Goal: Task Accomplishment & Management: Manage account settings

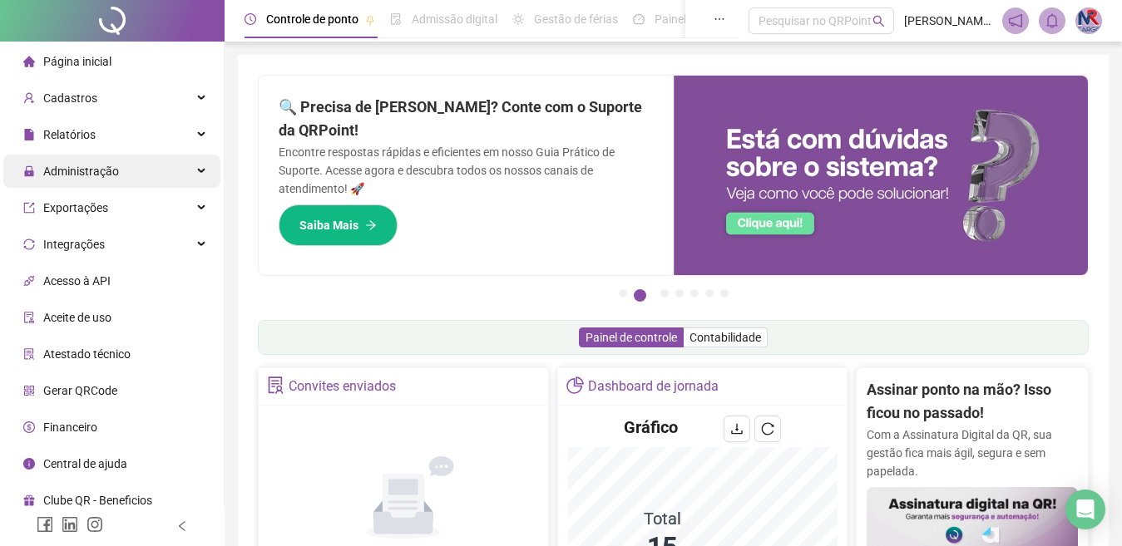
click at [91, 166] on span "Administração" at bounding box center [81, 171] width 76 height 13
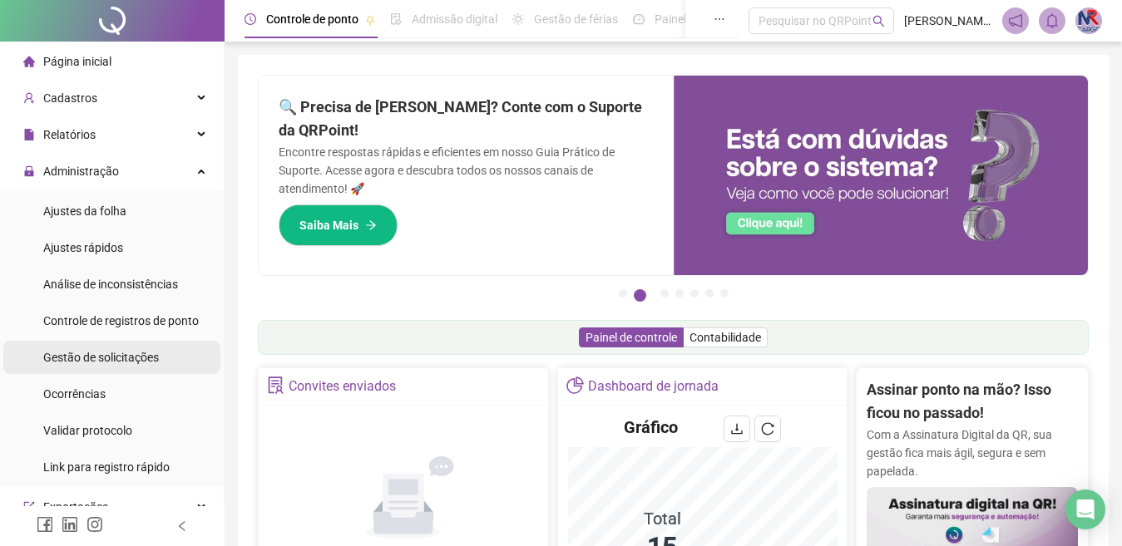
click at [114, 352] on span "Gestão de solicitações" at bounding box center [101, 357] width 116 height 13
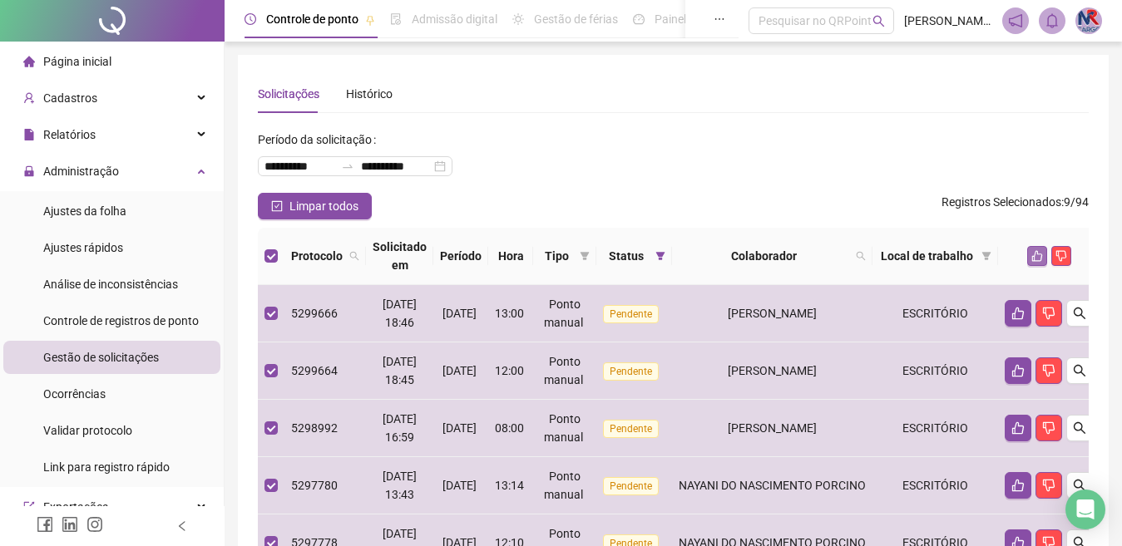
click at [1031, 252] on icon "like" at bounding box center [1037, 256] width 12 height 12
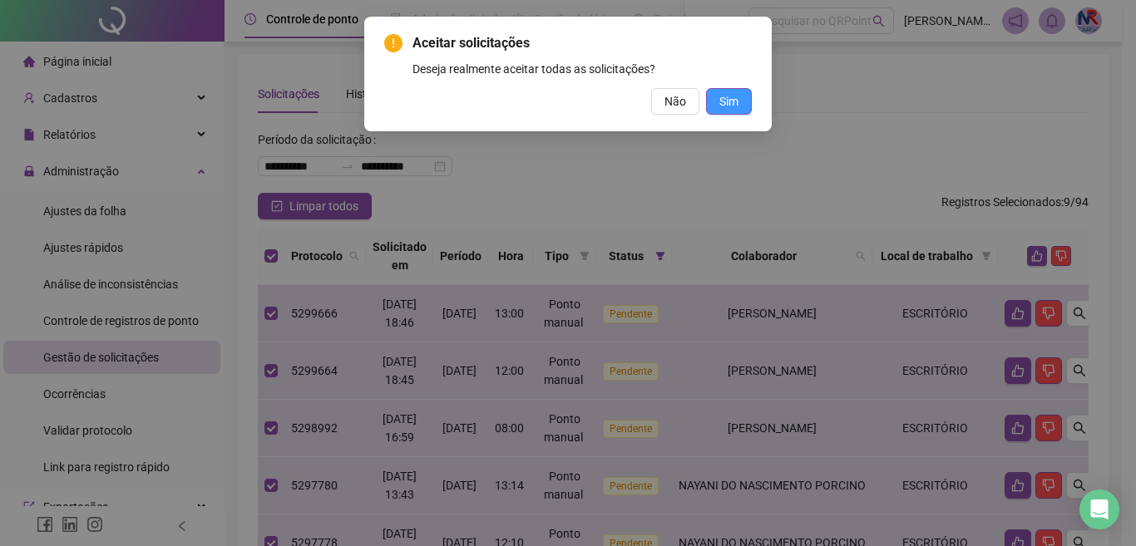
click at [724, 96] on span "Sim" at bounding box center [728, 101] width 19 height 18
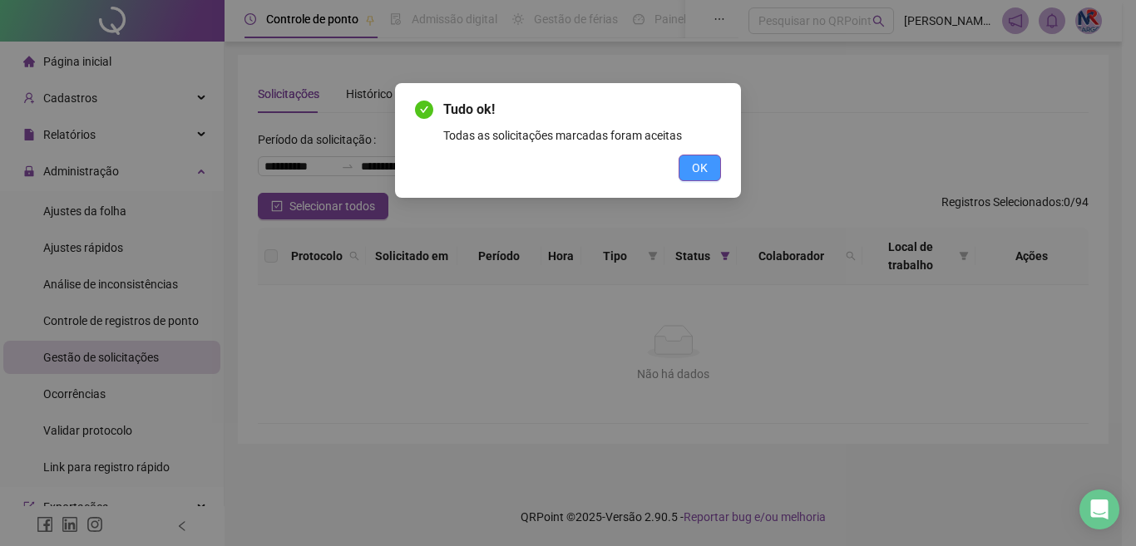
click at [702, 171] on span "OK" at bounding box center [700, 168] width 16 height 18
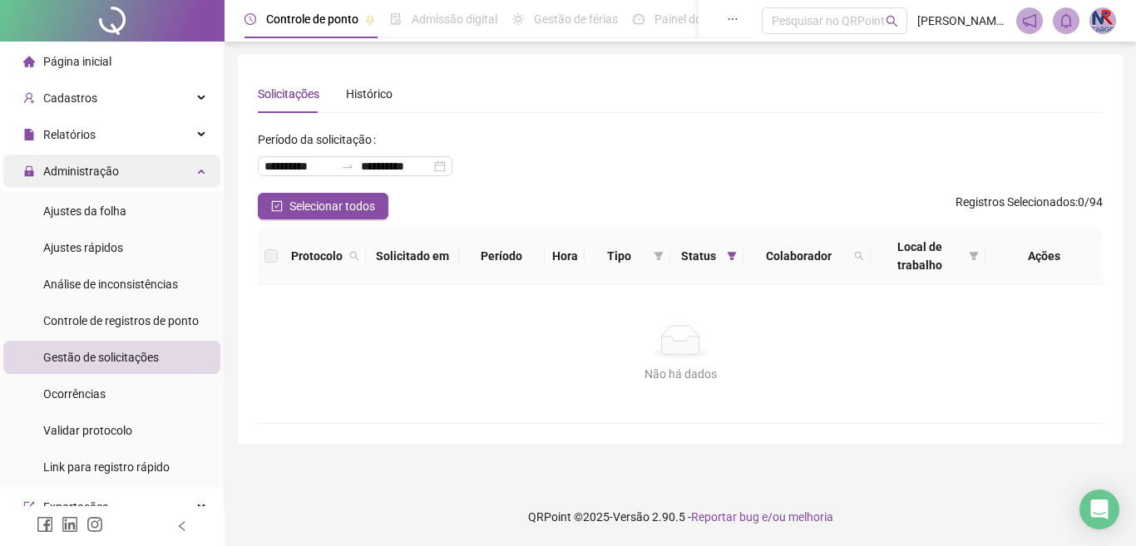
click at [106, 177] on span "Administração" at bounding box center [81, 171] width 76 height 13
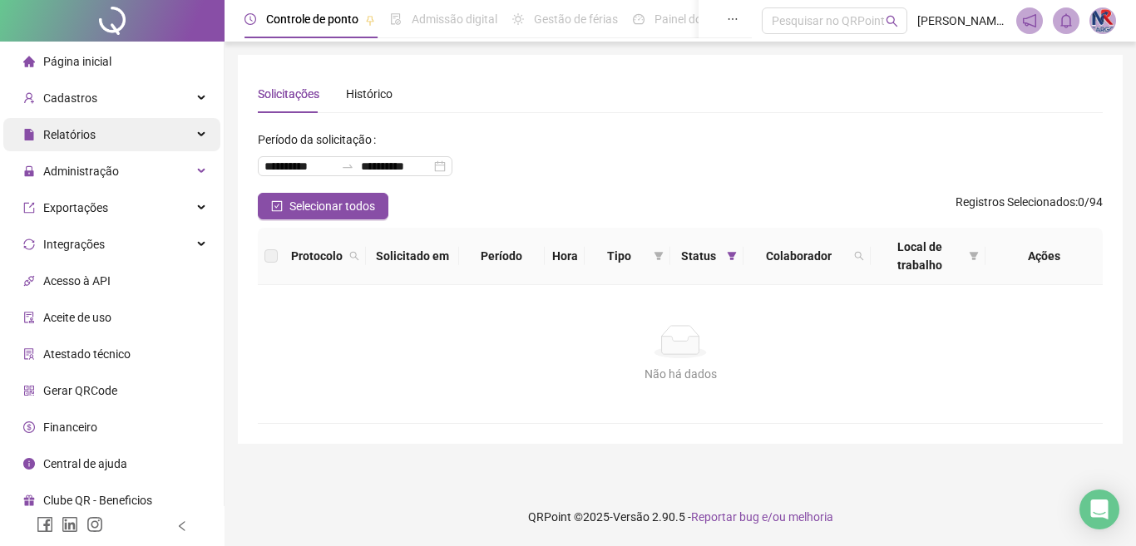
click at [96, 140] on div "Relatórios" at bounding box center [111, 134] width 217 height 33
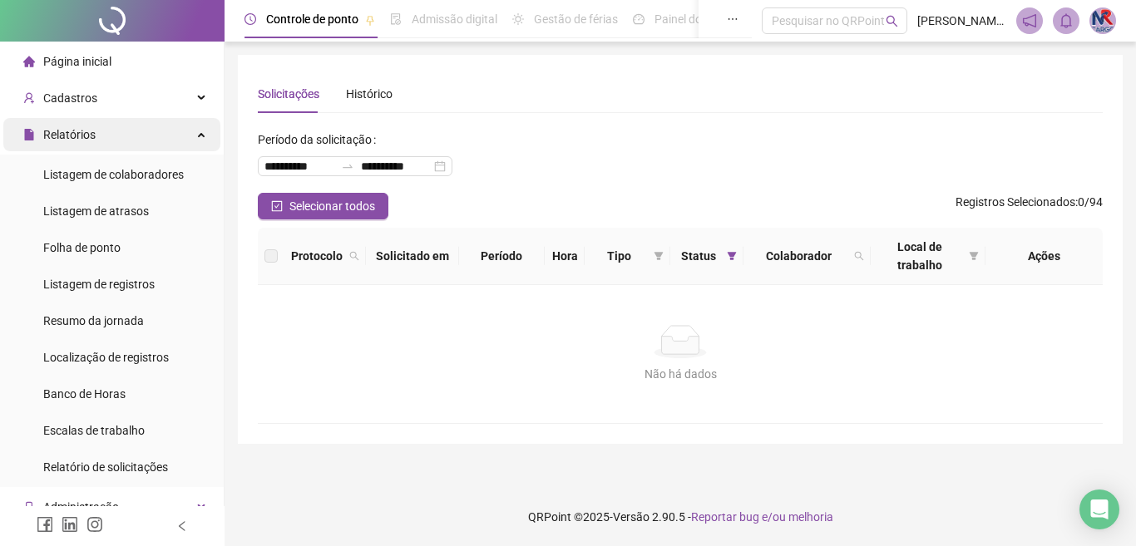
click at [77, 141] on span "Relatórios" at bounding box center [69, 134] width 52 height 13
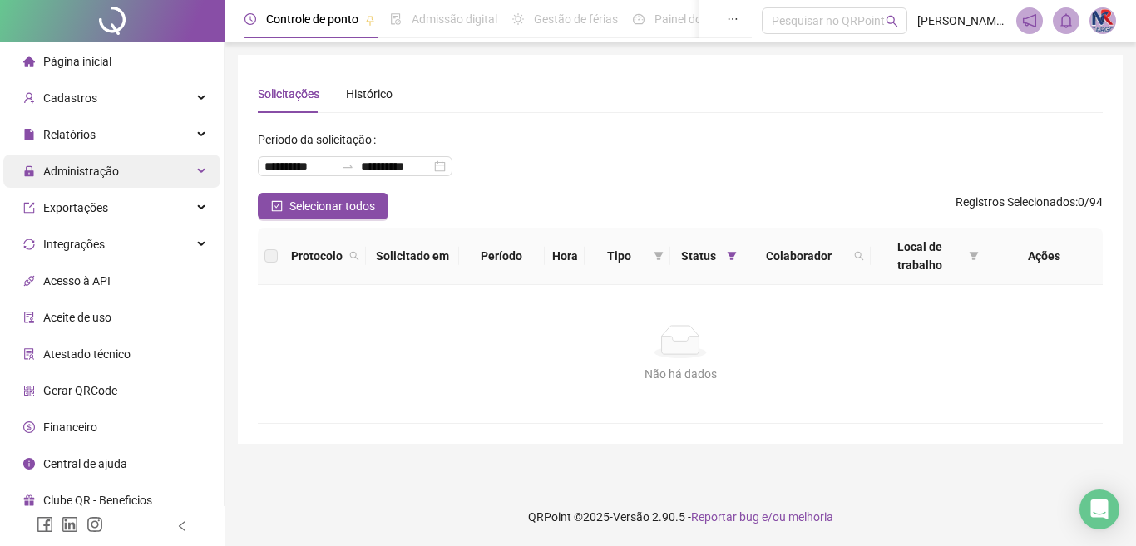
click at [83, 178] on span "Administração" at bounding box center [81, 171] width 76 height 13
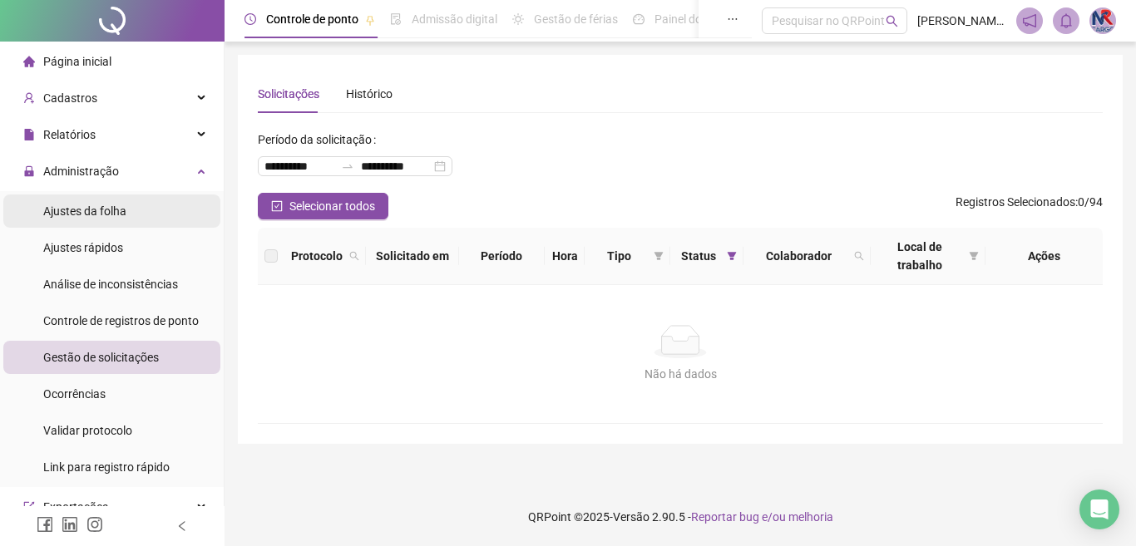
click at [104, 215] on span "Ajustes da folha" at bounding box center [84, 211] width 83 height 13
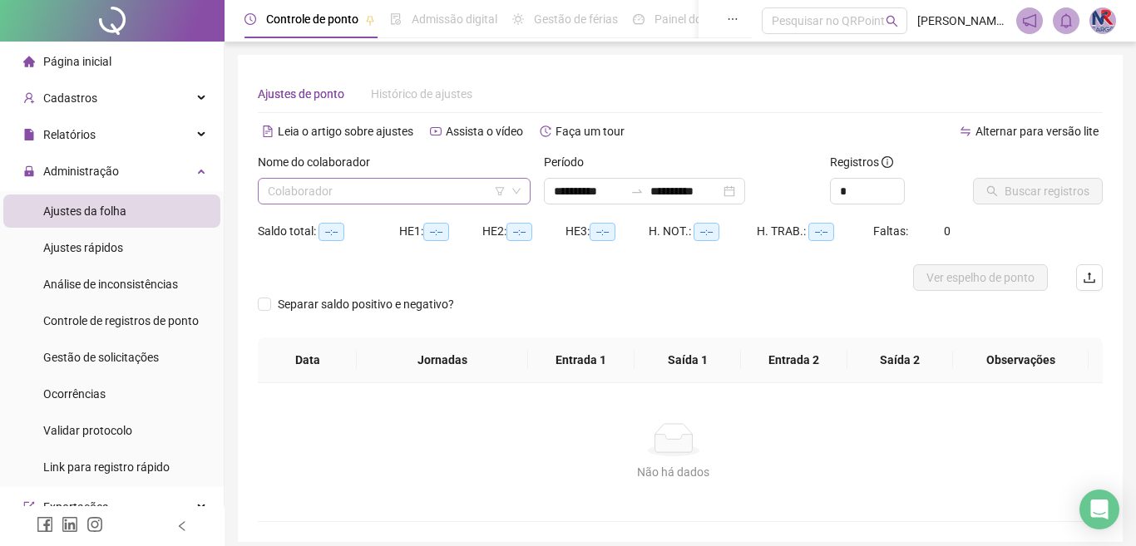
click at [363, 203] on input "search" at bounding box center [387, 191] width 238 height 25
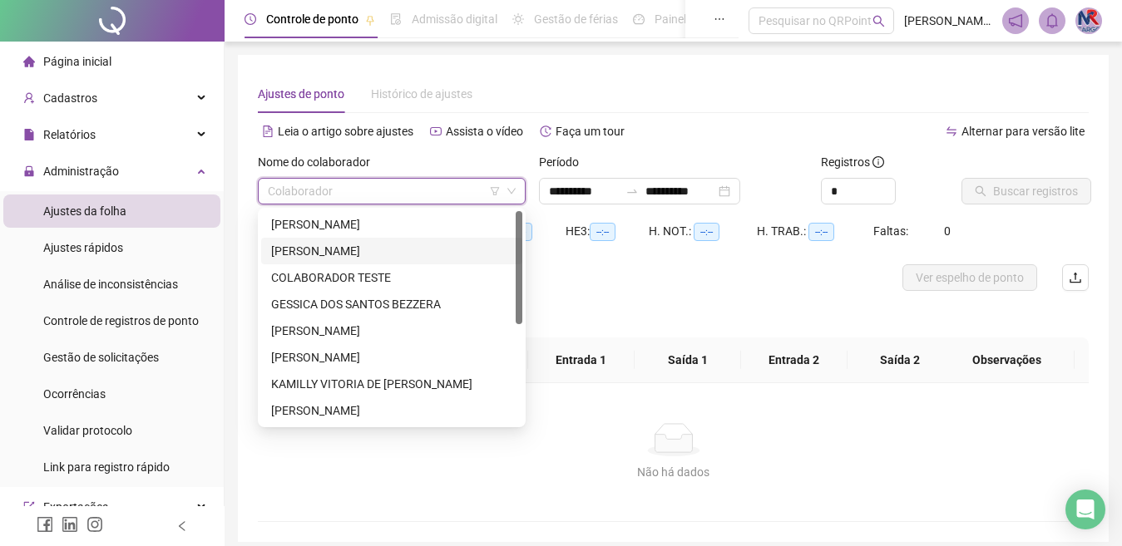
click at [332, 254] on div "[PERSON_NAME]" at bounding box center [391, 251] width 241 height 18
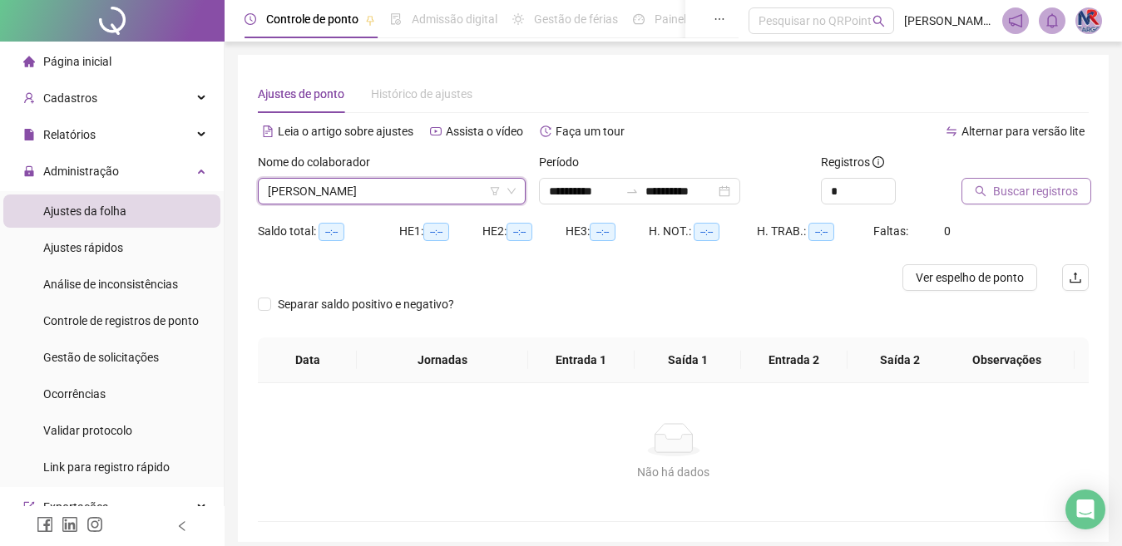
click at [1011, 189] on span "Buscar registros" at bounding box center [1035, 191] width 85 height 18
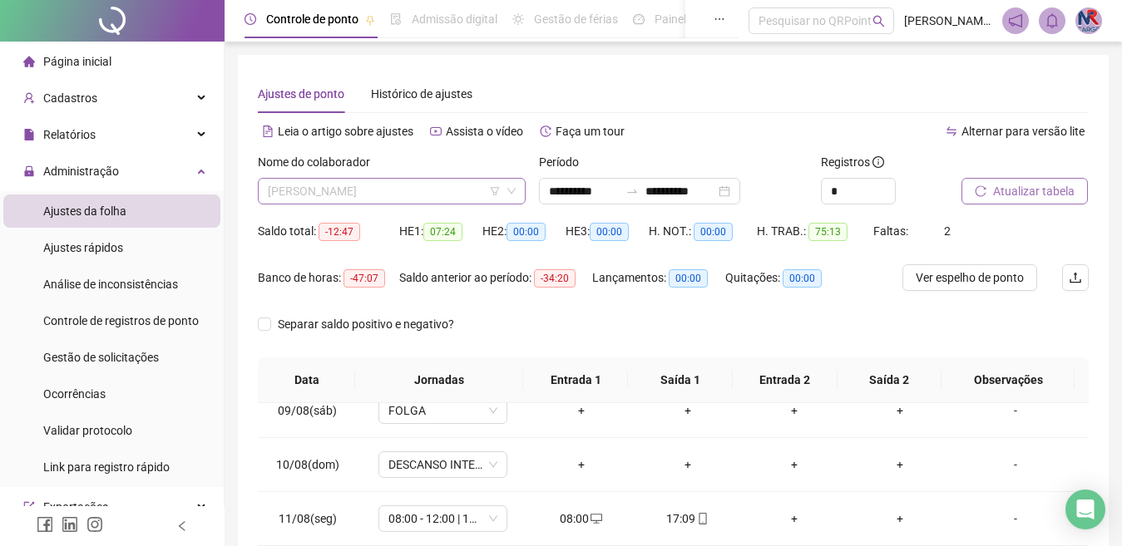
click at [454, 198] on span "[PERSON_NAME]" at bounding box center [392, 191] width 248 height 25
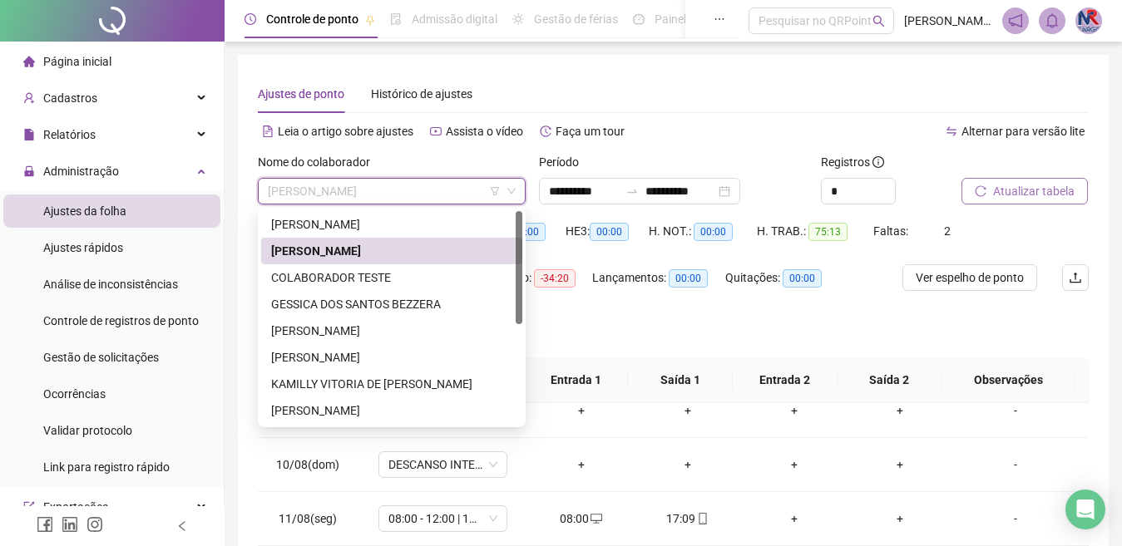
click at [703, 347] on div "Separar saldo positivo e negativo?" at bounding box center [673, 334] width 831 height 47
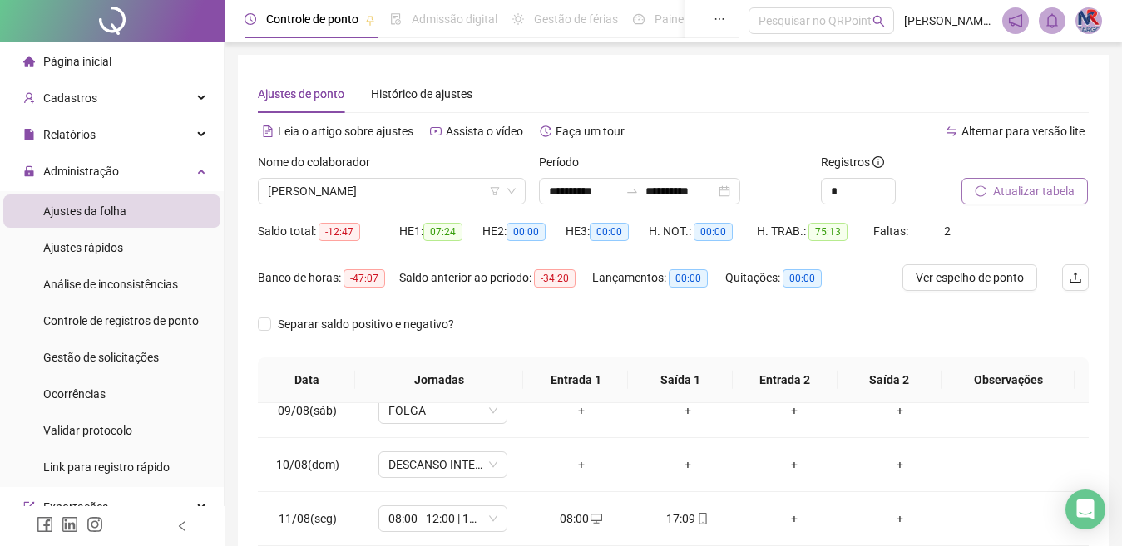
click at [734, 329] on div "Separar saldo positivo e negativo?" at bounding box center [673, 334] width 831 height 47
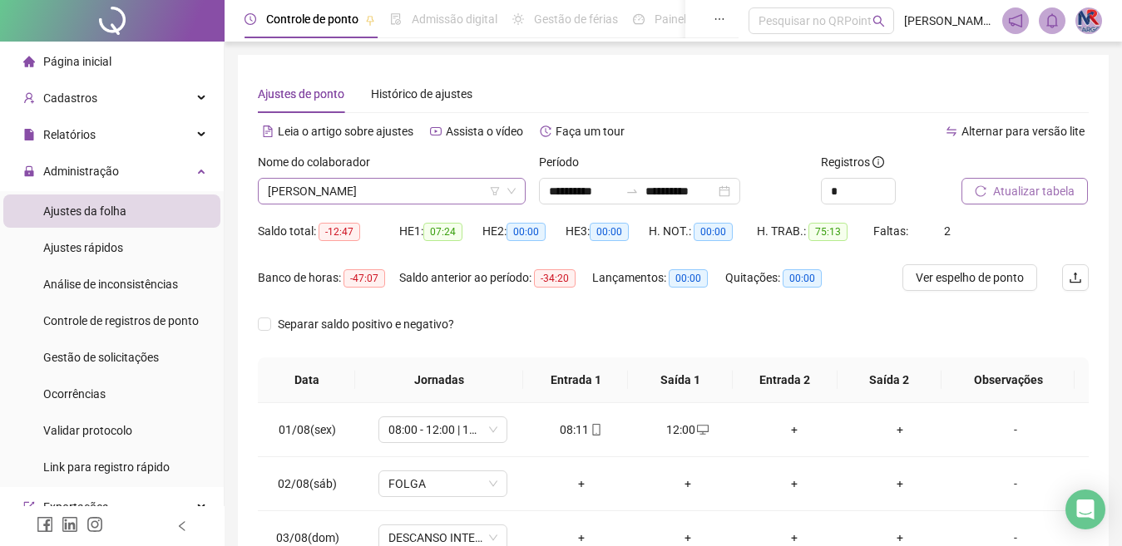
click at [464, 190] on span "[PERSON_NAME]" at bounding box center [392, 191] width 248 height 25
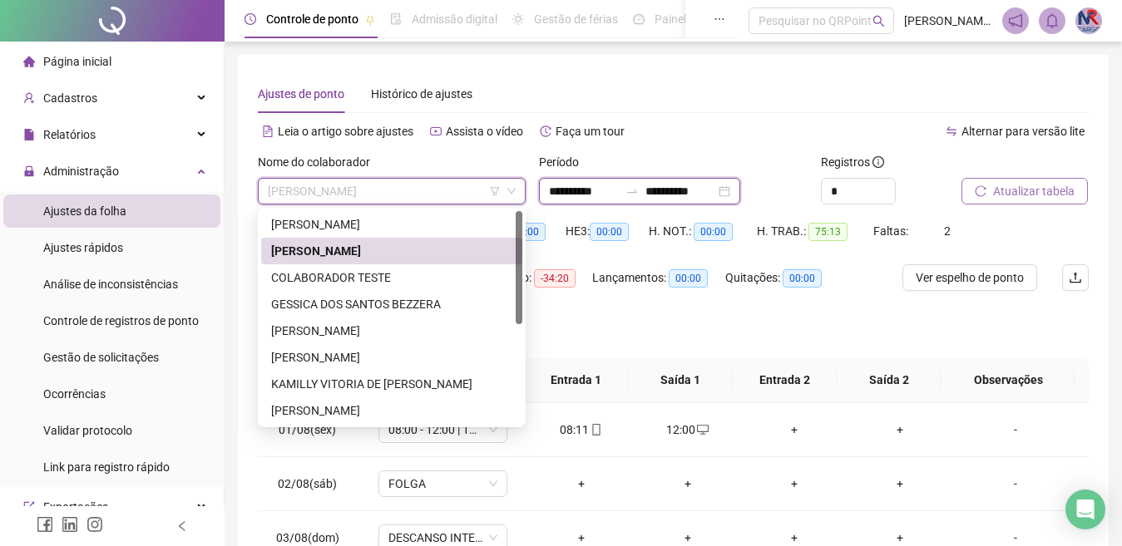
click at [678, 185] on input "**********" at bounding box center [680, 191] width 70 height 18
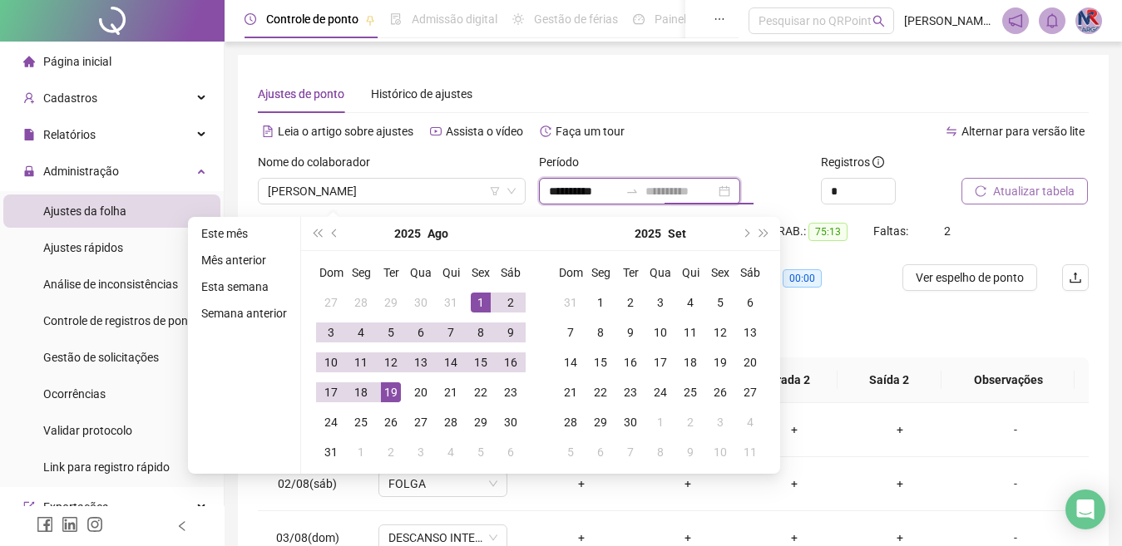
type input "**********"
click at [386, 385] on div "19" at bounding box center [391, 393] width 20 height 20
type input "**********"
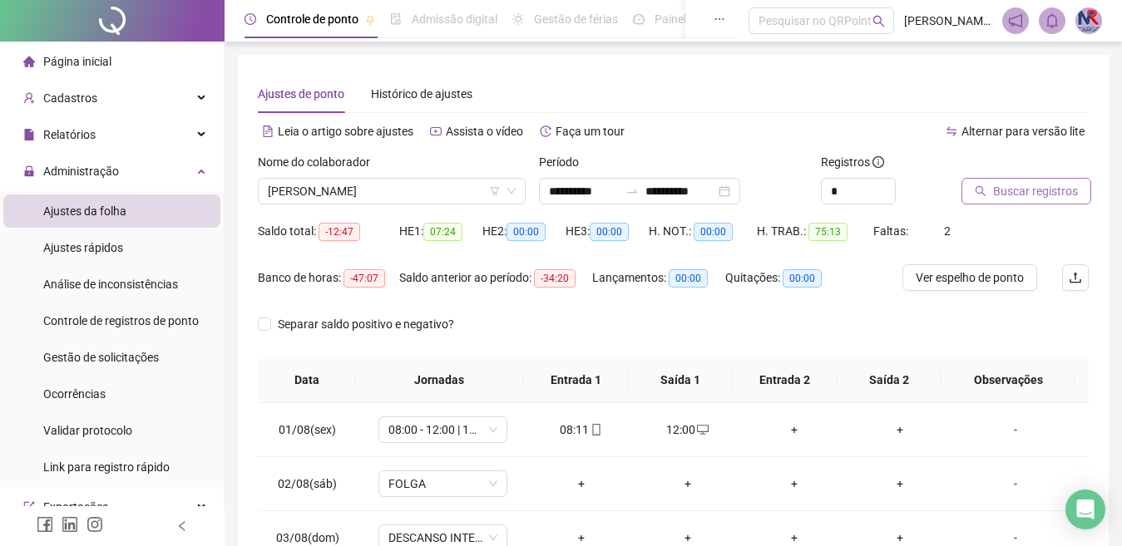
click at [1046, 194] on span "Buscar registros" at bounding box center [1035, 191] width 85 height 18
click at [1053, 188] on span "Atualizar tabela" at bounding box center [1034, 191] width 82 height 18
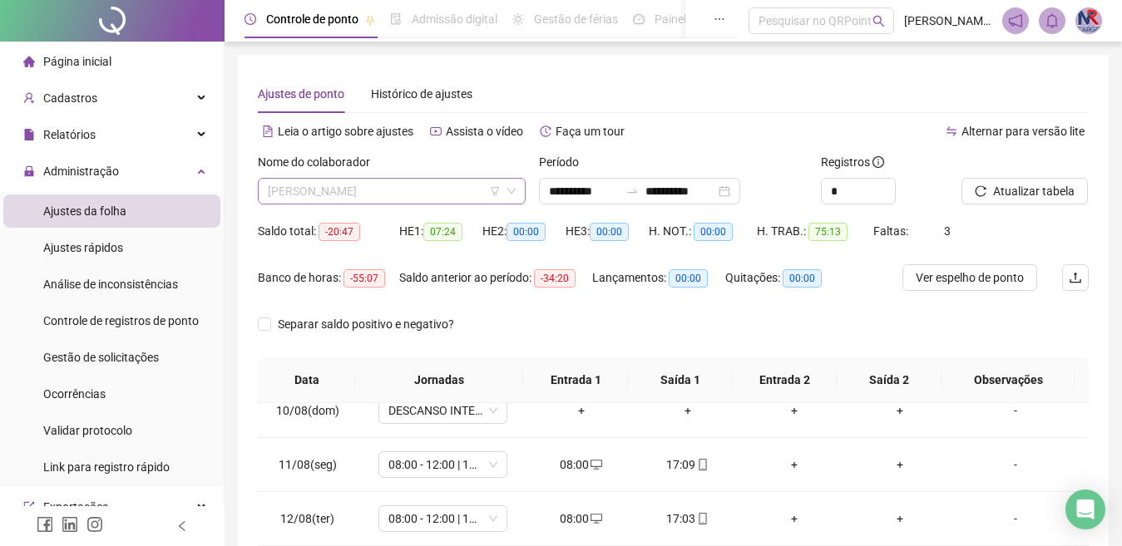
click at [444, 186] on span "[PERSON_NAME]" at bounding box center [392, 191] width 248 height 25
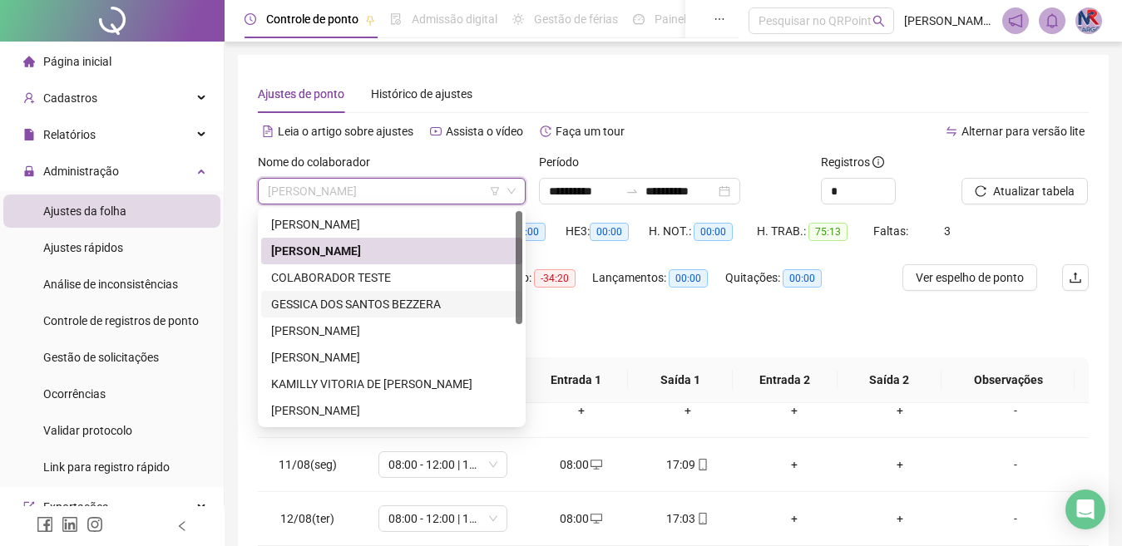
click at [385, 304] on div "GESSICA DOS SANTOS BEZZERA" at bounding box center [391, 304] width 241 height 18
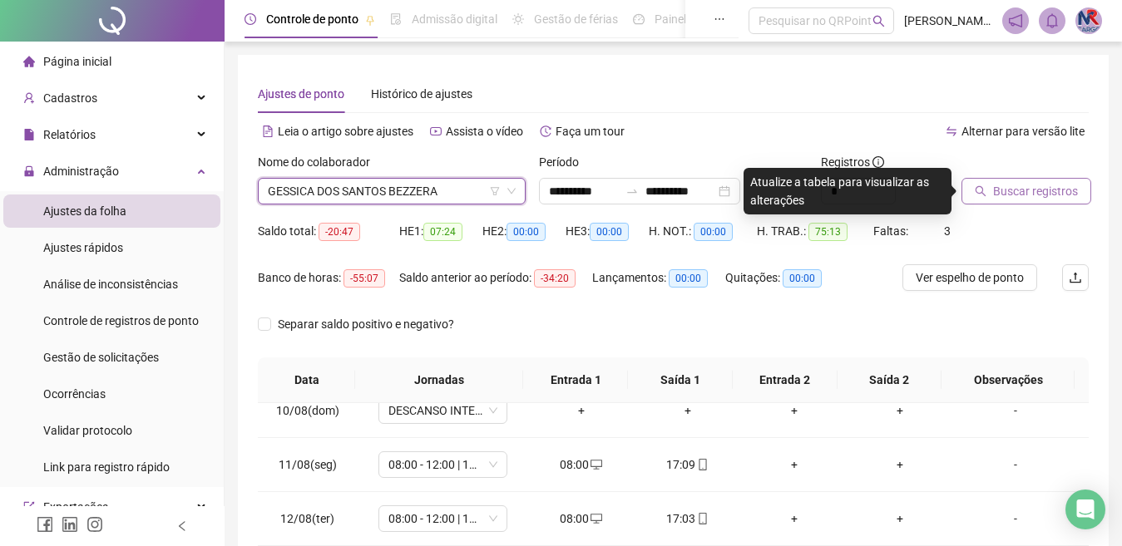
click at [1058, 188] on span "Buscar registros" at bounding box center [1035, 191] width 85 height 18
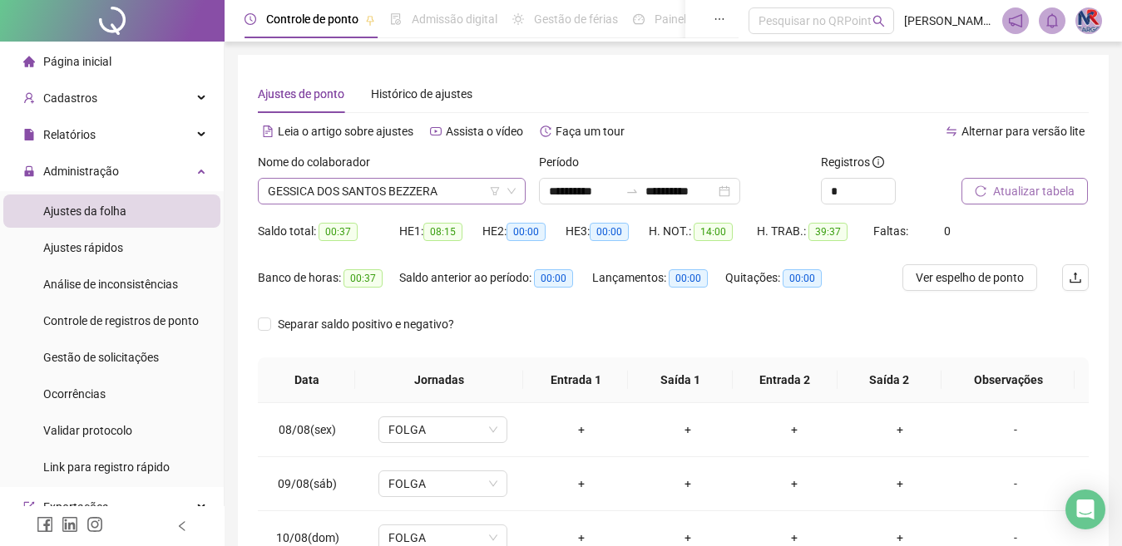
click at [455, 195] on span "GESSICA DOS SANTOS BEZZERA" at bounding box center [392, 191] width 248 height 25
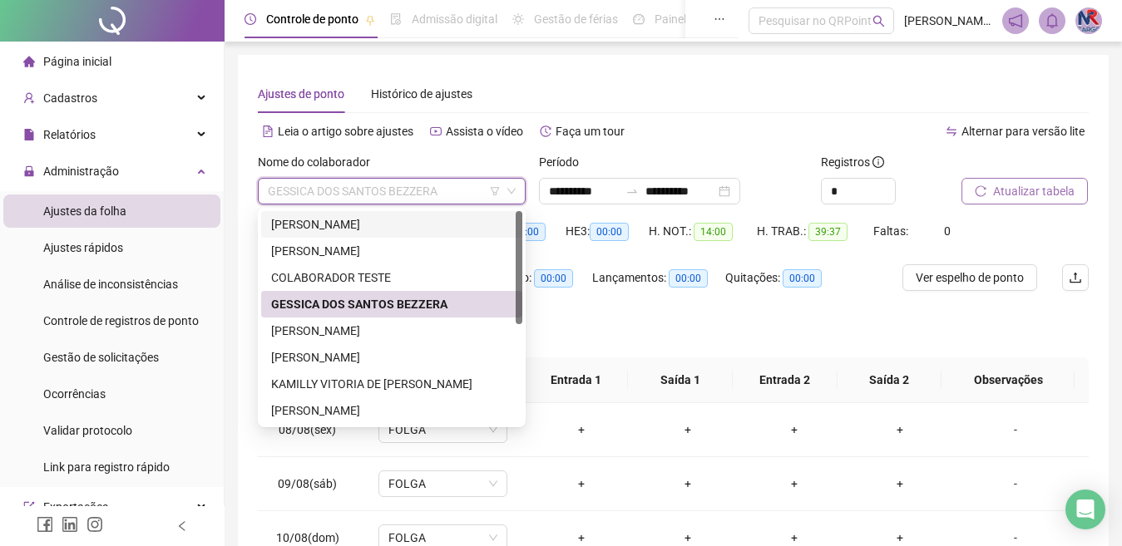
click at [421, 215] on div "[PERSON_NAME]" at bounding box center [391, 224] width 241 height 18
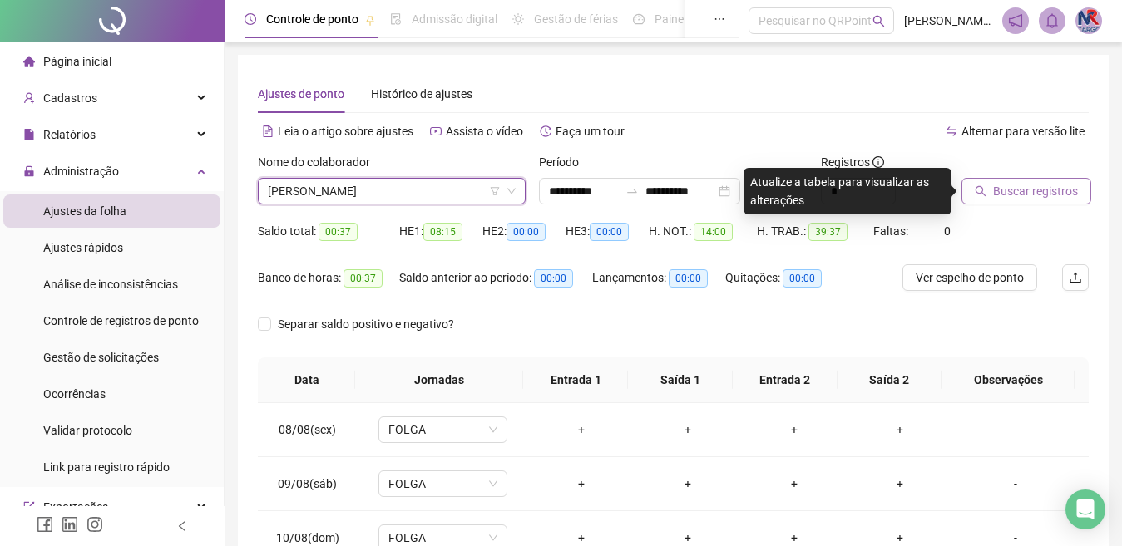
click at [1036, 193] on span "Buscar registros" at bounding box center [1035, 191] width 85 height 18
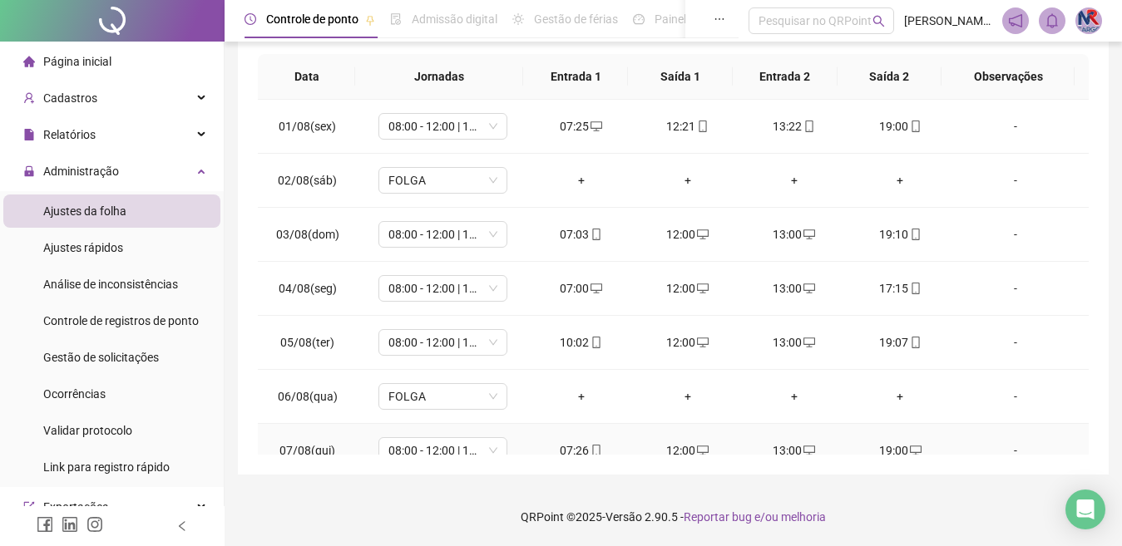
scroll to position [672, 0]
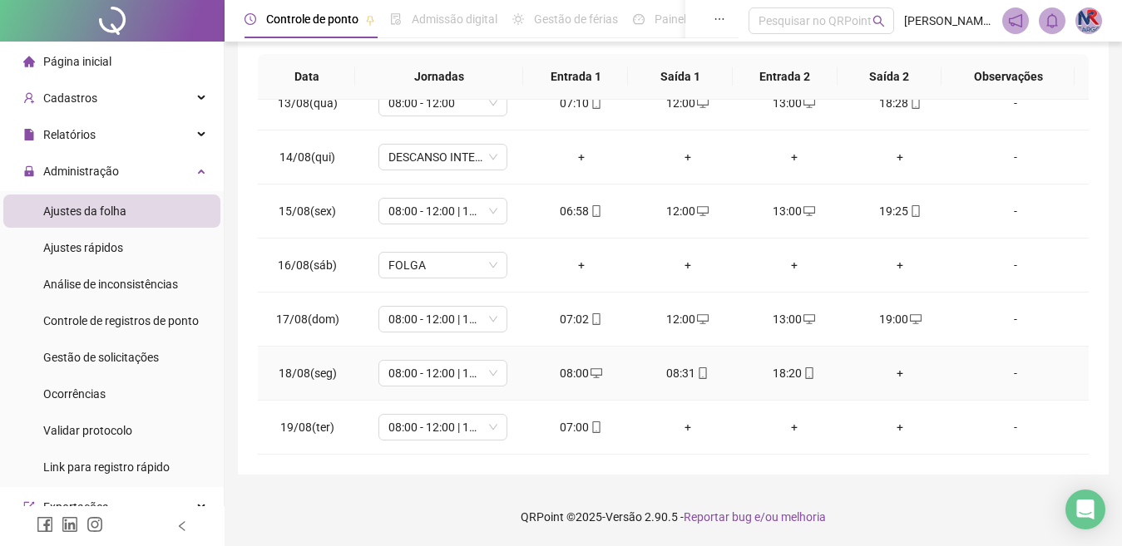
click at [564, 367] on div "08:00" at bounding box center [581, 373] width 80 height 18
type input "**********"
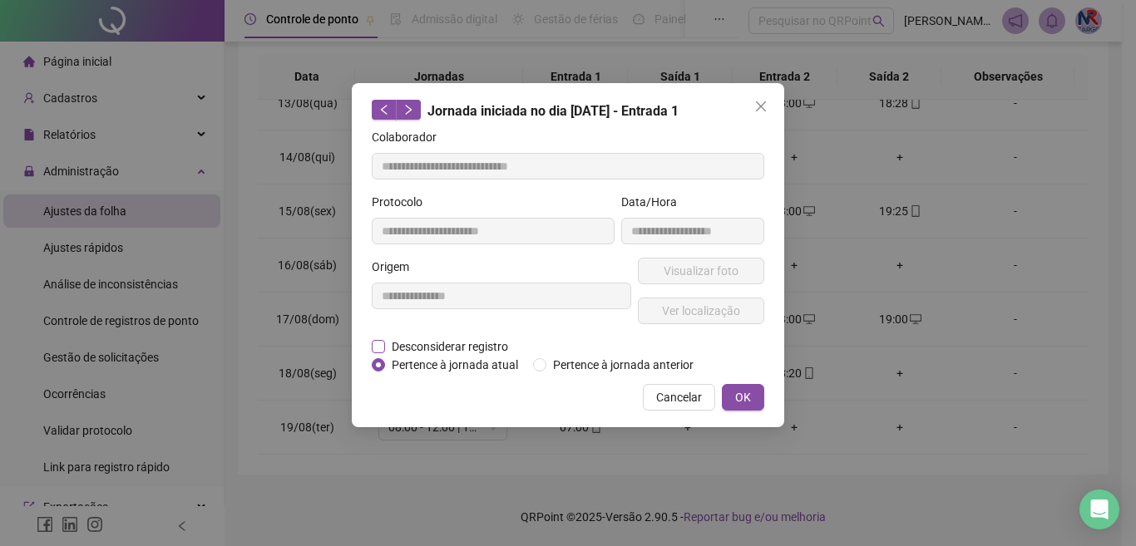
click at [467, 345] on span "Desconsiderar registro" at bounding box center [450, 347] width 130 height 18
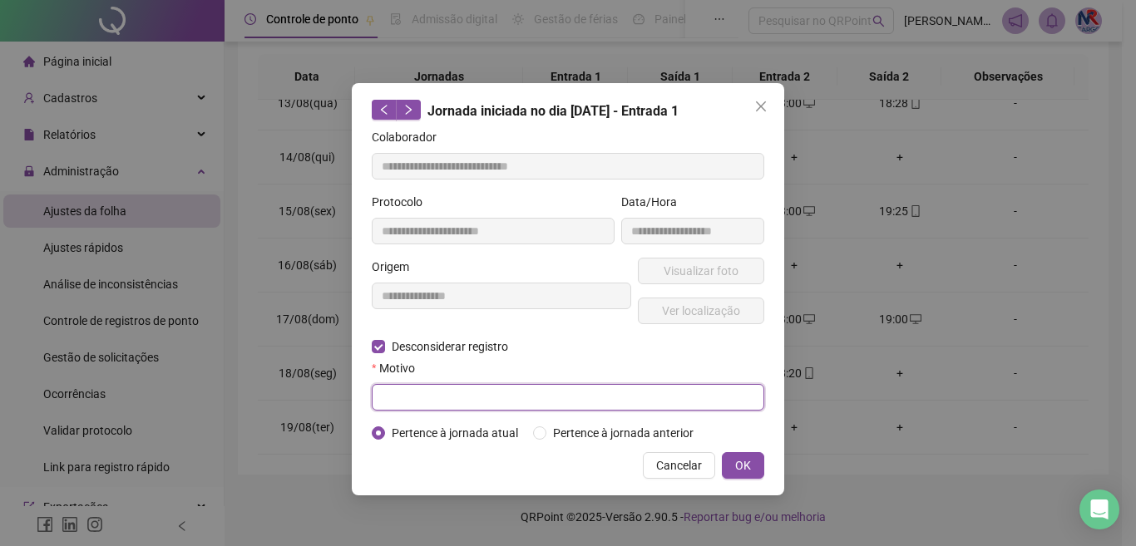
click at [470, 390] on input "text" at bounding box center [568, 397] width 393 height 27
type input "*"
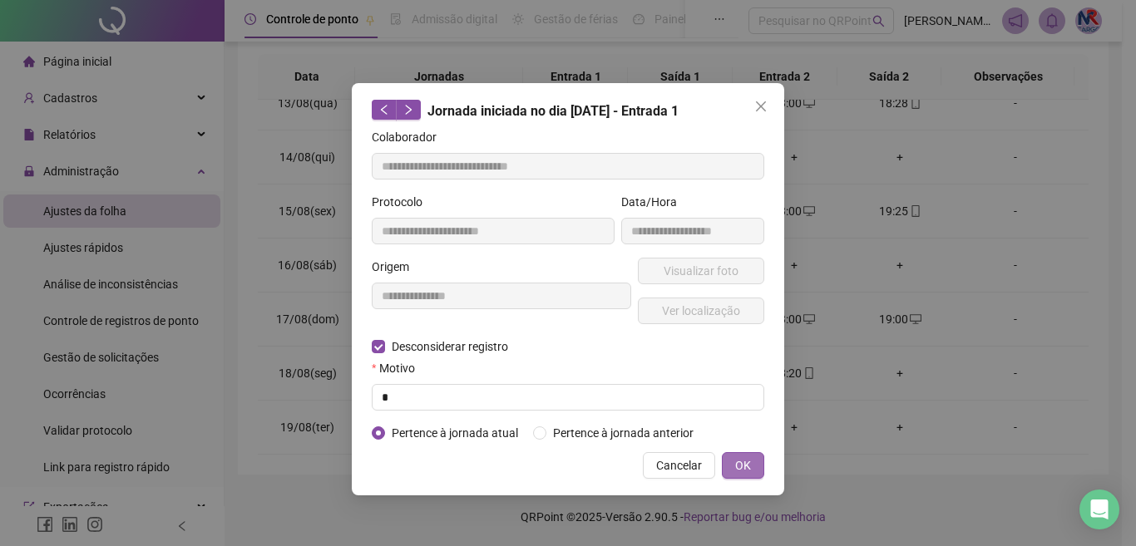
click at [742, 461] on span "OK" at bounding box center [743, 466] width 16 height 18
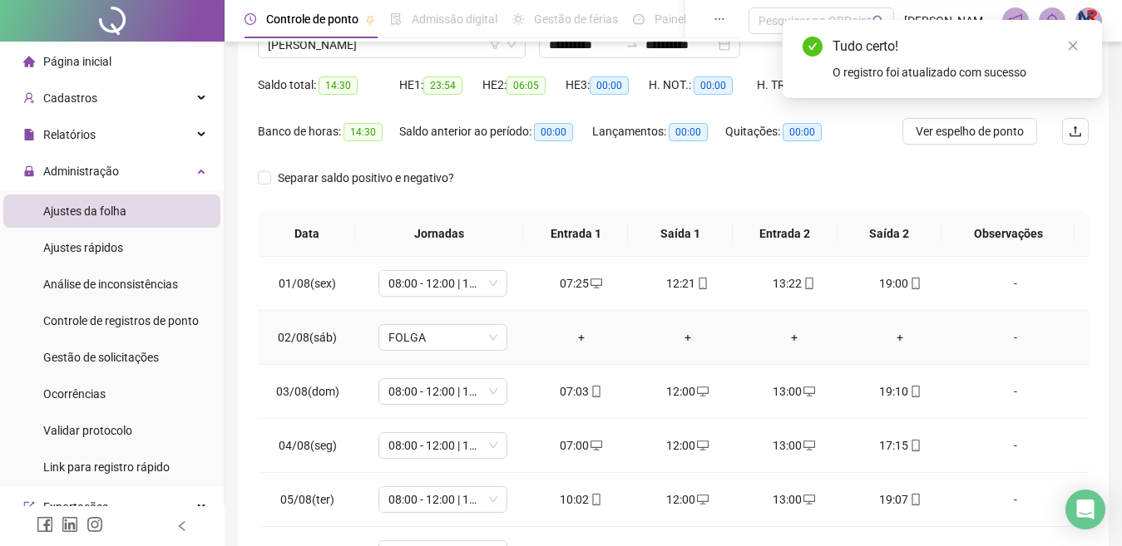
scroll to position [0, 0]
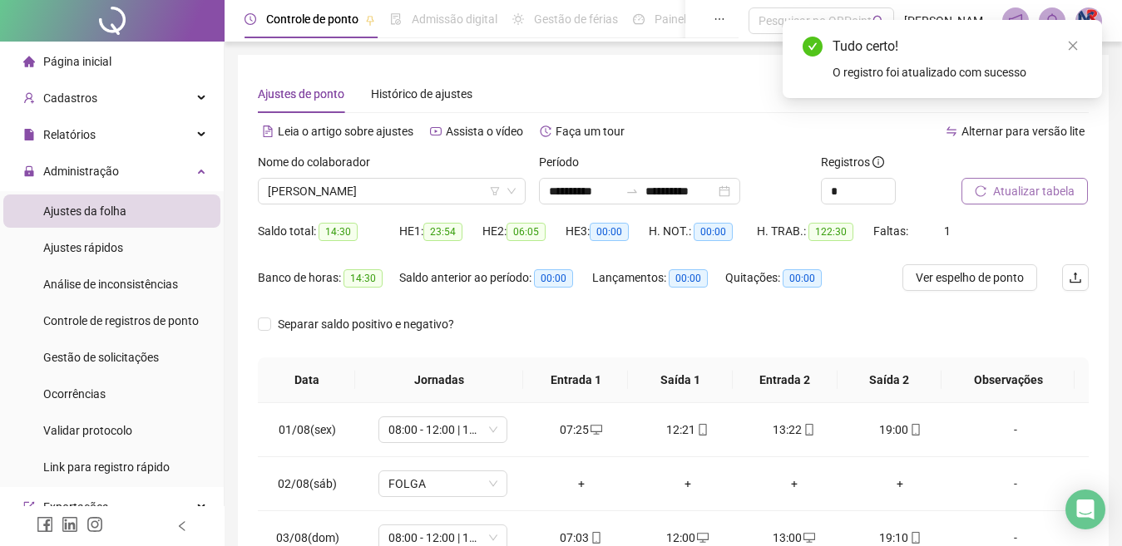
click at [1056, 180] on button "Atualizar tabela" at bounding box center [1025, 191] width 126 height 27
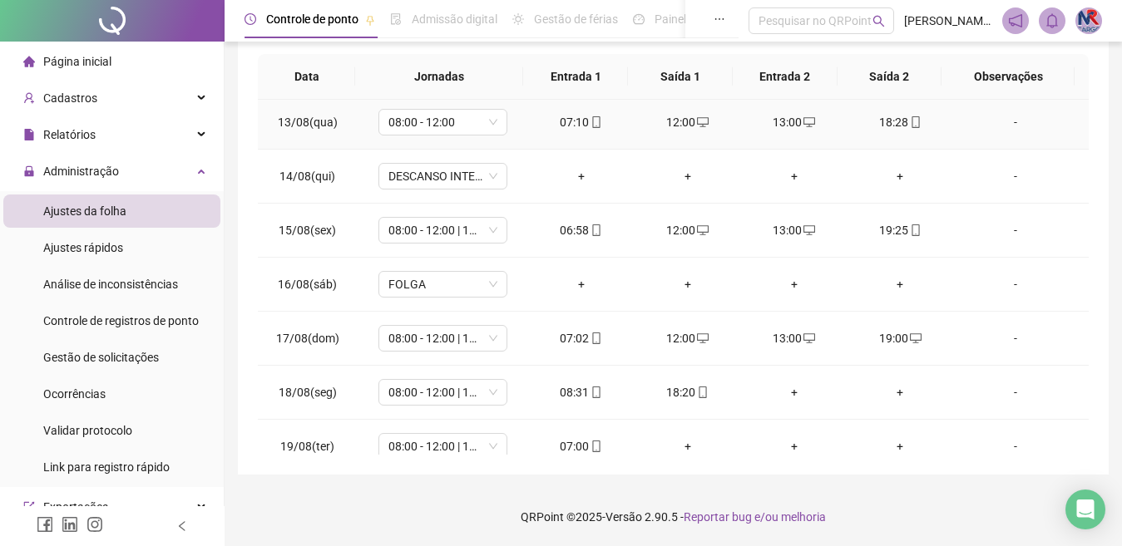
scroll to position [672, 0]
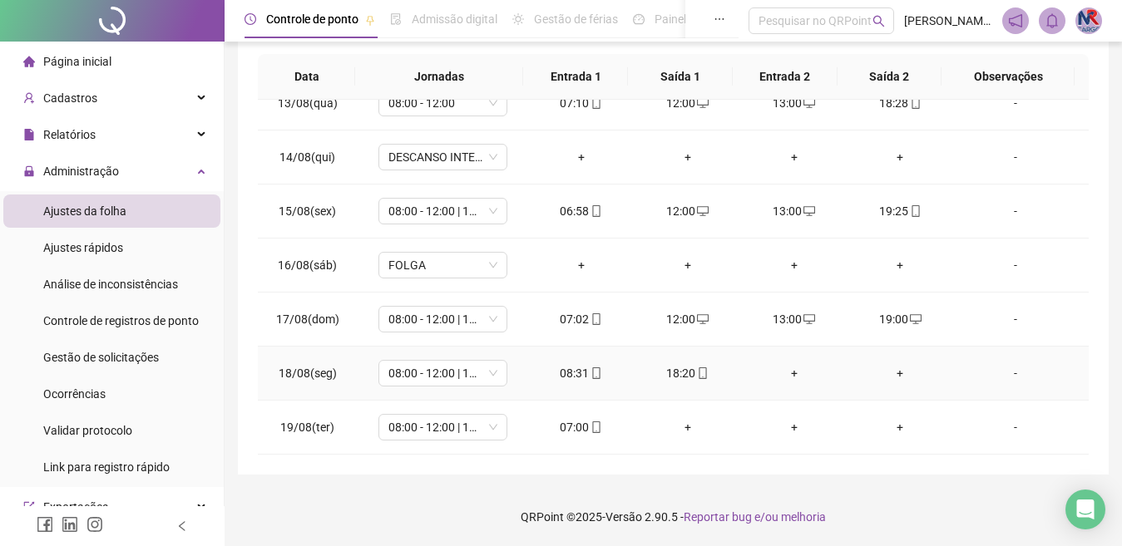
drag, startPoint x: 797, startPoint y: 374, endPoint x: 754, endPoint y: 393, distance: 46.5
click at [796, 375] on div "+" at bounding box center [794, 373] width 80 height 18
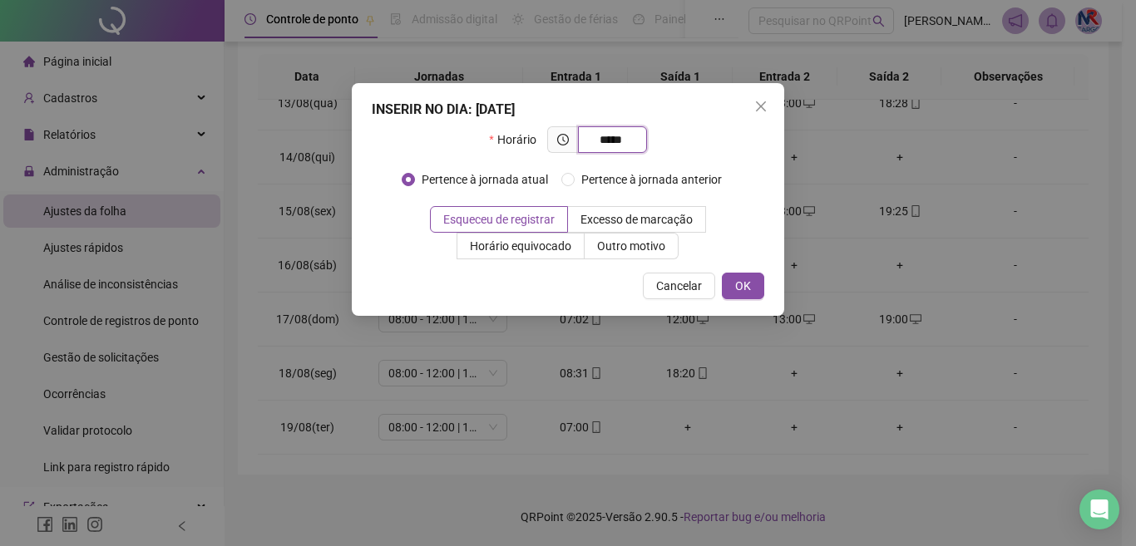
type input "*****"
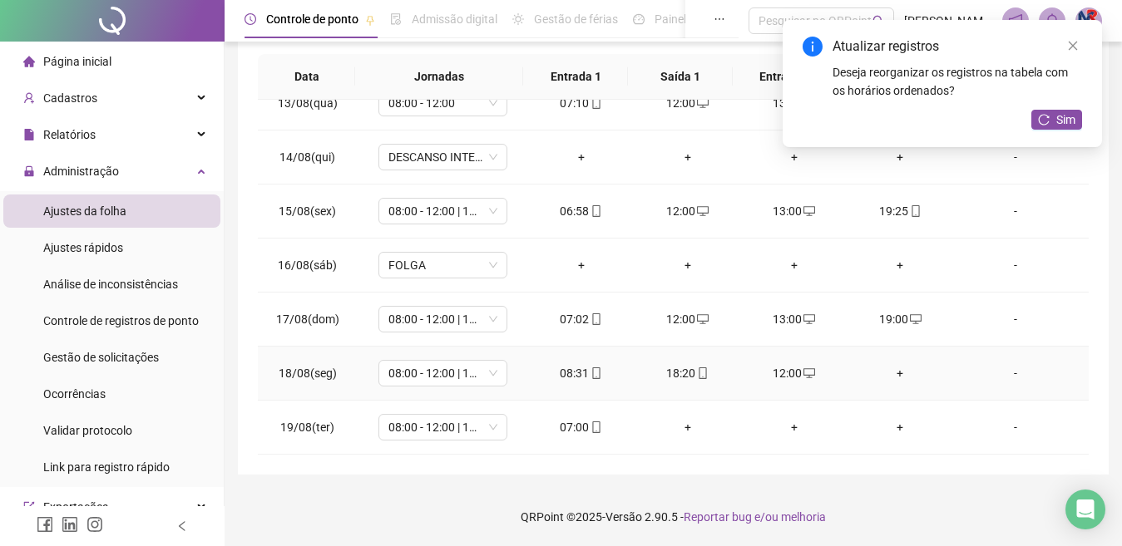
click at [898, 371] on div "+" at bounding box center [901, 373] width 80 height 18
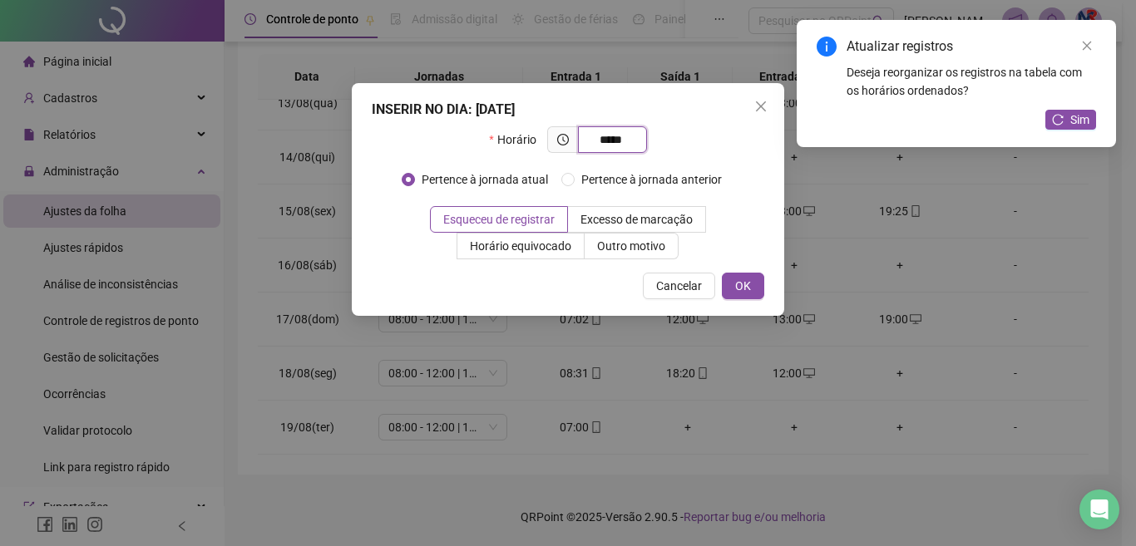
type input "*****"
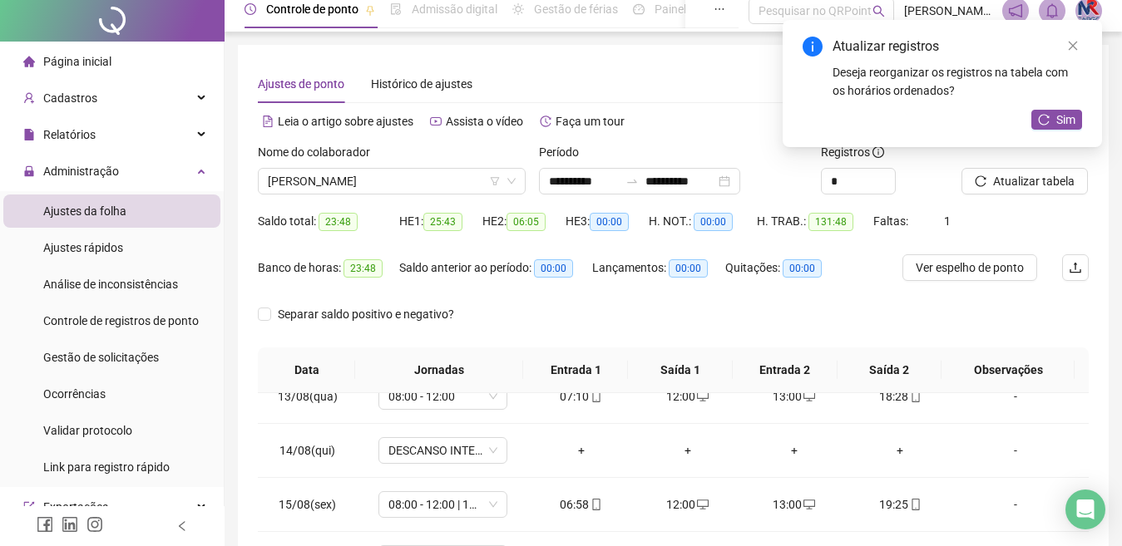
scroll to position [0, 0]
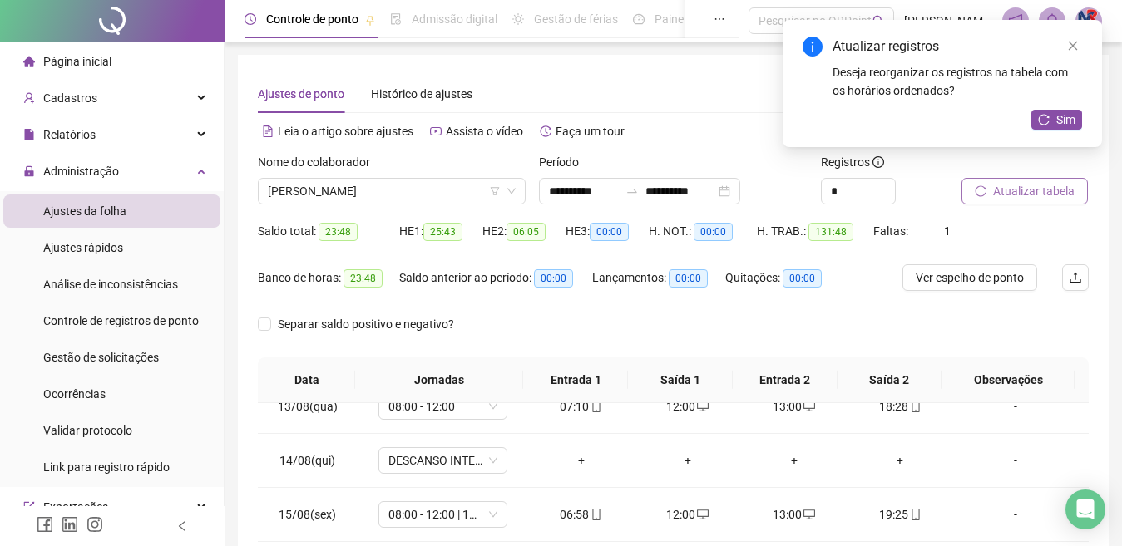
click at [1049, 194] on span "Atualizar tabela" at bounding box center [1034, 191] width 82 height 18
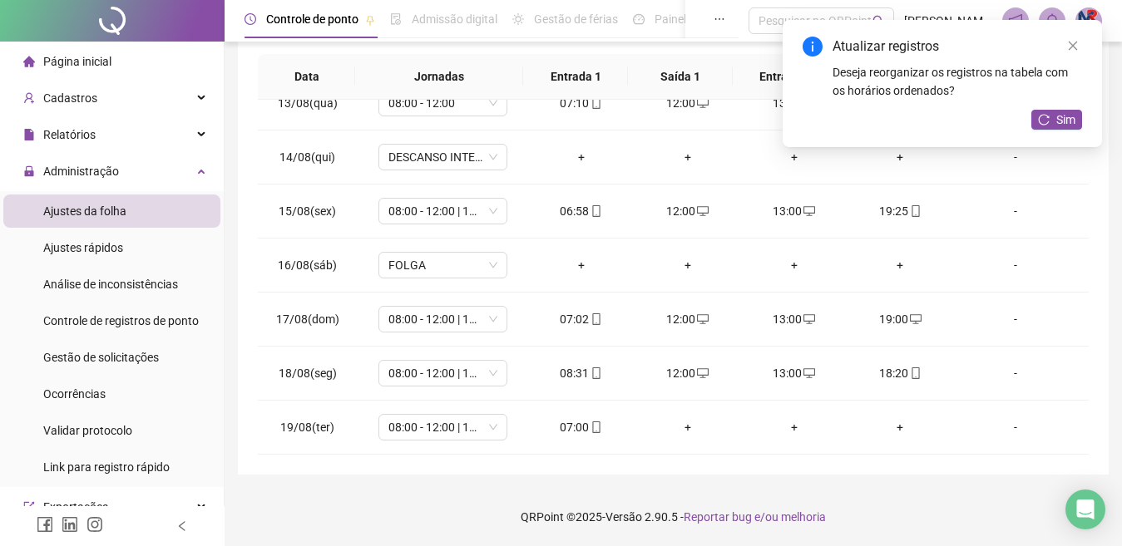
click at [1110, 291] on div "**********" at bounding box center [673, 121] width 897 height 850
click at [1062, 119] on span "Sim" at bounding box center [1065, 120] width 19 height 18
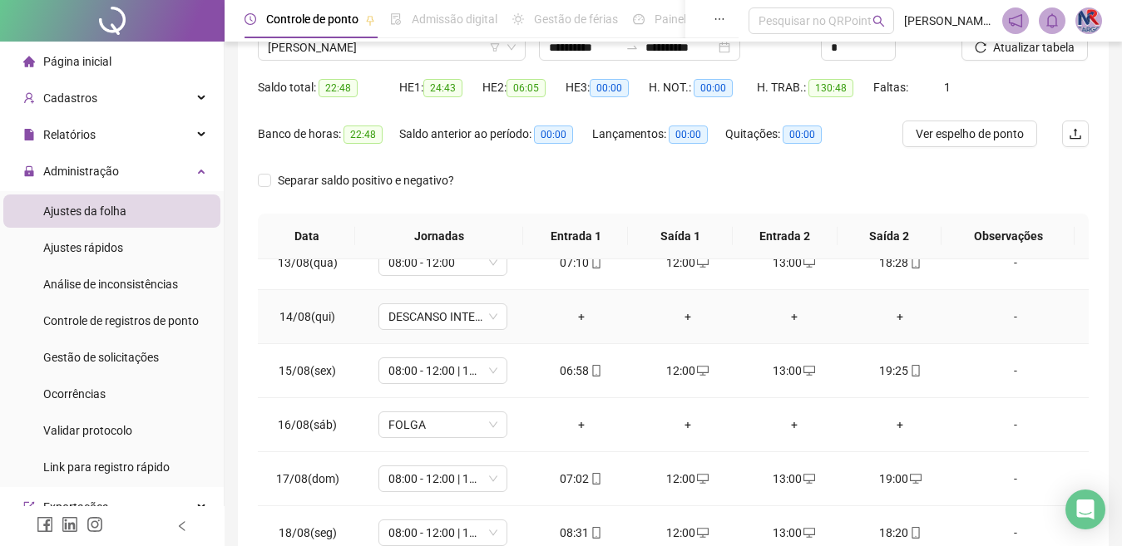
scroll to position [0, 0]
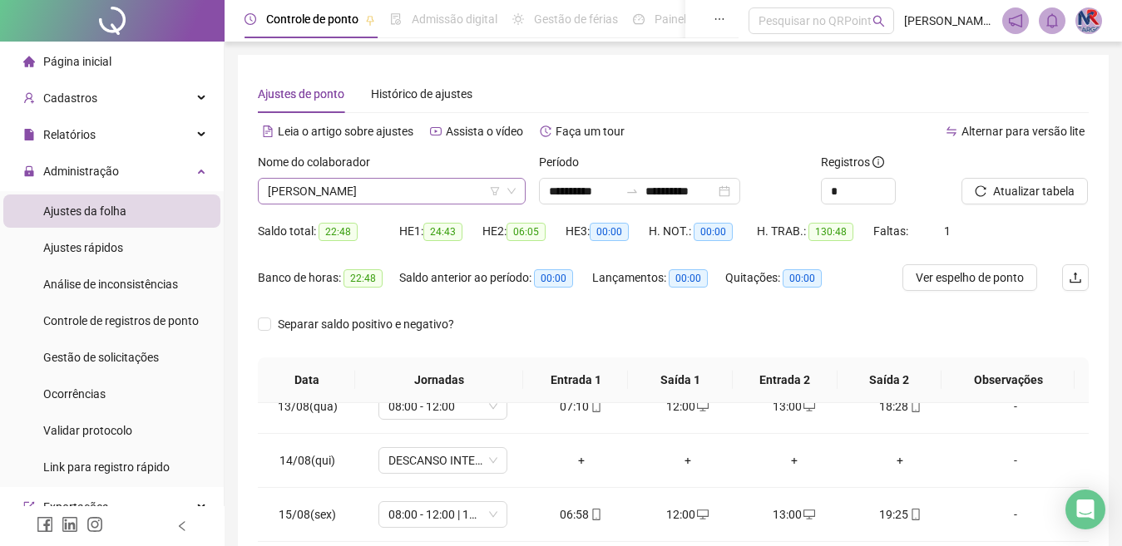
click at [462, 185] on span "[PERSON_NAME]" at bounding box center [392, 191] width 248 height 25
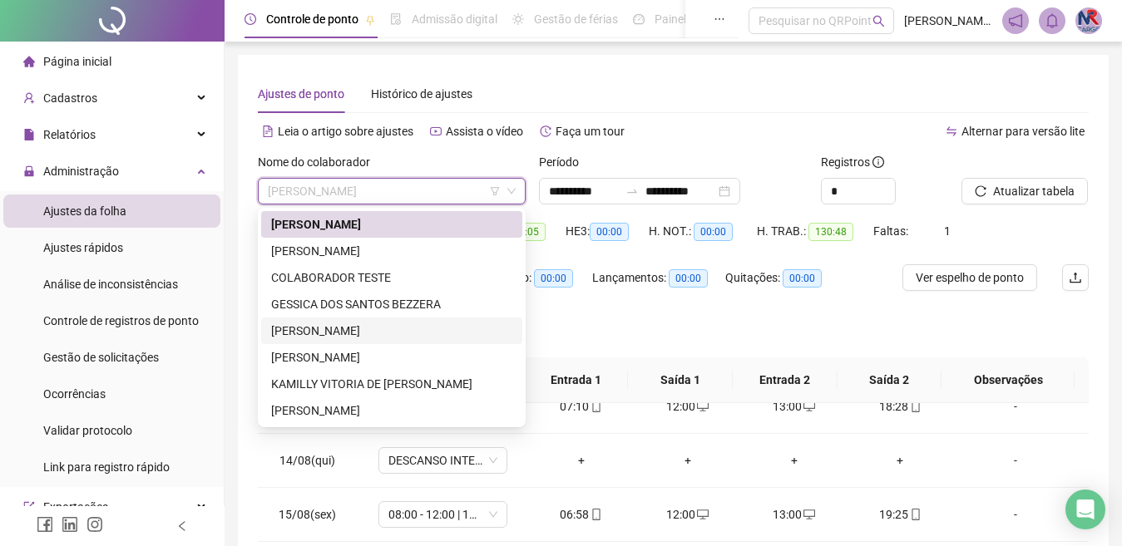
click at [408, 320] on div "[PERSON_NAME]" at bounding box center [391, 331] width 261 height 27
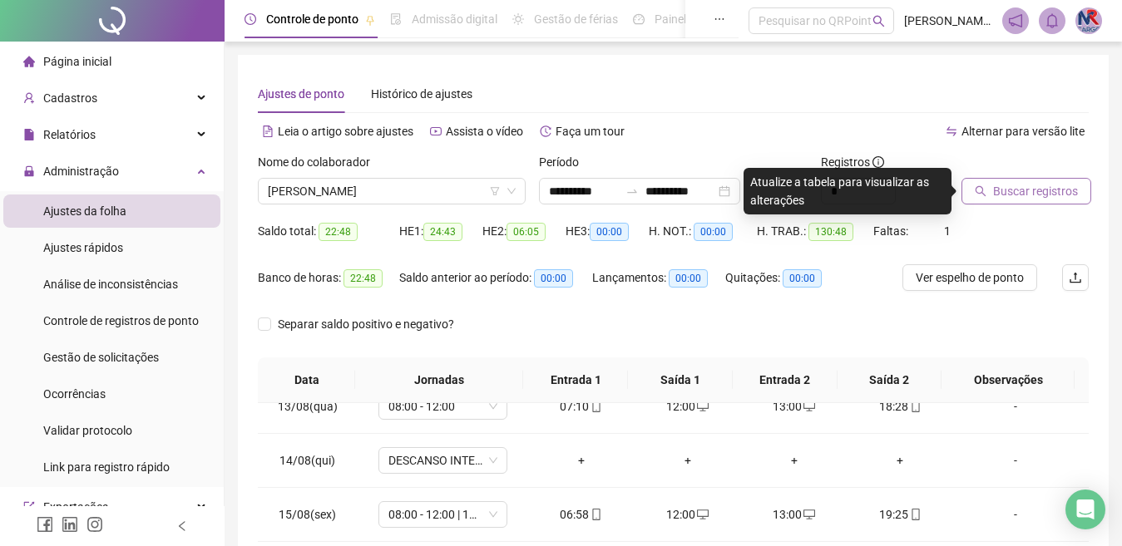
click at [996, 181] on button "Buscar registros" at bounding box center [1027, 191] width 130 height 27
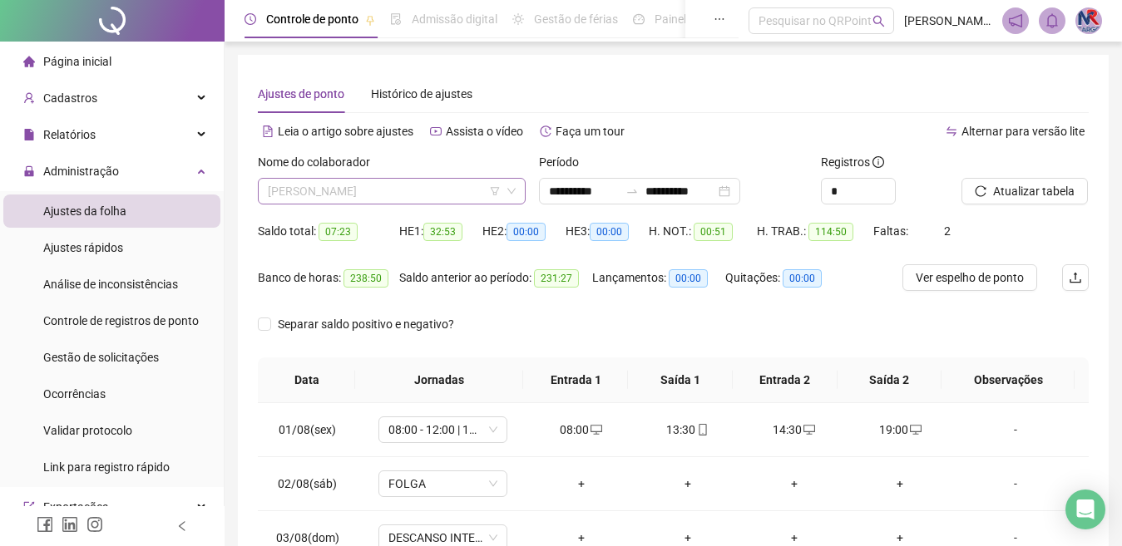
click at [463, 185] on span "[PERSON_NAME]" at bounding box center [392, 191] width 248 height 25
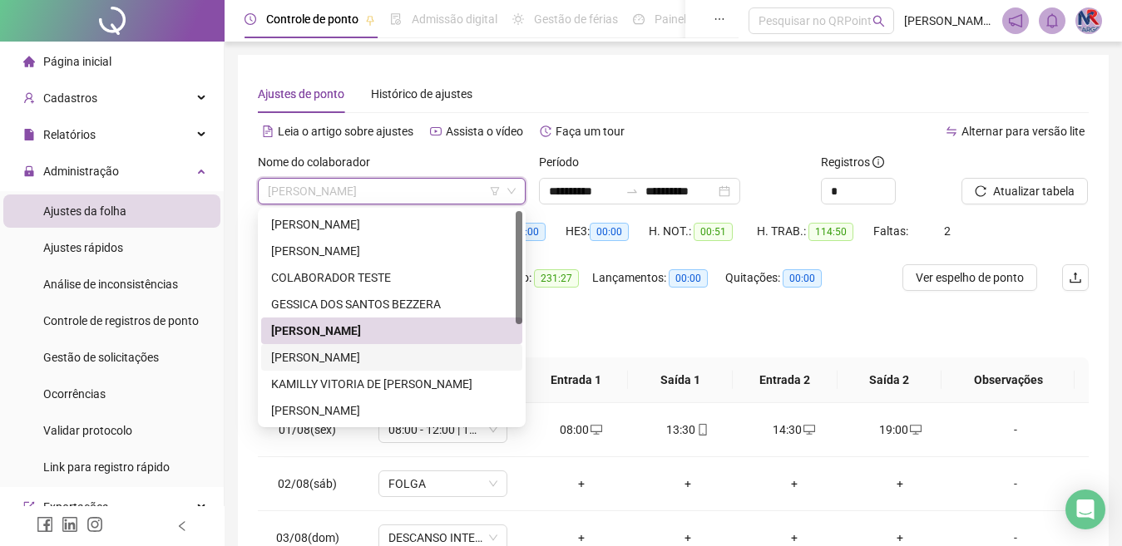
click at [377, 345] on div "[PERSON_NAME]" at bounding box center [391, 357] width 261 height 27
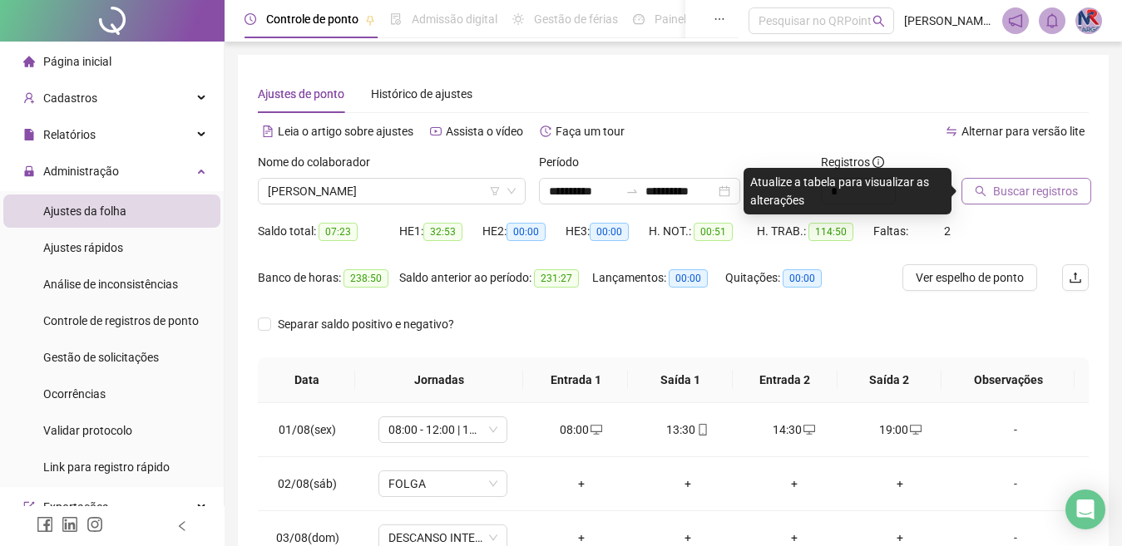
click at [1036, 180] on button "Buscar registros" at bounding box center [1027, 191] width 130 height 27
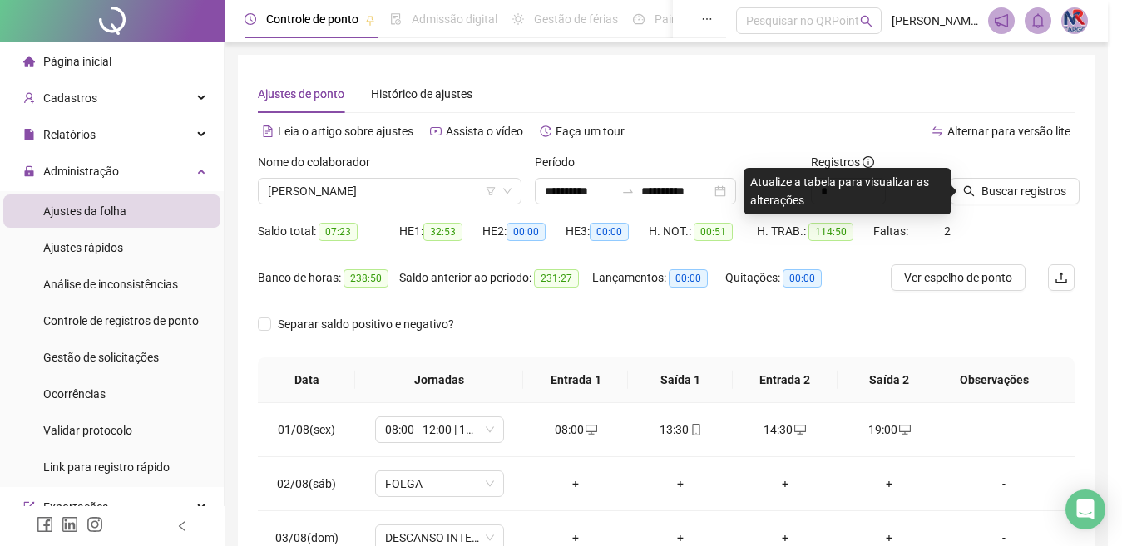
click at [1014, 197] on div "Buscando registros Os registros de ponto estão sendo buscados... OK" at bounding box center [561, 273] width 1122 height 546
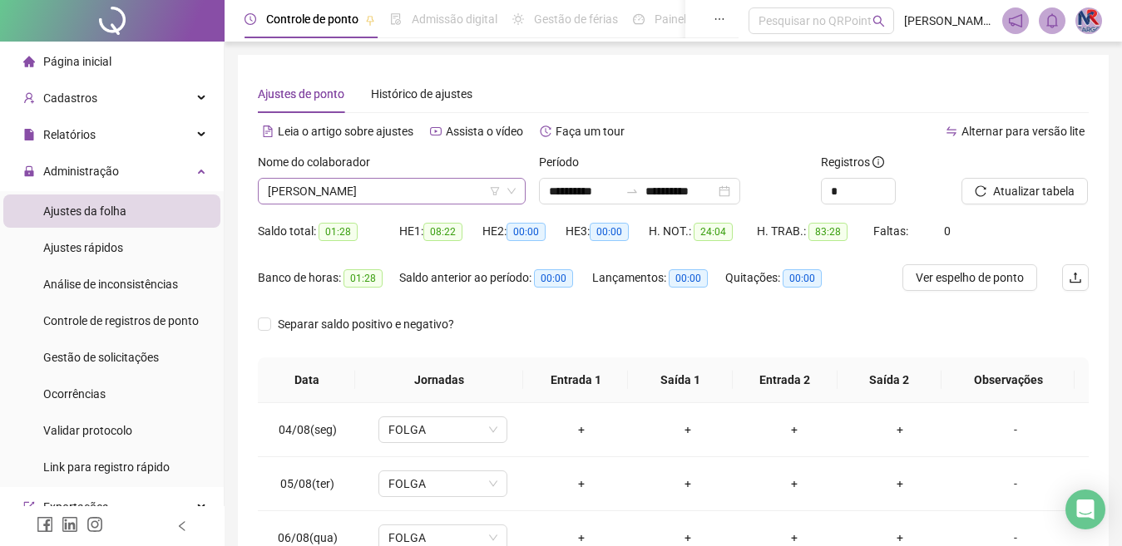
click at [473, 199] on span "[PERSON_NAME]" at bounding box center [392, 191] width 248 height 25
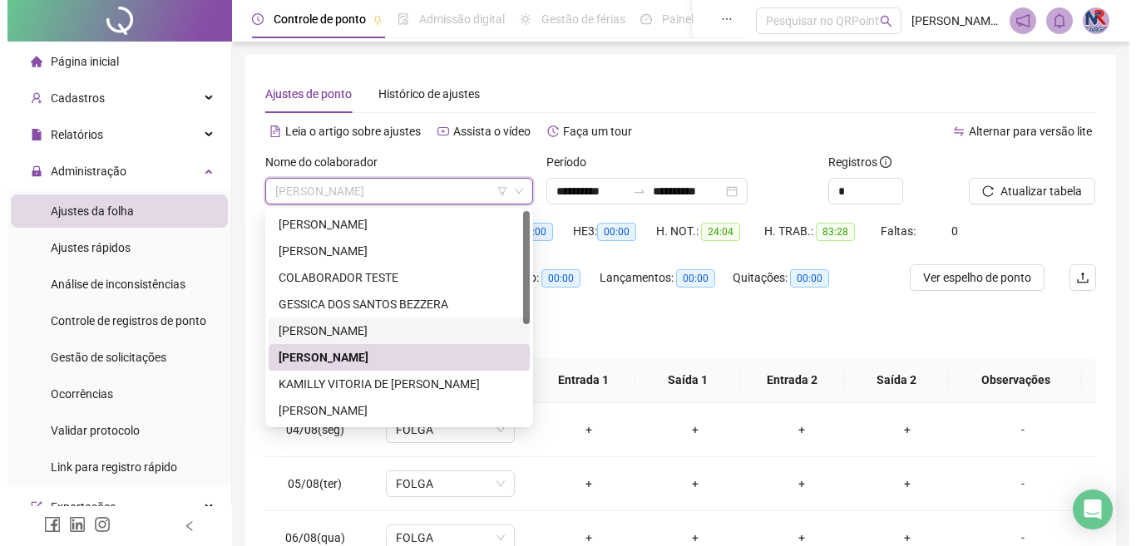
scroll to position [83, 0]
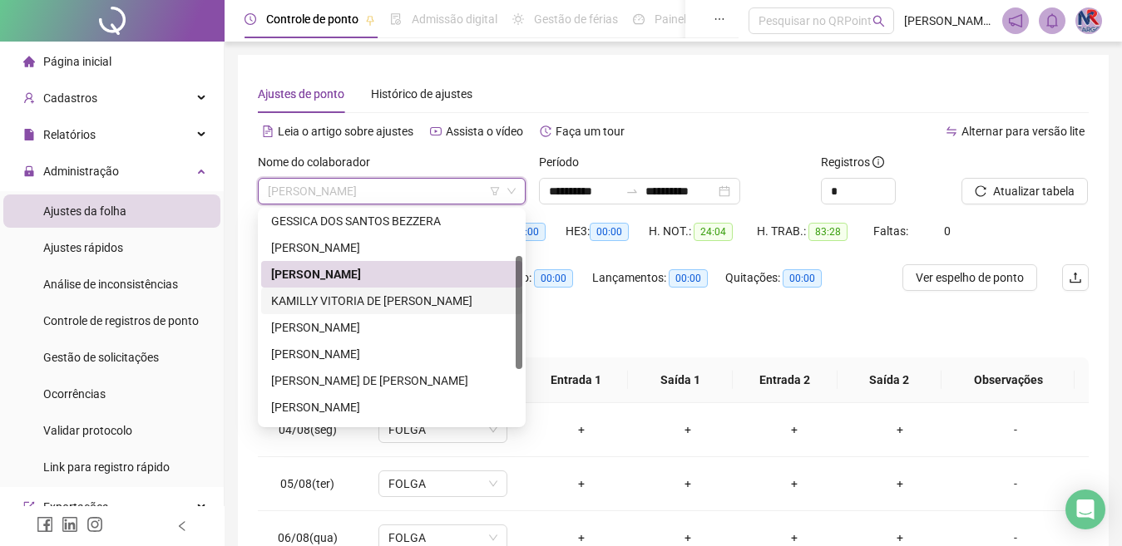
click at [388, 302] on div "KAMILLY VITORIA DE [PERSON_NAME]" at bounding box center [391, 301] width 241 height 18
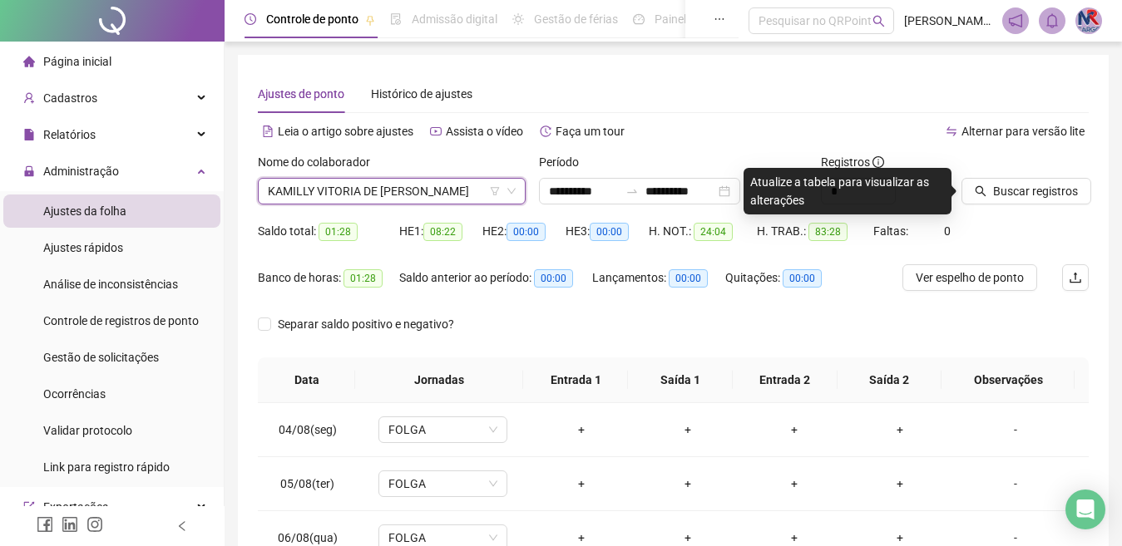
click at [1004, 195] on span "Buscar registros" at bounding box center [1035, 191] width 85 height 18
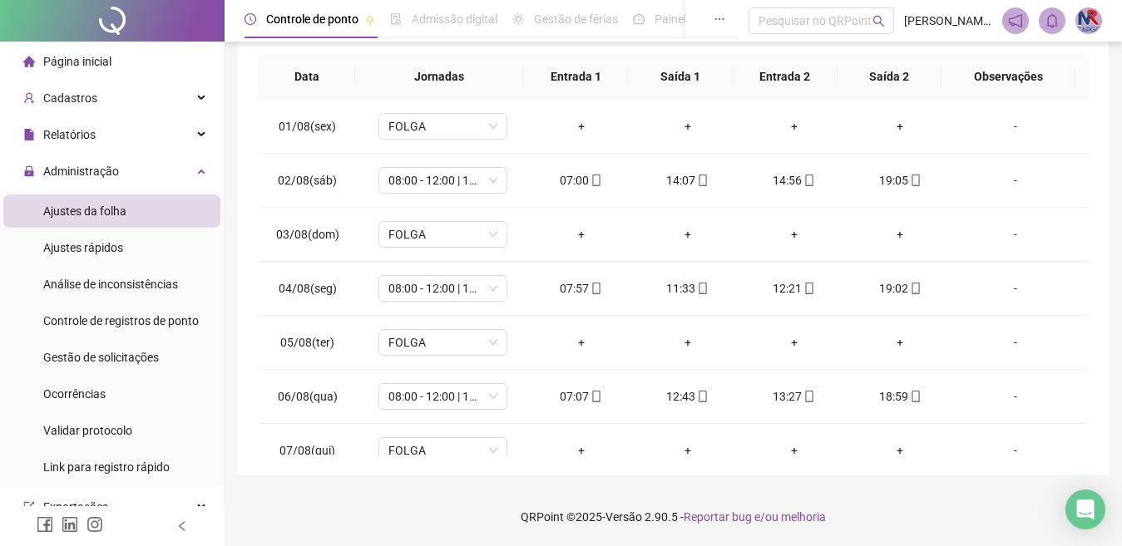
scroll to position [0, 0]
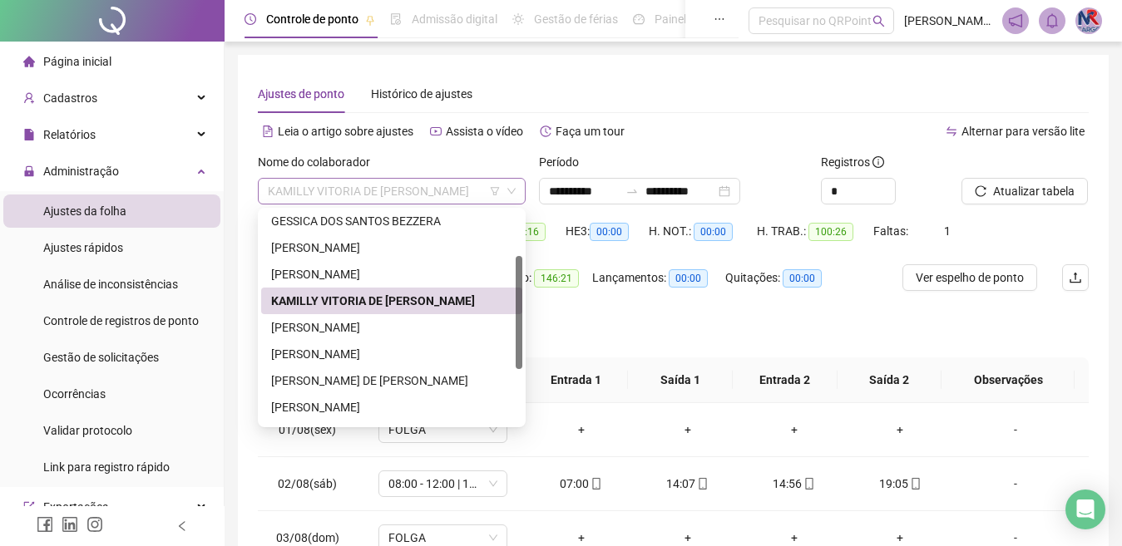
click at [464, 192] on span "KAMILLY VITORIA DE [PERSON_NAME]" at bounding box center [392, 191] width 248 height 25
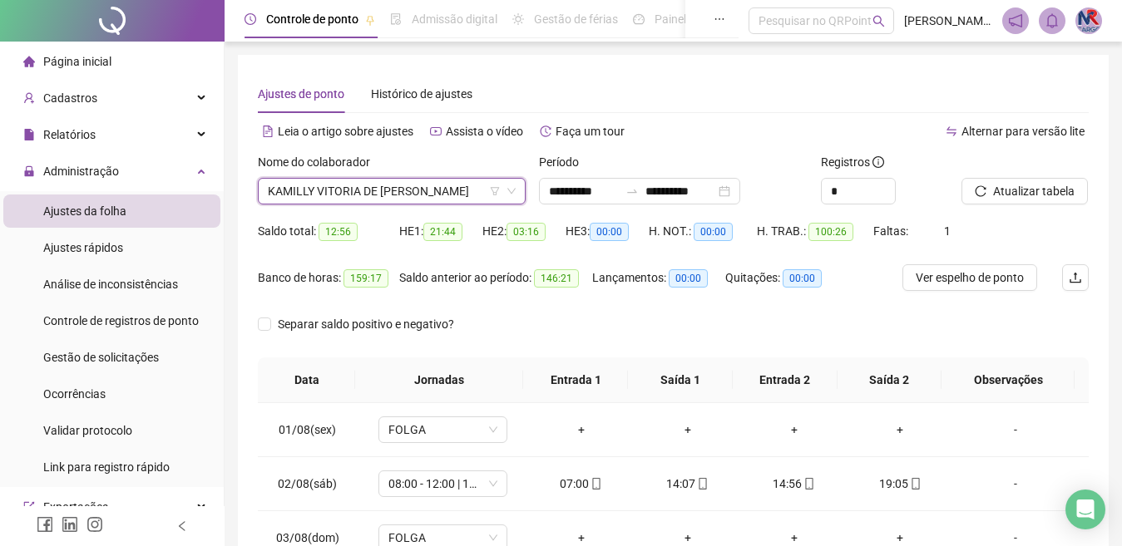
click at [605, 312] on div "Separar saldo positivo e negativo?" at bounding box center [673, 334] width 831 height 47
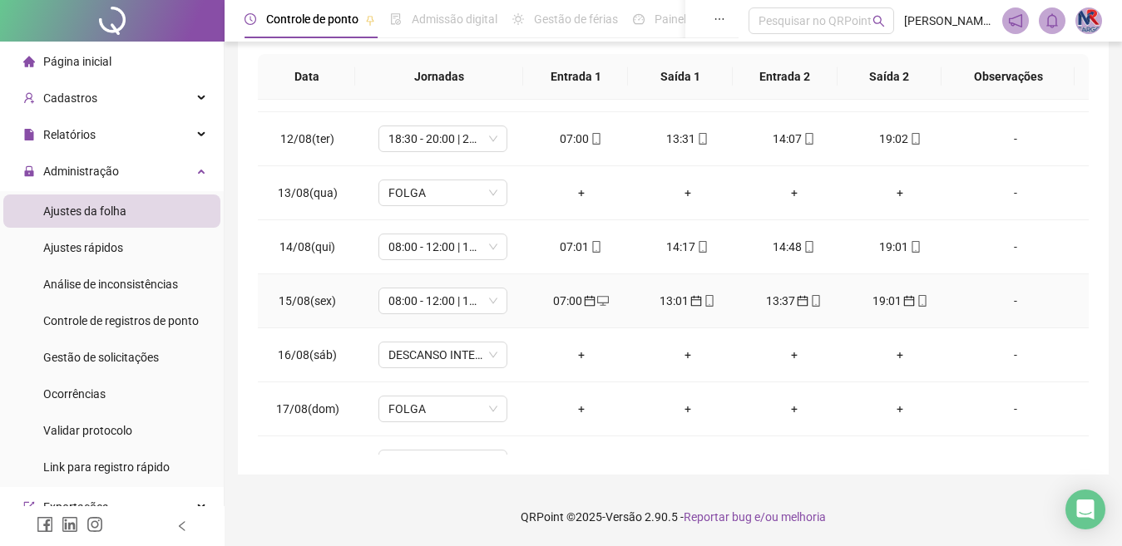
scroll to position [672, 0]
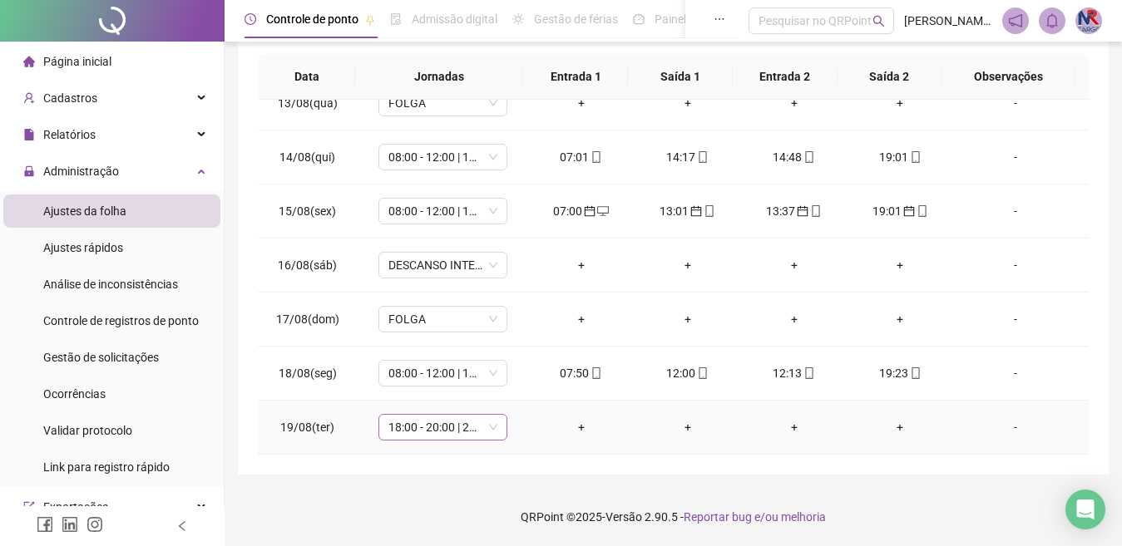
click at [447, 426] on span "18:00 - 20:00 | 21:00 - 07:00" at bounding box center [442, 427] width 109 height 25
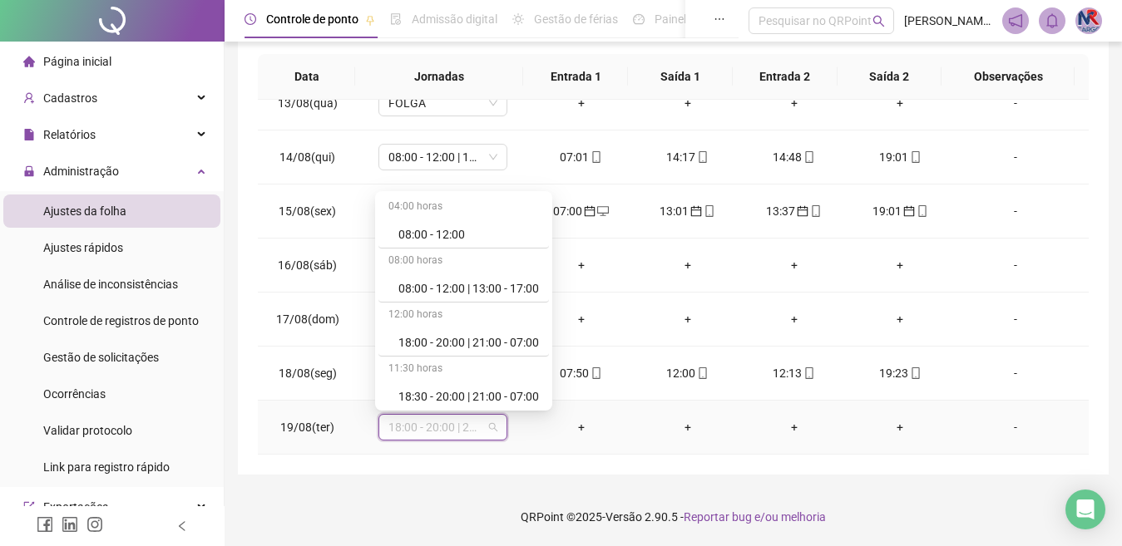
scroll to position [274, 0]
click at [477, 296] on div "Folga" at bounding box center [463, 285] width 171 height 27
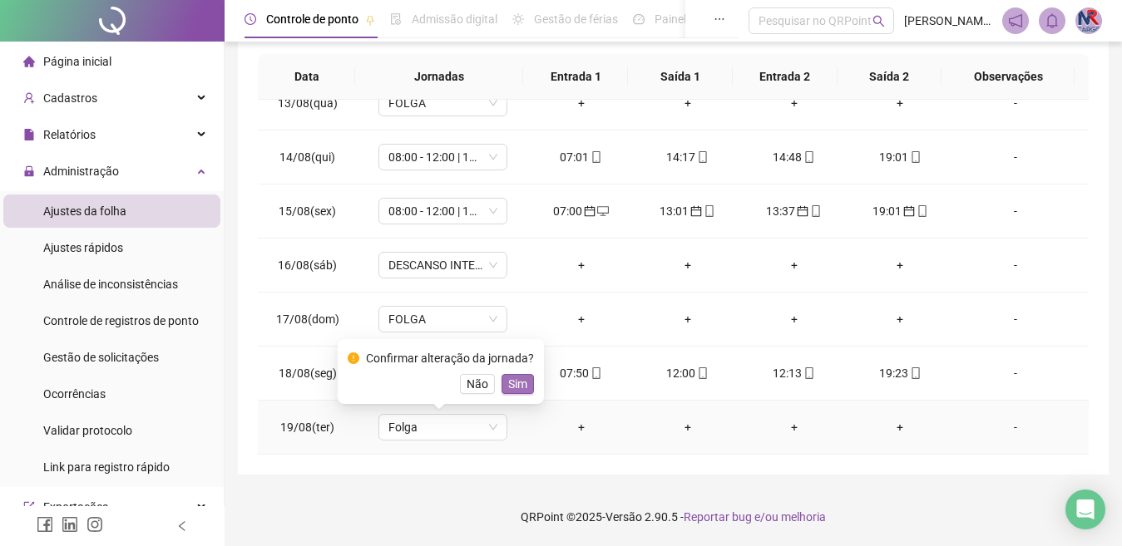
click at [522, 383] on span "Sim" at bounding box center [517, 384] width 19 height 18
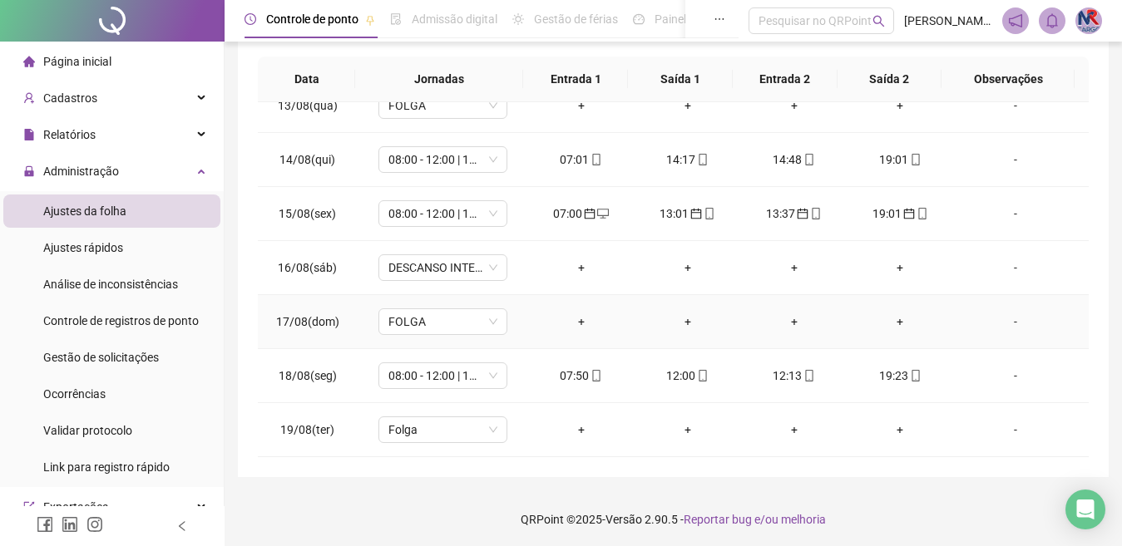
scroll to position [0, 0]
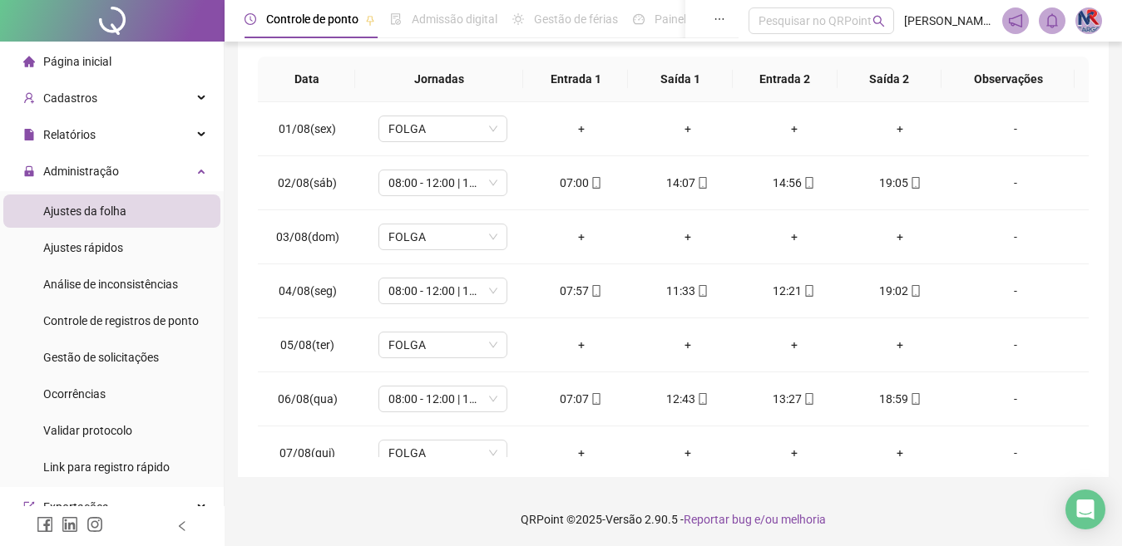
click at [1055, 189] on div "**********" at bounding box center [673, 141] width 831 height 632
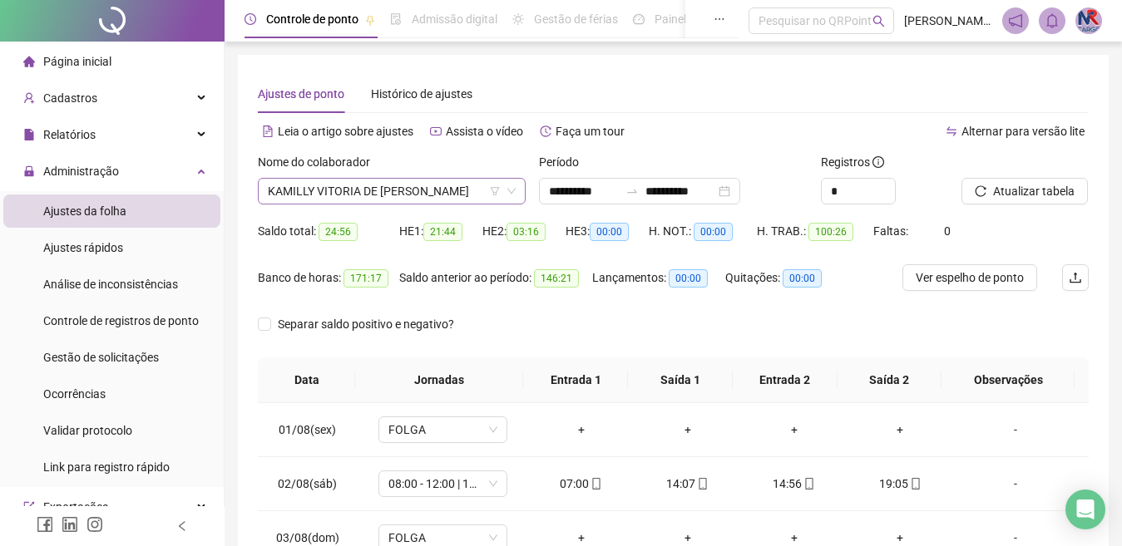
click at [428, 189] on span "KAMILLY VITORIA DE [PERSON_NAME]" at bounding box center [392, 191] width 248 height 25
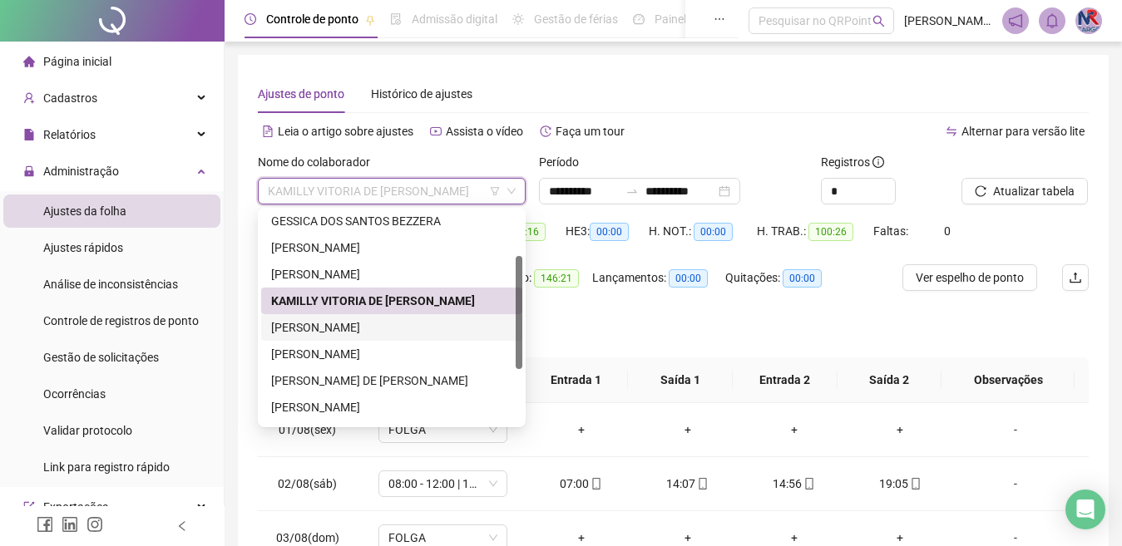
click at [403, 324] on div "[PERSON_NAME]" at bounding box center [391, 328] width 241 height 18
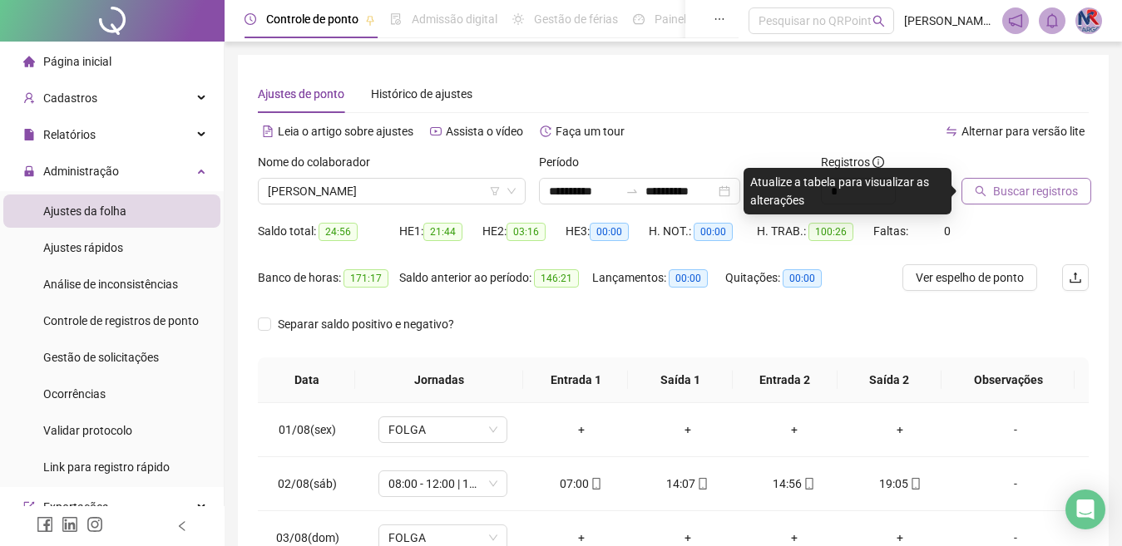
click at [1000, 191] on span "Buscar registros" at bounding box center [1035, 191] width 85 height 18
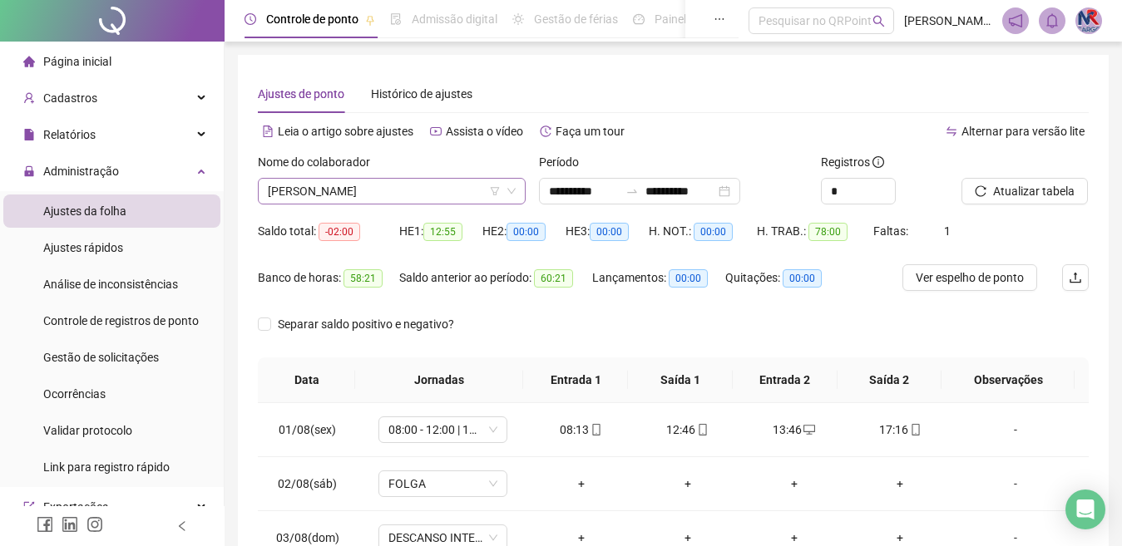
click at [472, 186] on span "[PERSON_NAME]" at bounding box center [392, 191] width 248 height 25
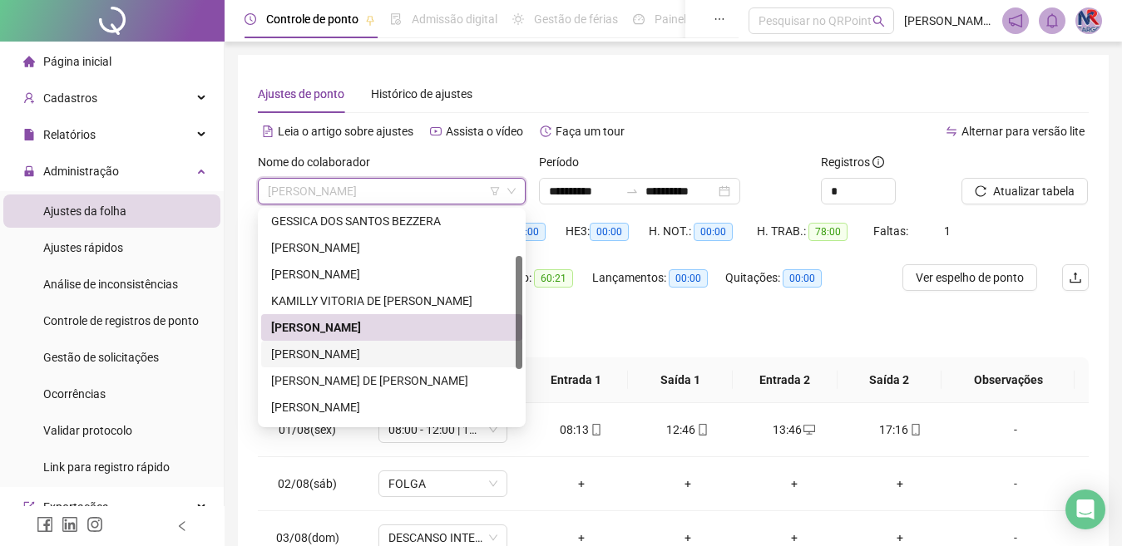
click at [423, 360] on div "[PERSON_NAME]" at bounding box center [391, 354] width 241 height 18
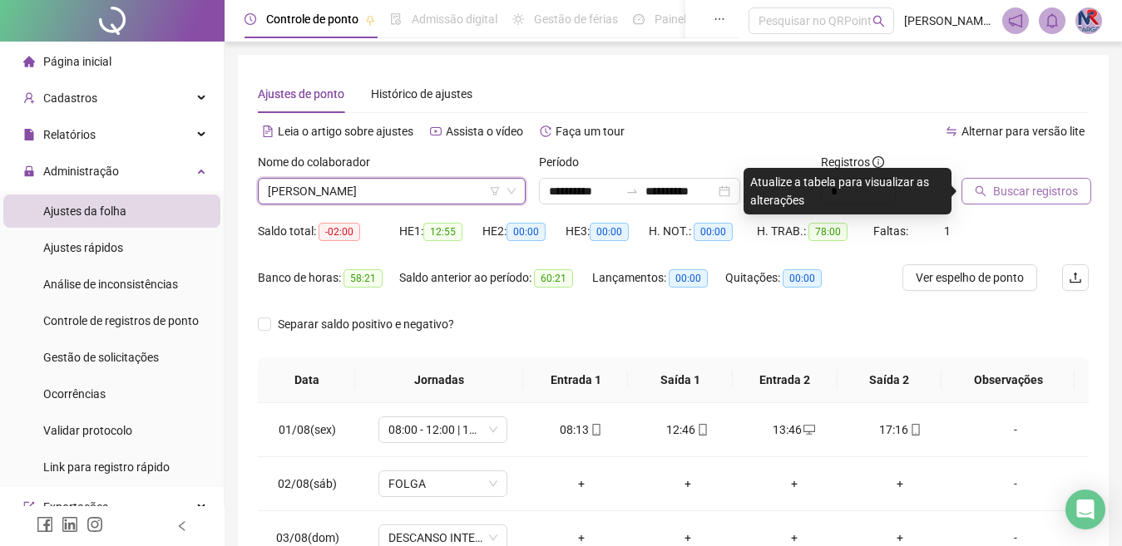
click at [993, 191] on span "Buscar registros" at bounding box center [1035, 191] width 85 height 18
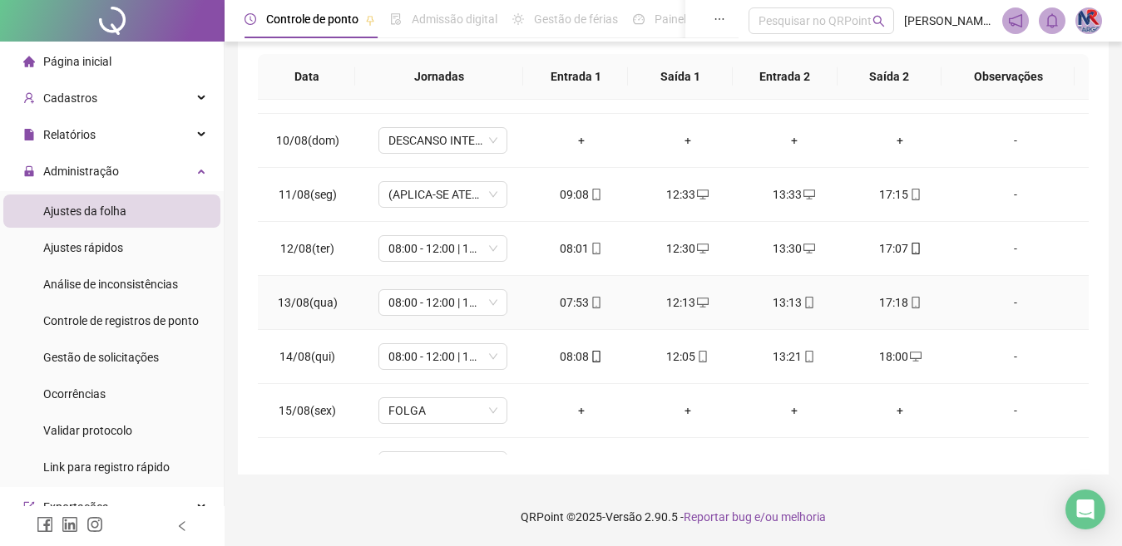
scroll to position [672, 0]
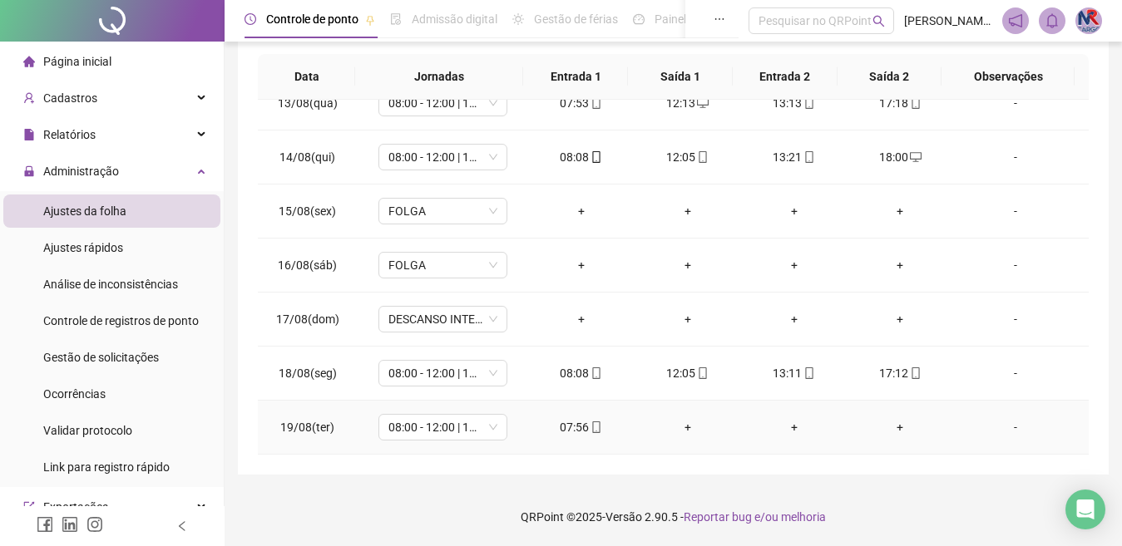
click at [694, 425] on div "+" at bounding box center [688, 427] width 80 height 18
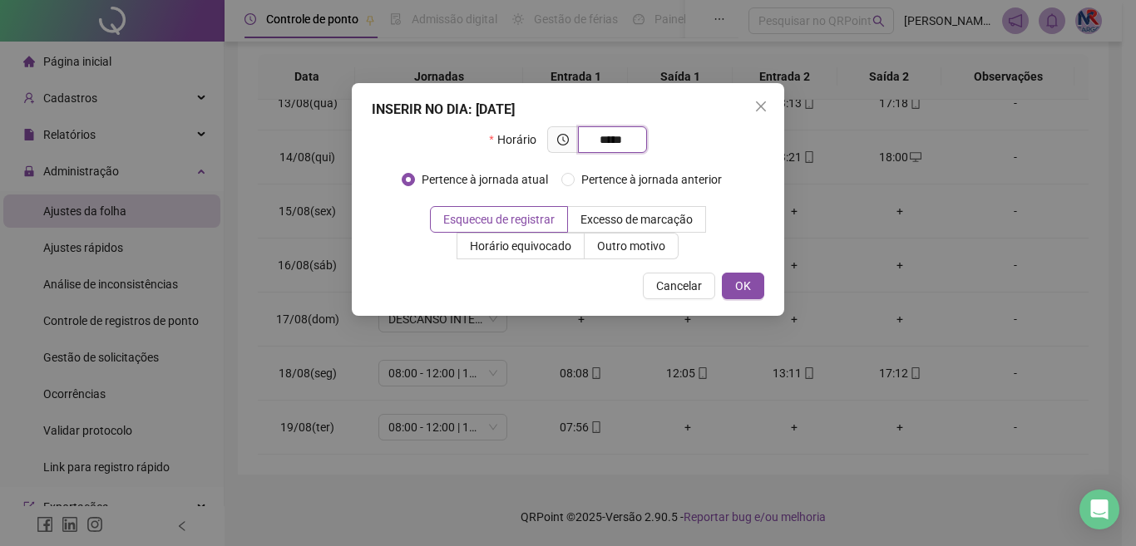
type input "*****"
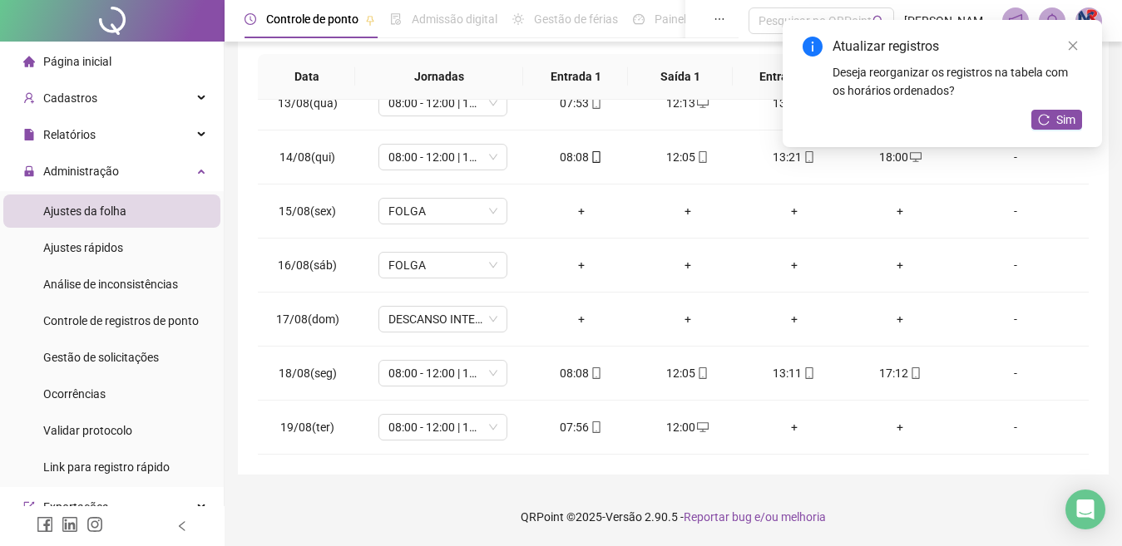
click at [783, 432] on div "+" at bounding box center [794, 427] width 80 height 18
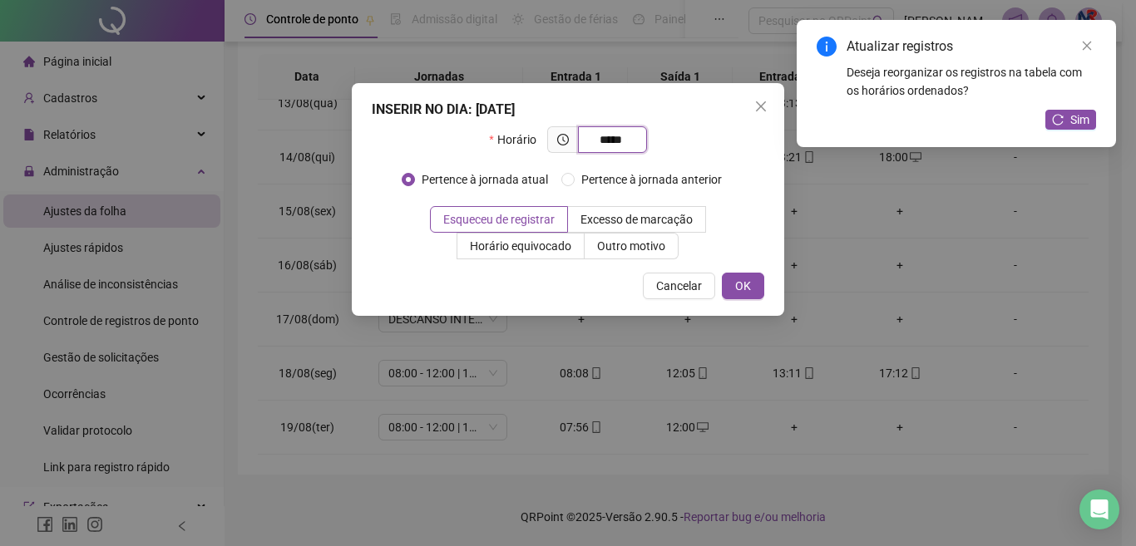
type input "*****"
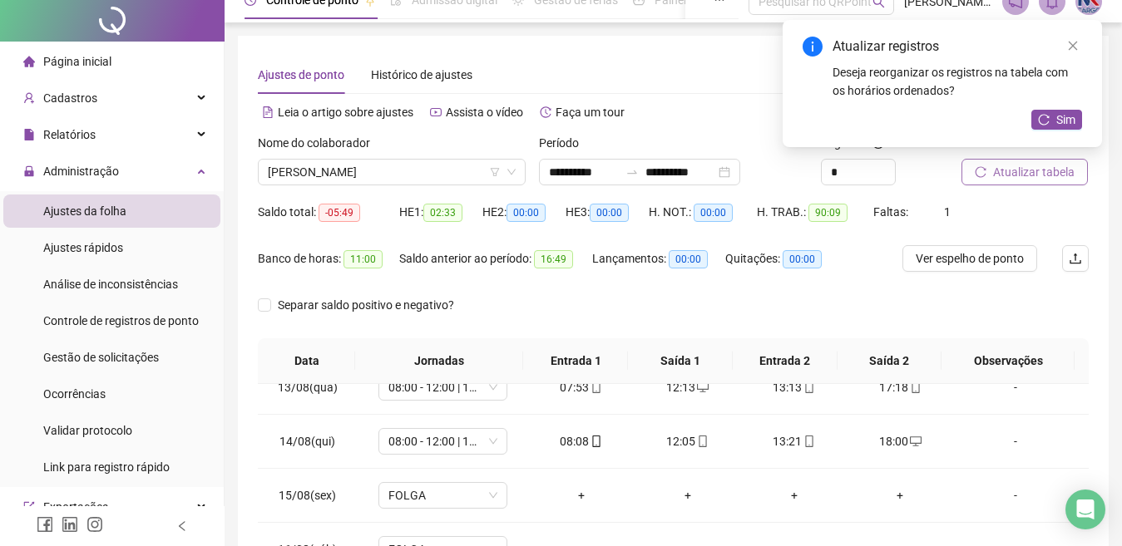
scroll to position [0, 0]
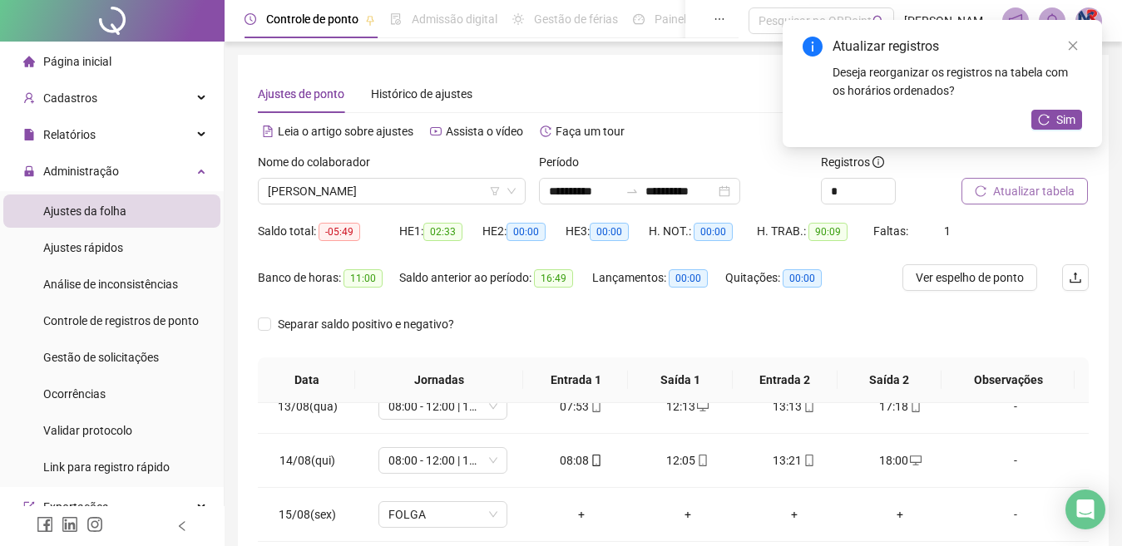
click at [1063, 198] on span "Atualizar tabela" at bounding box center [1034, 191] width 82 height 18
click at [477, 197] on span "[PERSON_NAME]" at bounding box center [392, 191] width 248 height 25
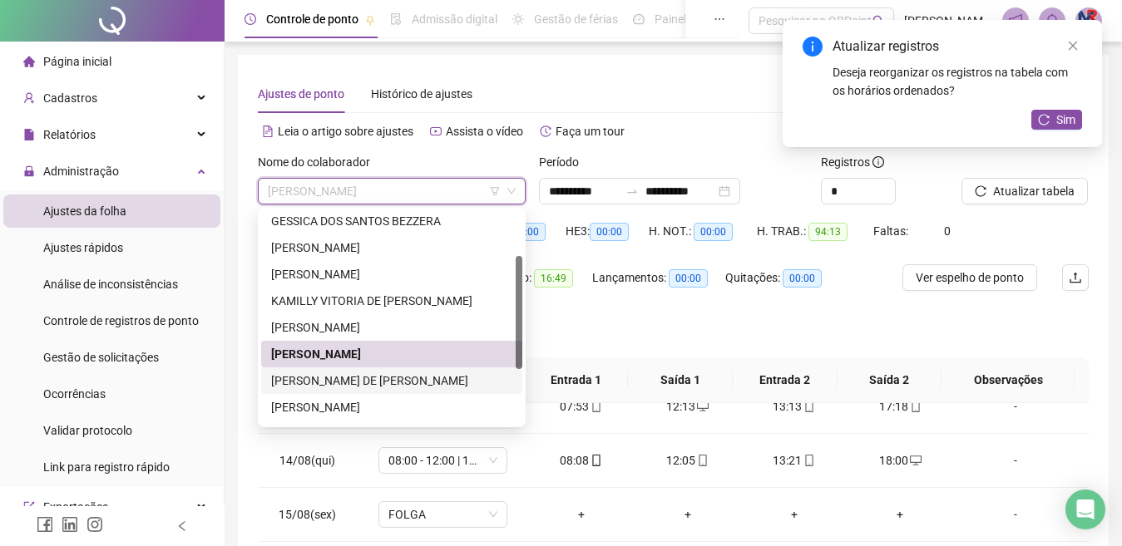
click at [373, 373] on div "[PERSON_NAME] DE [PERSON_NAME]" at bounding box center [391, 381] width 241 height 18
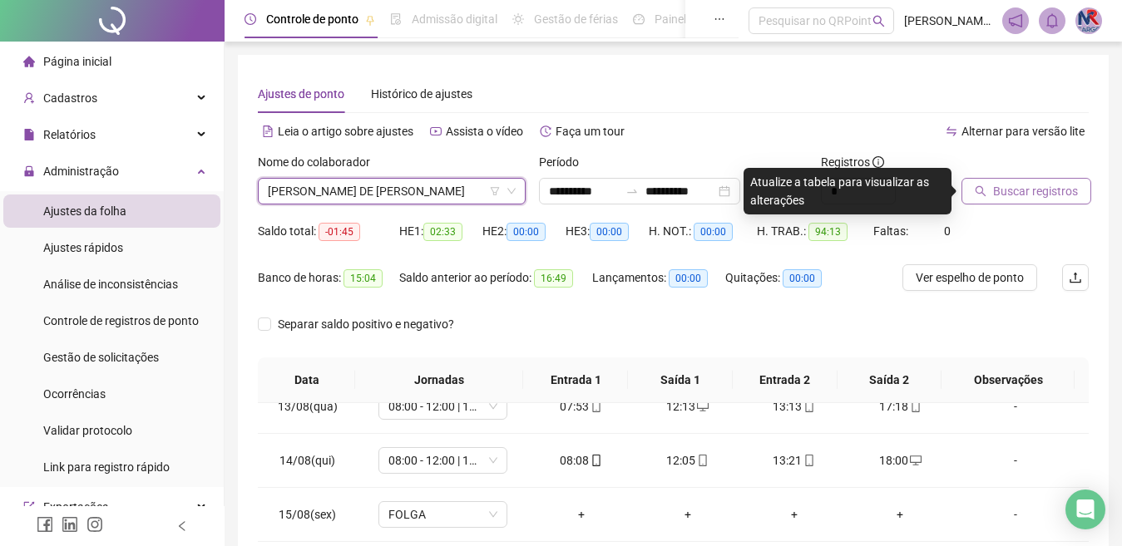
click at [1051, 199] on span "Buscar registros" at bounding box center [1035, 191] width 85 height 18
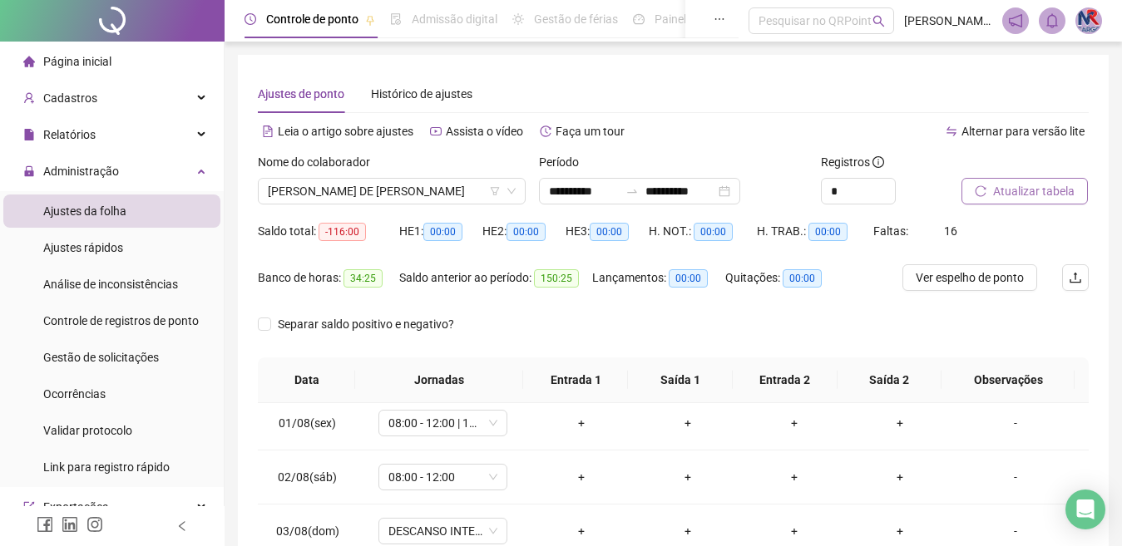
click at [459, 173] on div "Nome do colaborador" at bounding box center [392, 165] width 268 height 25
click at [456, 191] on span "[PERSON_NAME] DE [PERSON_NAME]" at bounding box center [392, 191] width 248 height 25
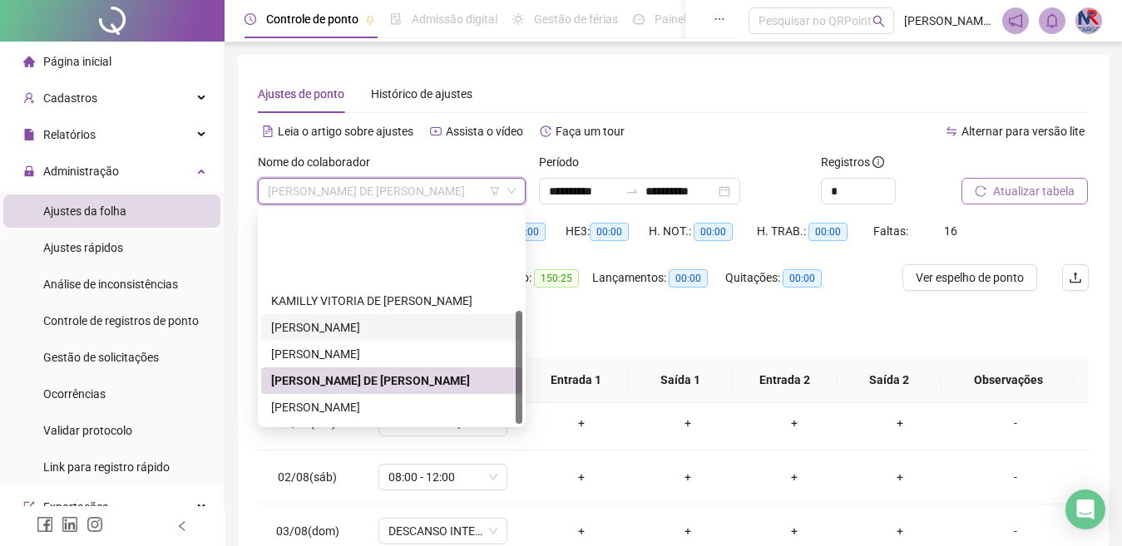
scroll to position [186, 0]
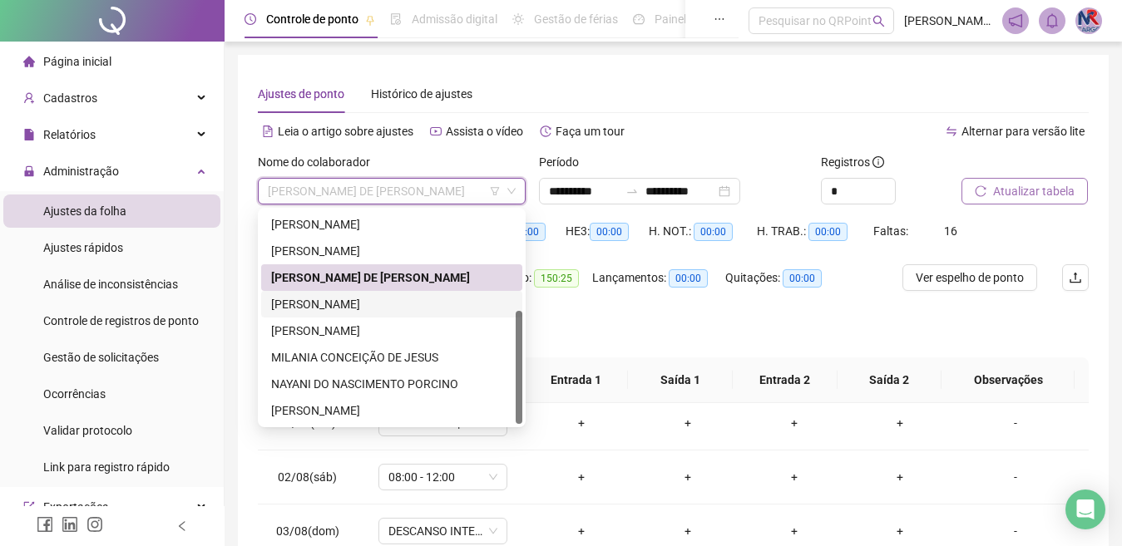
click at [383, 294] on div "[PERSON_NAME]" at bounding box center [391, 304] width 261 height 27
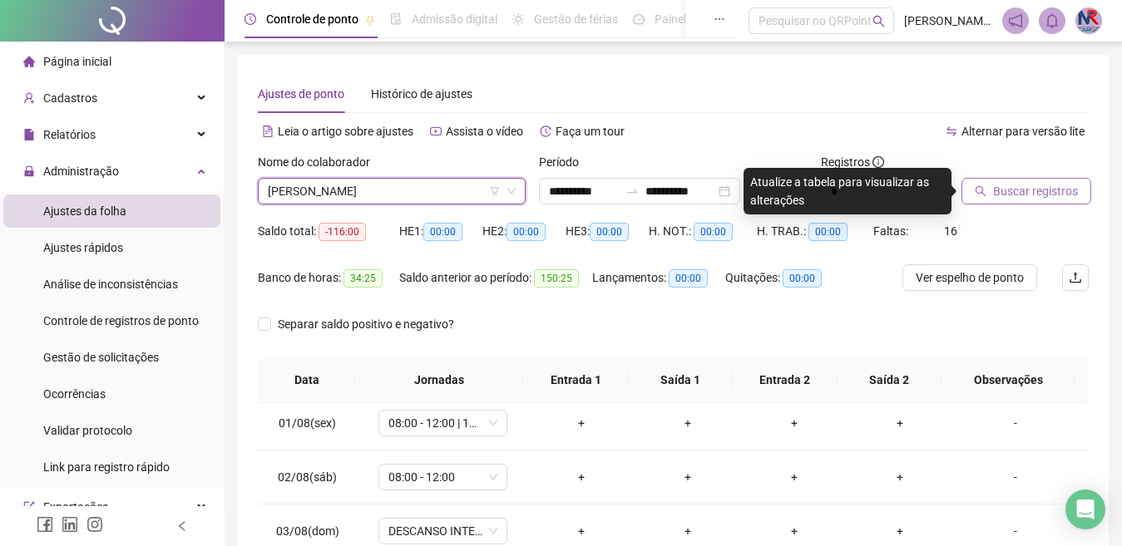
click at [1008, 190] on span "Buscar registros" at bounding box center [1035, 191] width 85 height 18
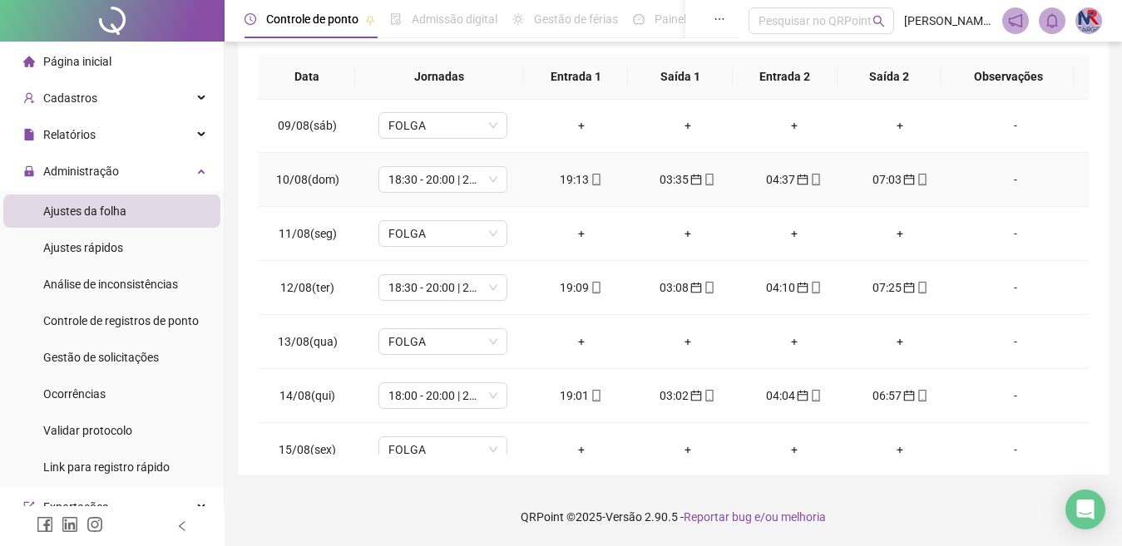
scroll to position [672, 0]
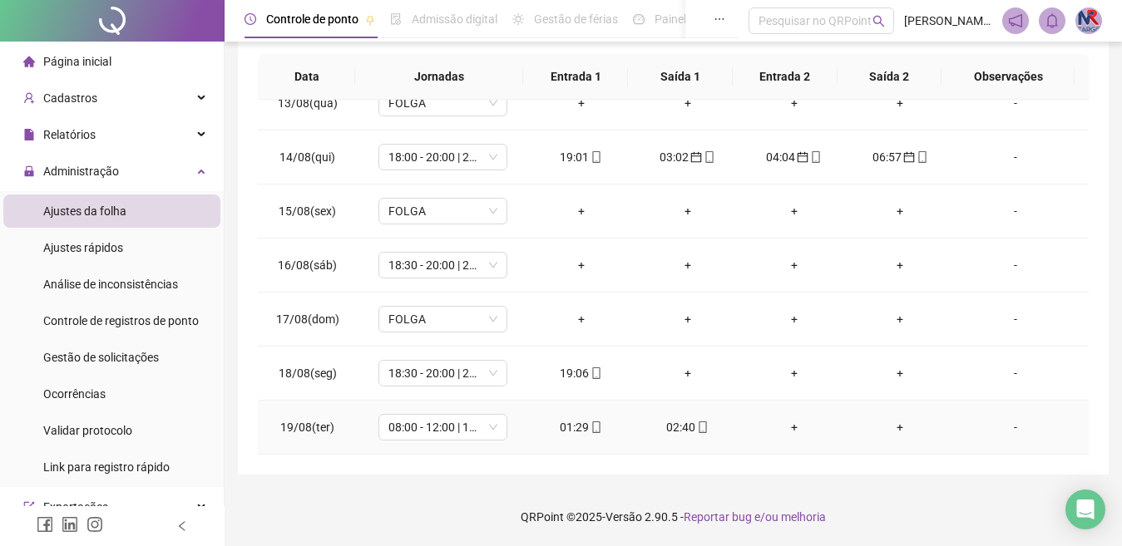
click at [568, 436] on div "01:29" at bounding box center [581, 427] width 80 height 18
type input "**********"
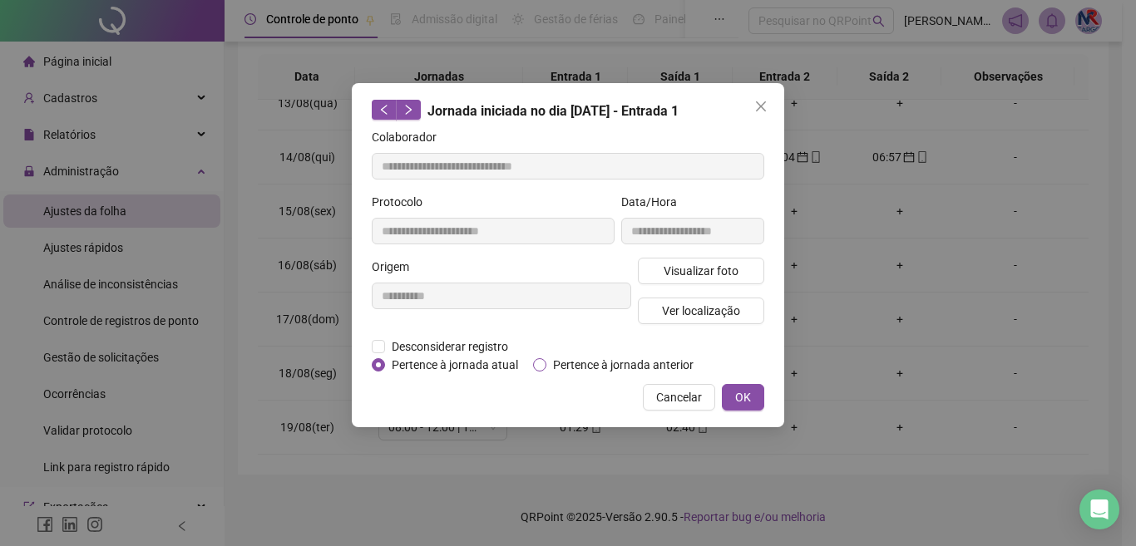
click at [616, 364] on span "Pertence à jornada anterior" at bounding box center [623, 365] width 154 height 18
click at [719, 386] on div "Cancelar OK" at bounding box center [568, 397] width 393 height 27
click at [735, 390] on span "OK" at bounding box center [743, 397] width 16 height 18
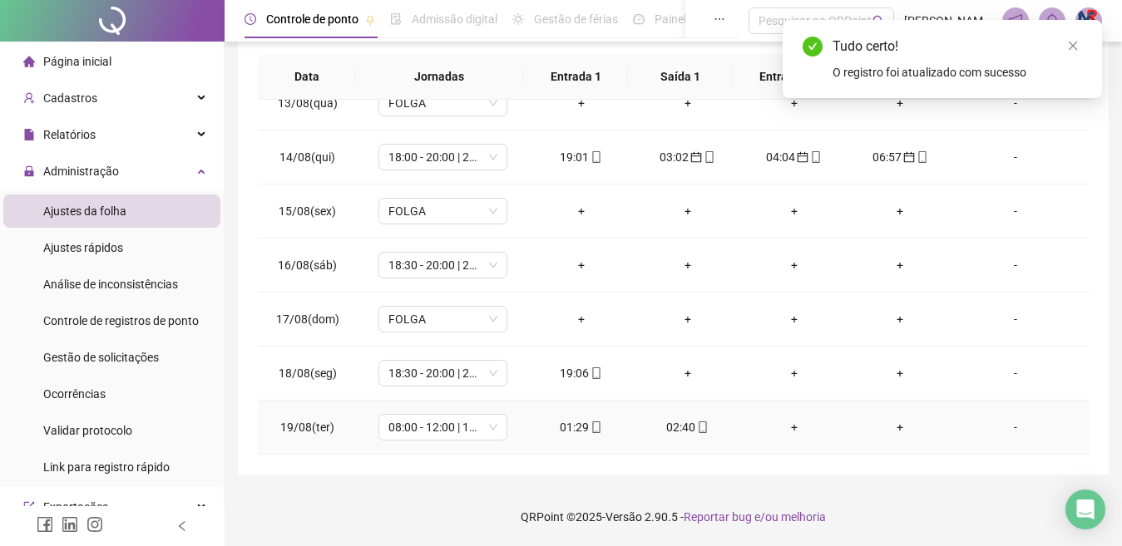
click at [670, 426] on div "02:40" at bounding box center [688, 427] width 80 height 18
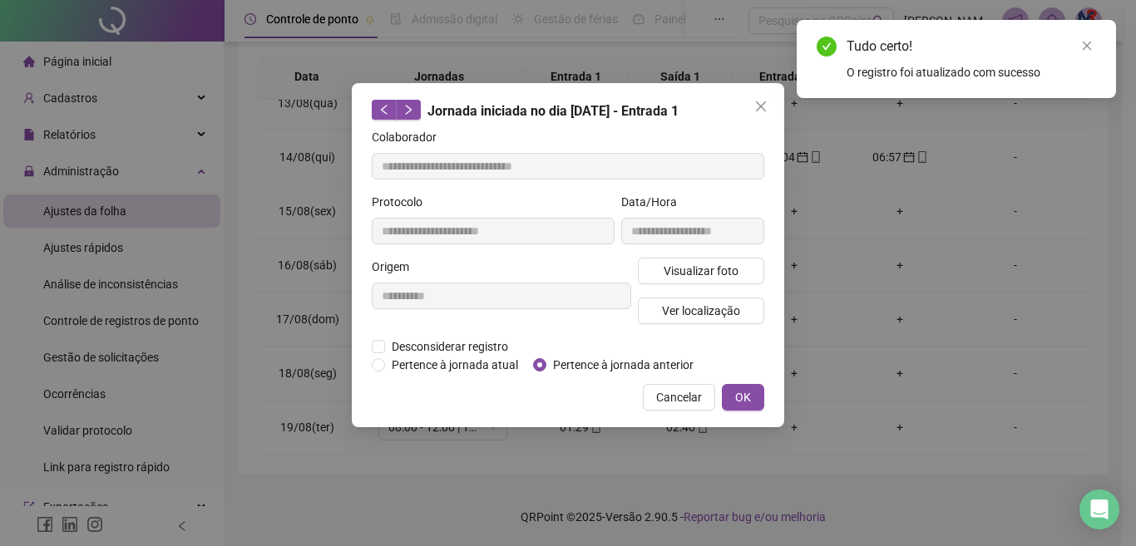
type input "**********"
click at [636, 363] on span "Pertence à jornada anterior" at bounding box center [623, 365] width 154 height 18
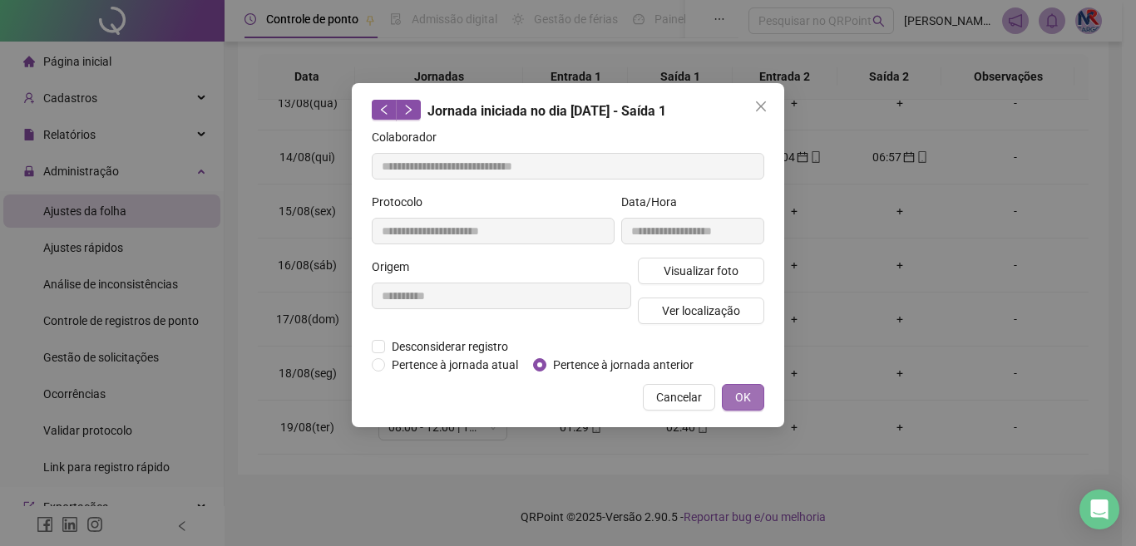
click at [742, 388] on span "OK" at bounding box center [743, 397] width 16 height 18
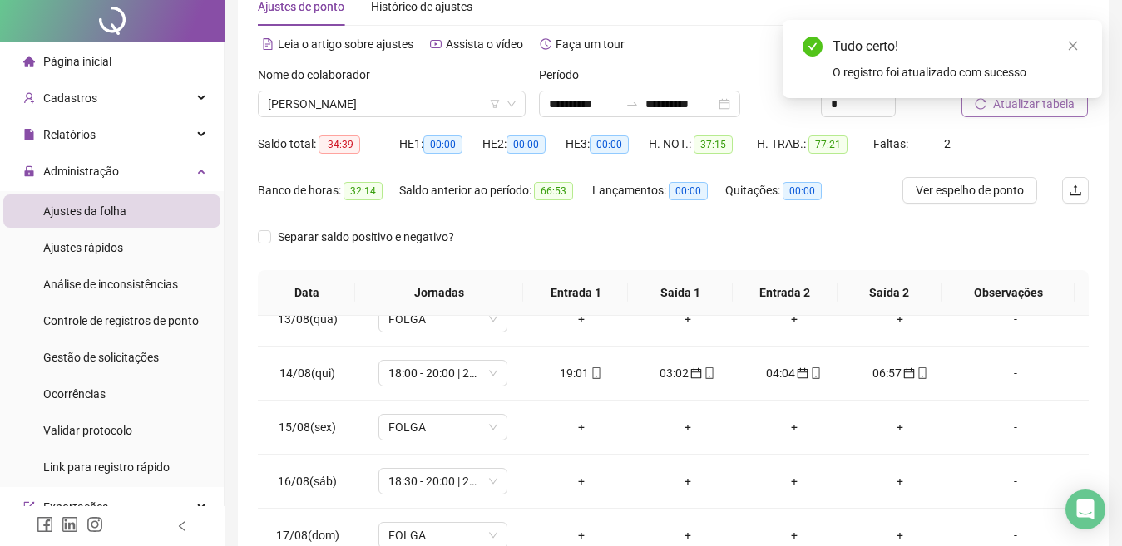
scroll to position [0, 0]
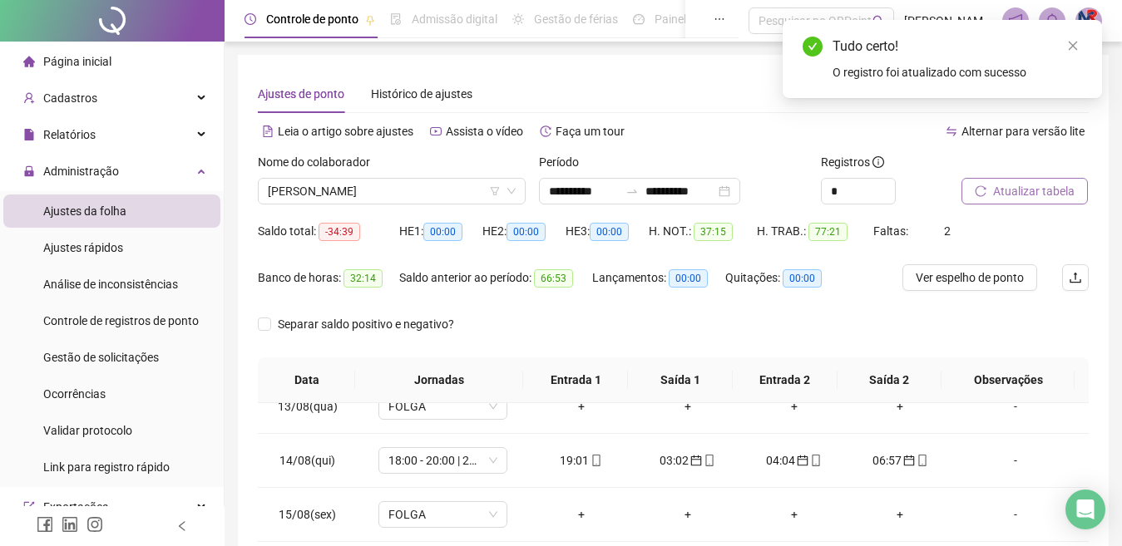
click at [1070, 200] on button "Atualizar tabela" at bounding box center [1025, 191] width 126 height 27
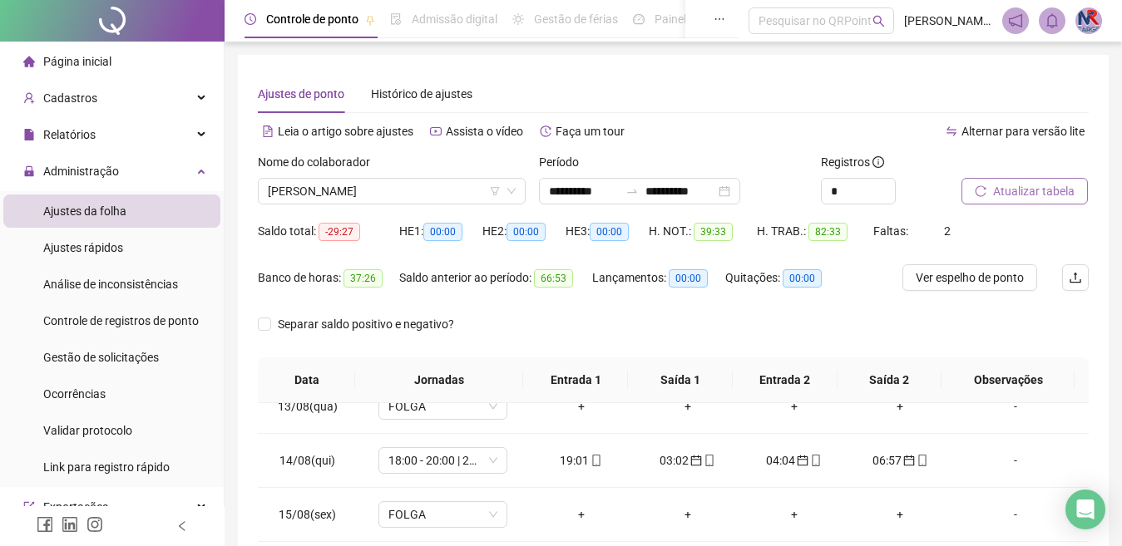
scroll to position [304, 0]
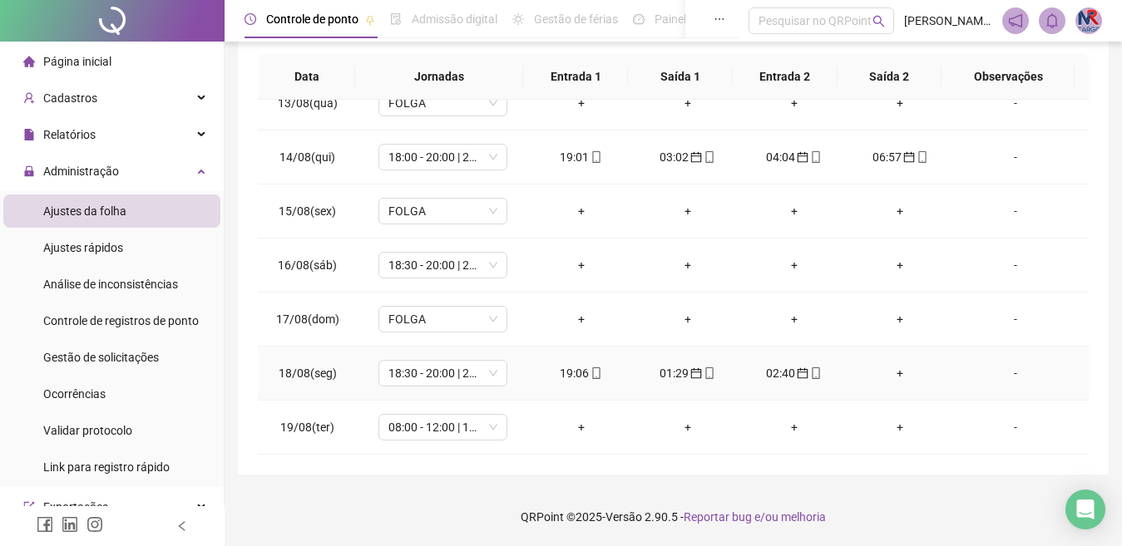
click at [897, 373] on div "+" at bounding box center [901, 373] width 80 height 18
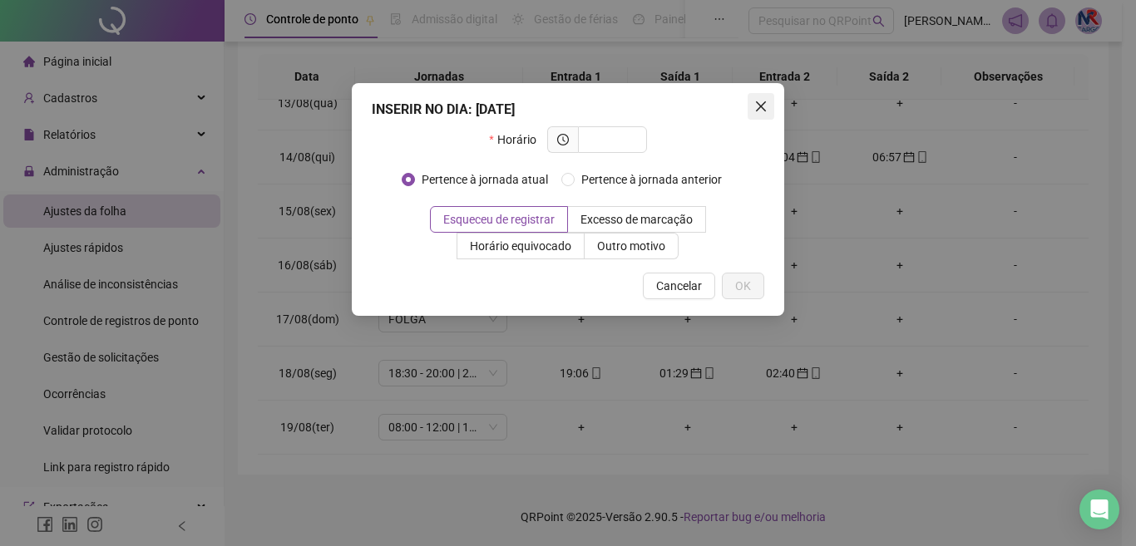
click at [761, 107] on icon "close" at bounding box center [761, 106] width 10 height 10
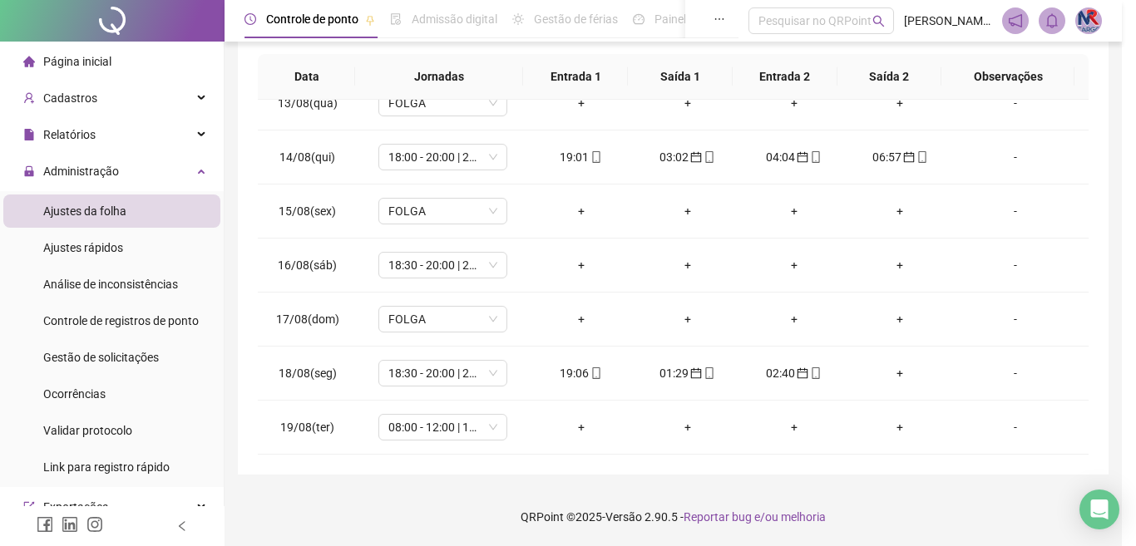
click at [578, 430] on div "+" at bounding box center [581, 427] width 80 height 18
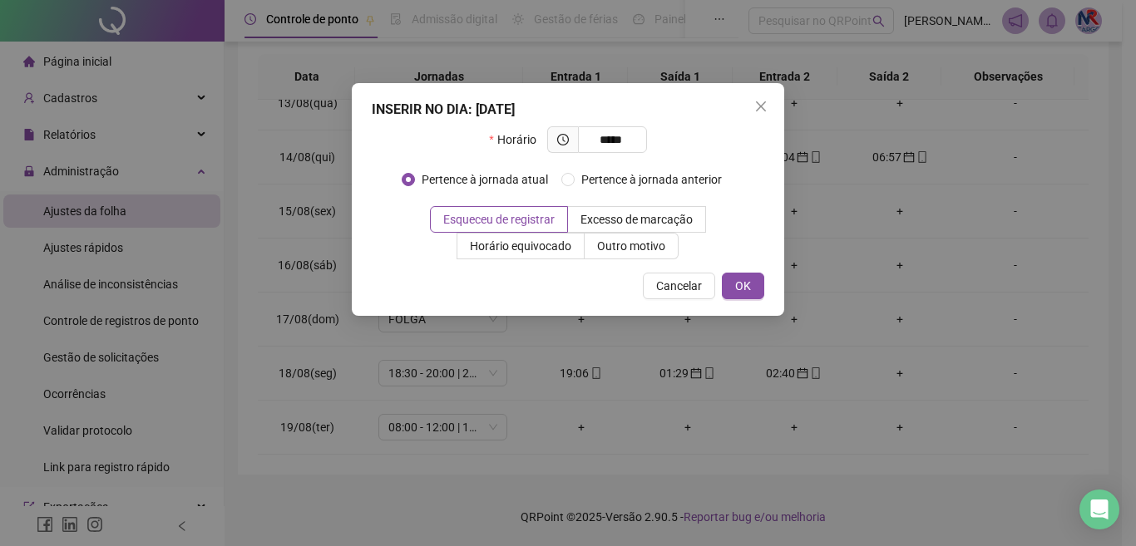
type input "*****"
click at [586, 180] on span "Pertence à jornada anterior" at bounding box center [652, 180] width 154 height 18
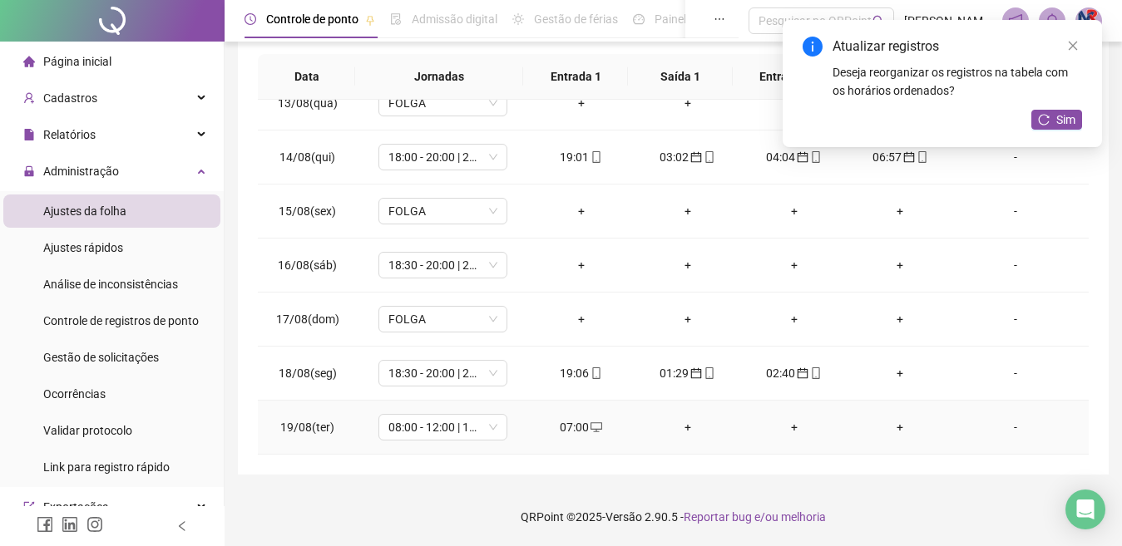
click at [581, 428] on div "07:00" at bounding box center [581, 427] width 80 height 18
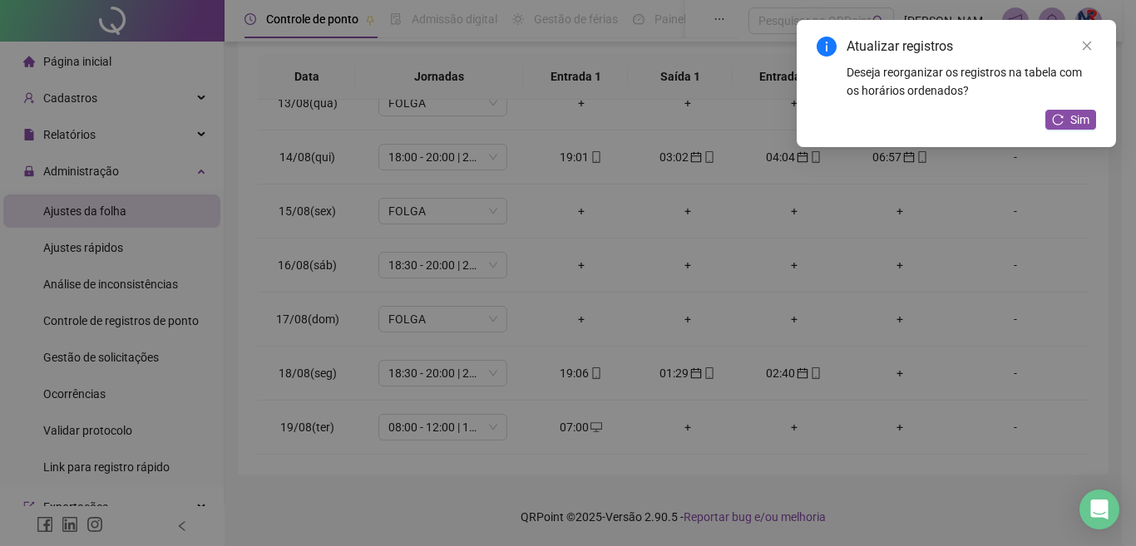
type input "**********"
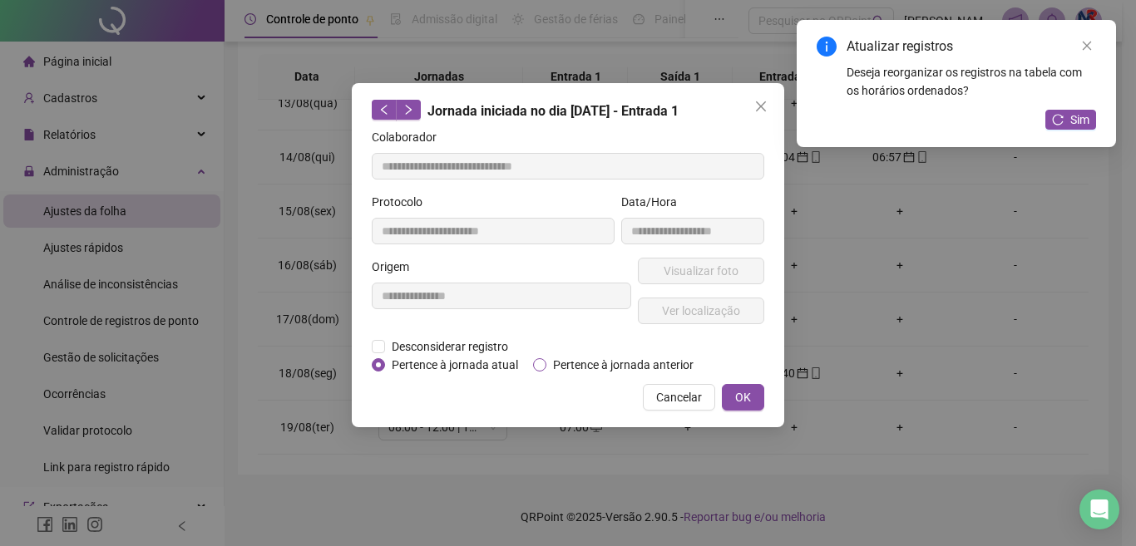
click at [616, 370] on span "Pertence à jornada anterior" at bounding box center [623, 365] width 154 height 18
click at [744, 384] on button "OK" at bounding box center [743, 397] width 42 height 27
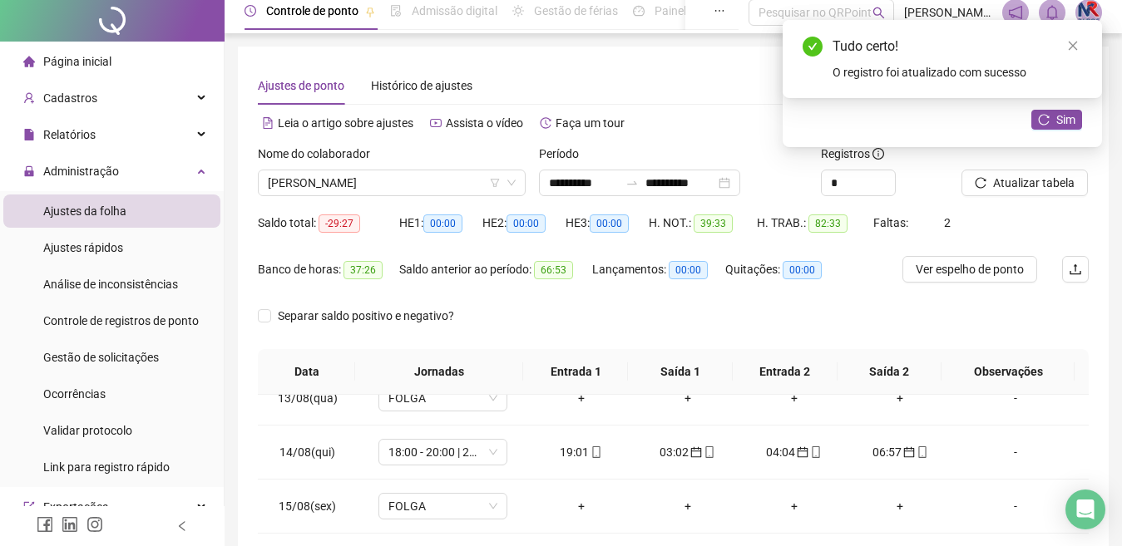
scroll to position [0, 0]
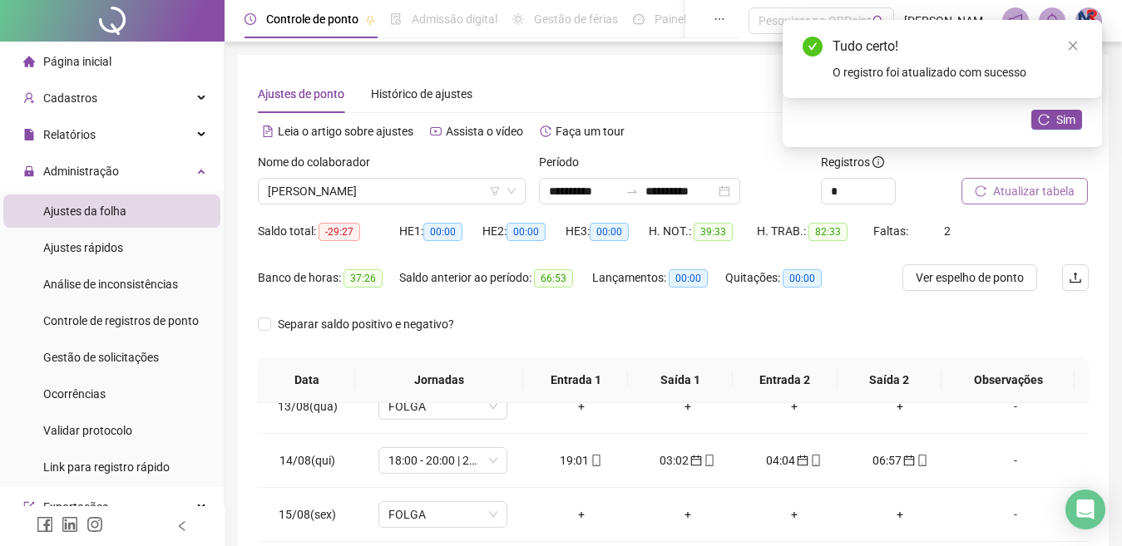
click at [1014, 180] on button "Atualizar tabela" at bounding box center [1025, 191] width 126 height 27
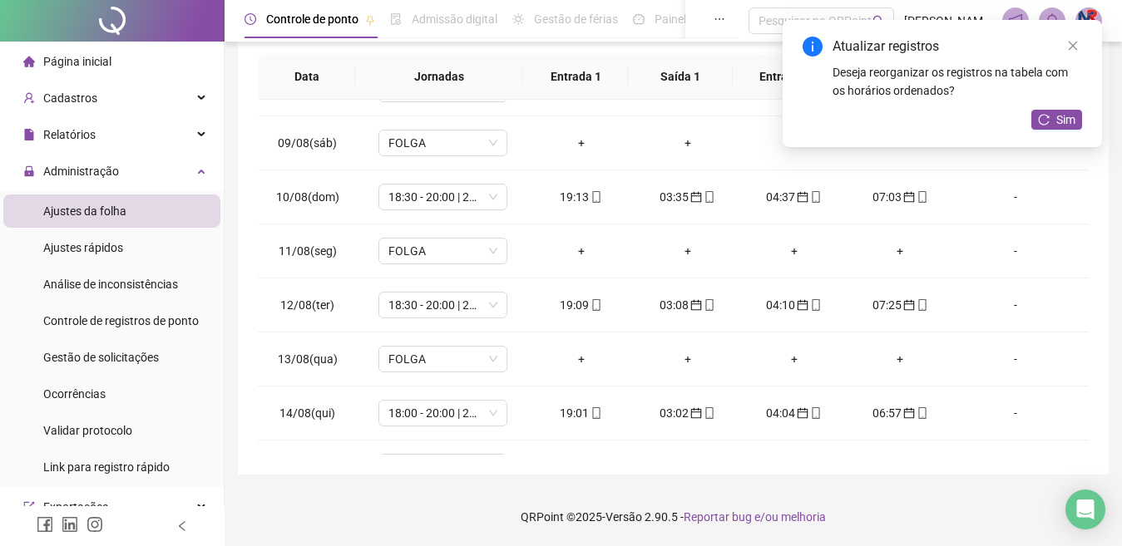
scroll to position [672, 0]
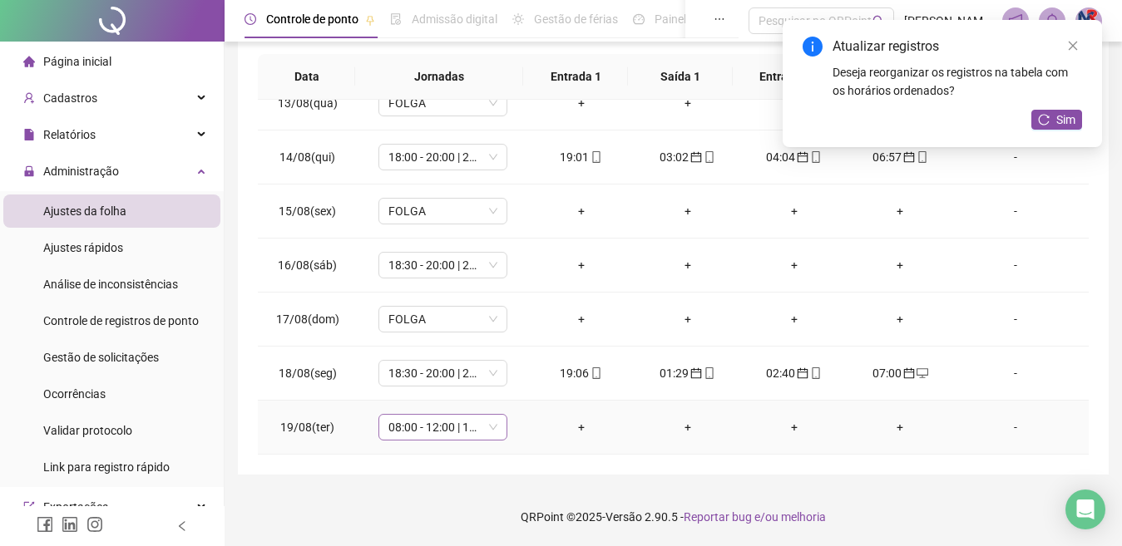
click at [476, 432] on span "08:00 - 12:00 | 13:00 - 17:00" at bounding box center [442, 427] width 109 height 25
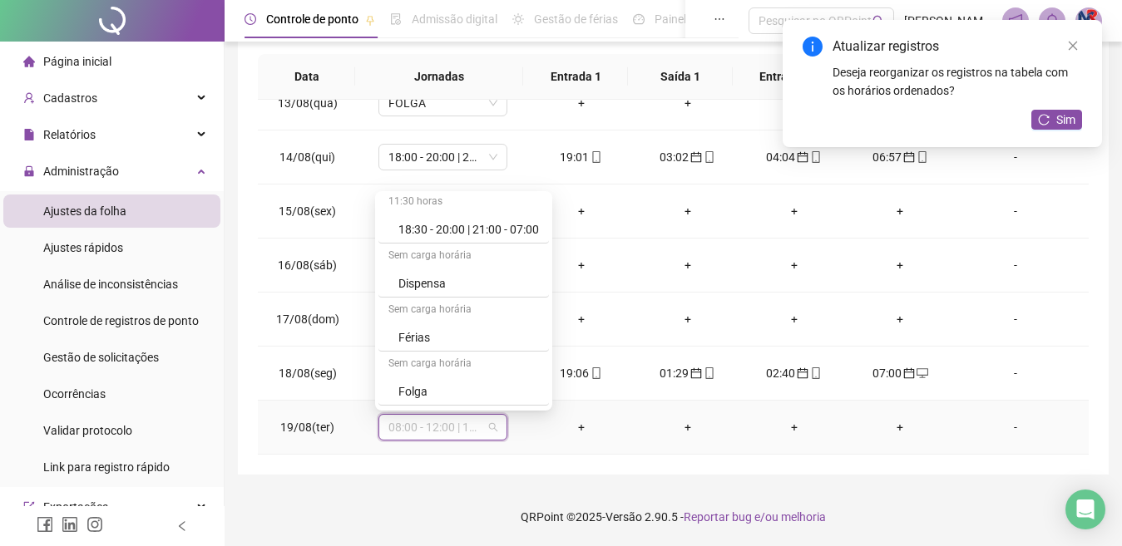
scroll to position [274, 0]
click at [475, 279] on div "Folga" at bounding box center [468, 285] width 141 height 18
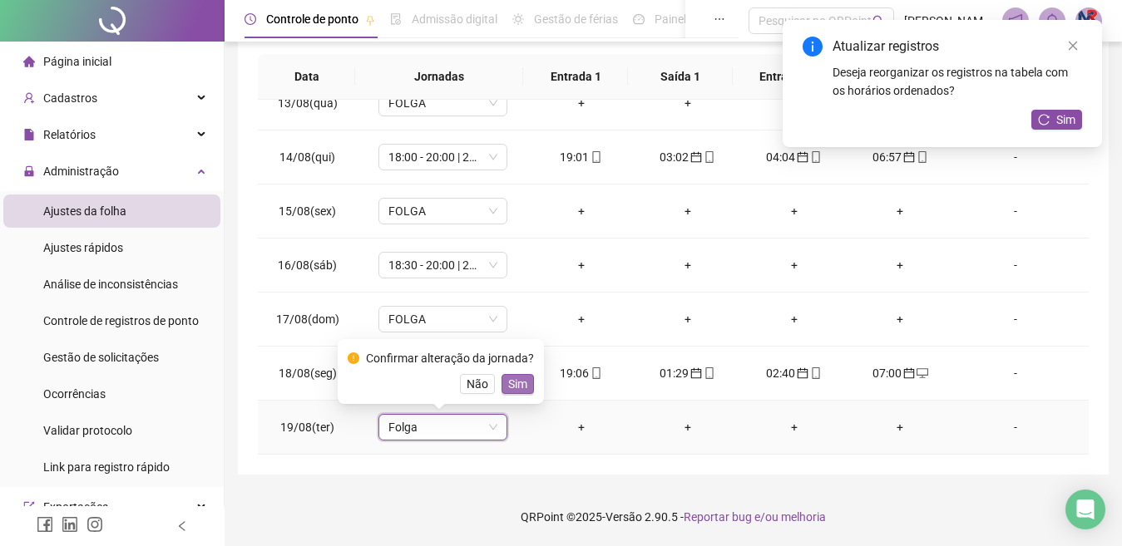
click at [517, 378] on span "Sim" at bounding box center [517, 384] width 19 height 18
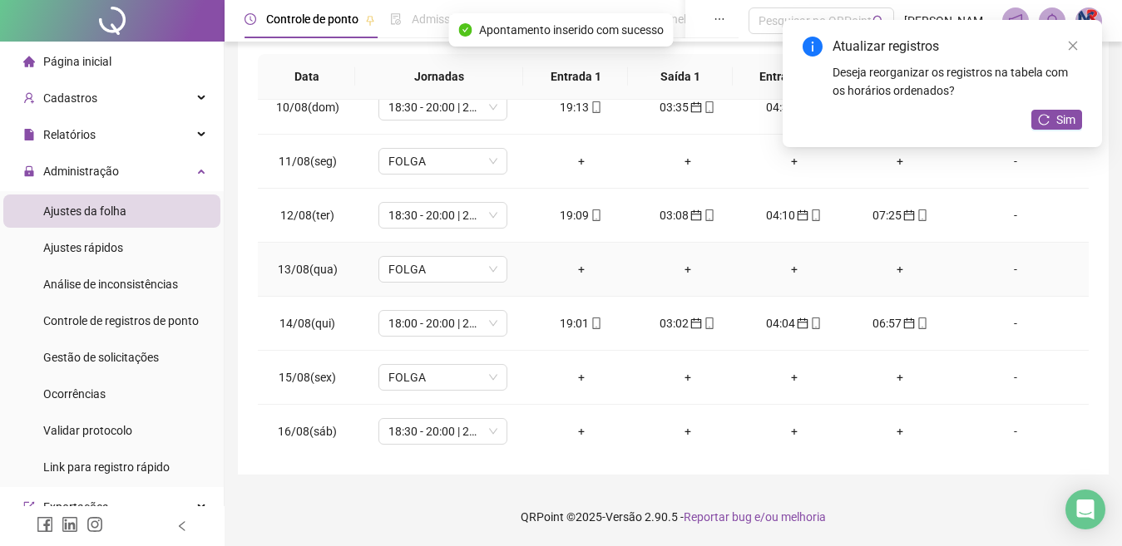
scroll to position [672, 0]
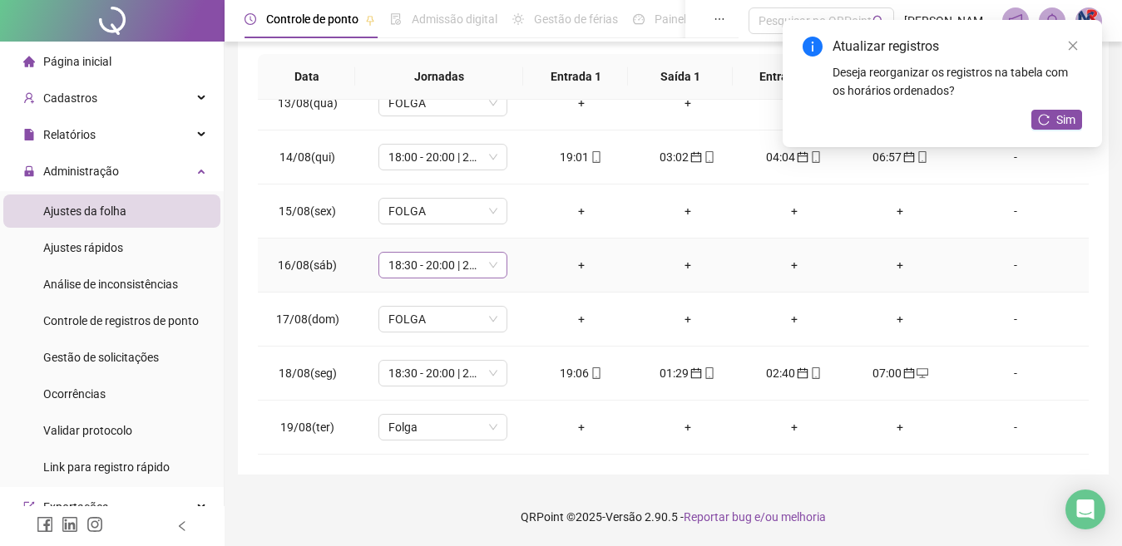
click at [442, 266] on span "18:30 - 20:00 | 21:00 - 07:00" at bounding box center [442, 265] width 109 height 25
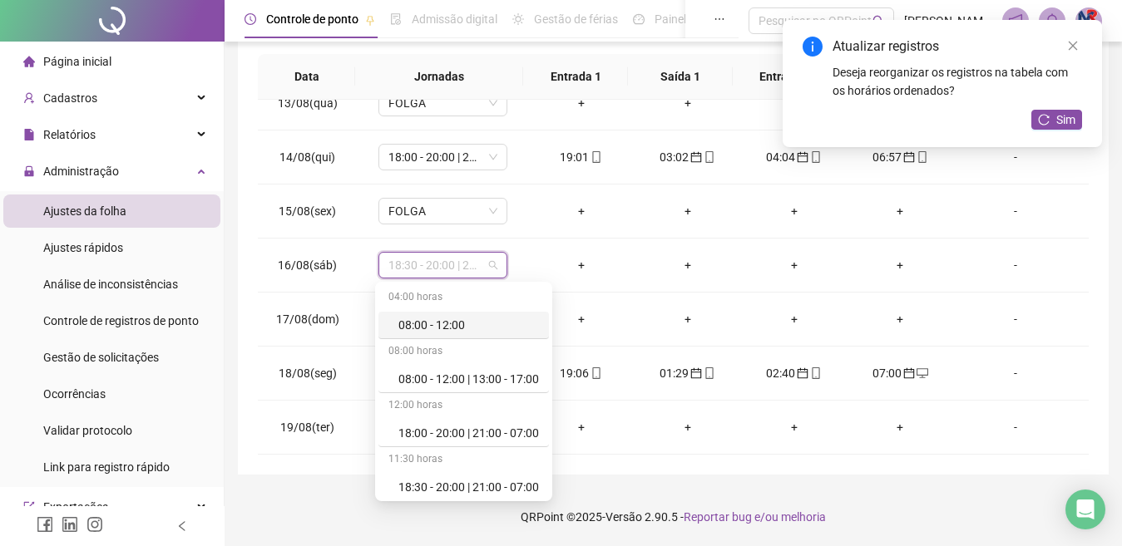
click at [1090, 249] on div "**********" at bounding box center [673, 113] width 871 height 724
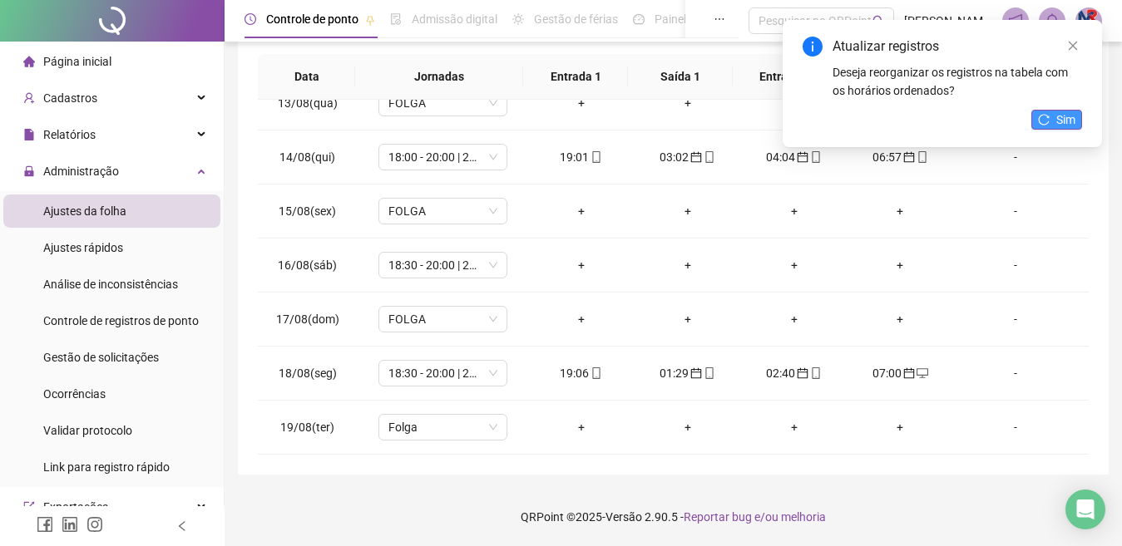
click at [1068, 125] on span "Sim" at bounding box center [1065, 120] width 19 height 18
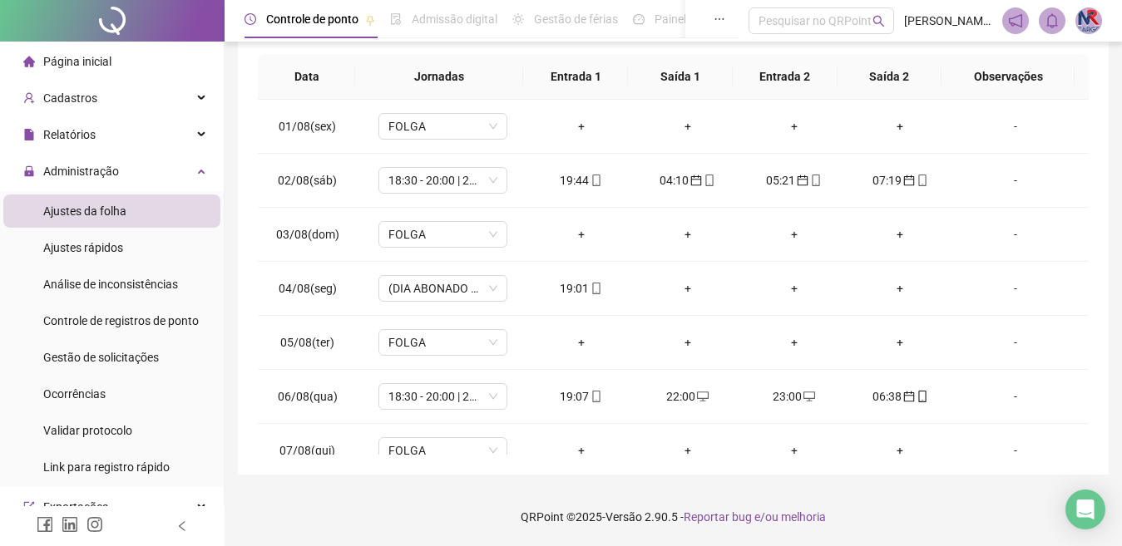
scroll to position [0, 0]
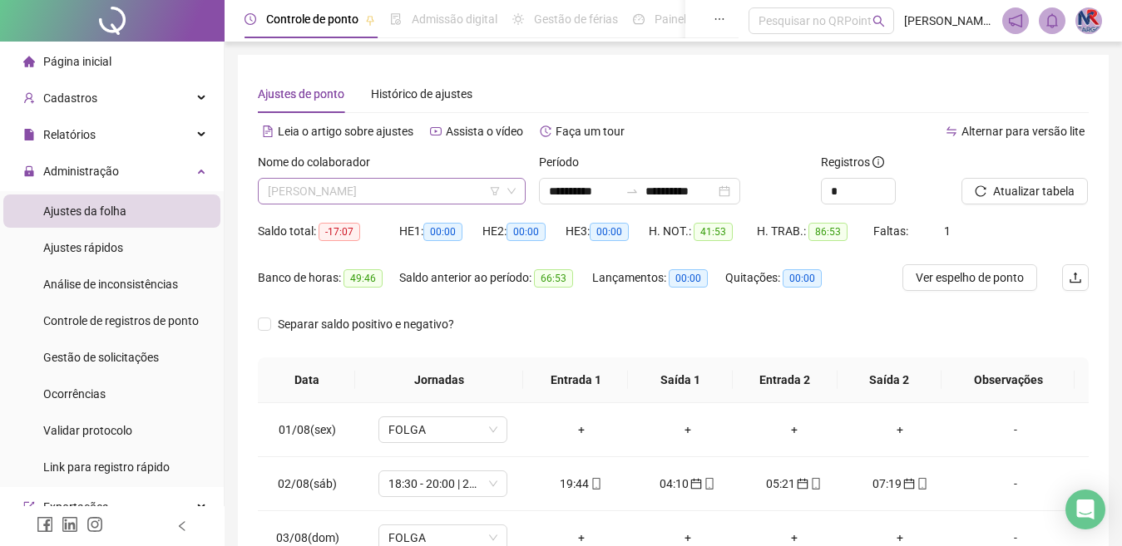
click at [467, 185] on span "[PERSON_NAME]" at bounding box center [392, 191] width 248 height 25
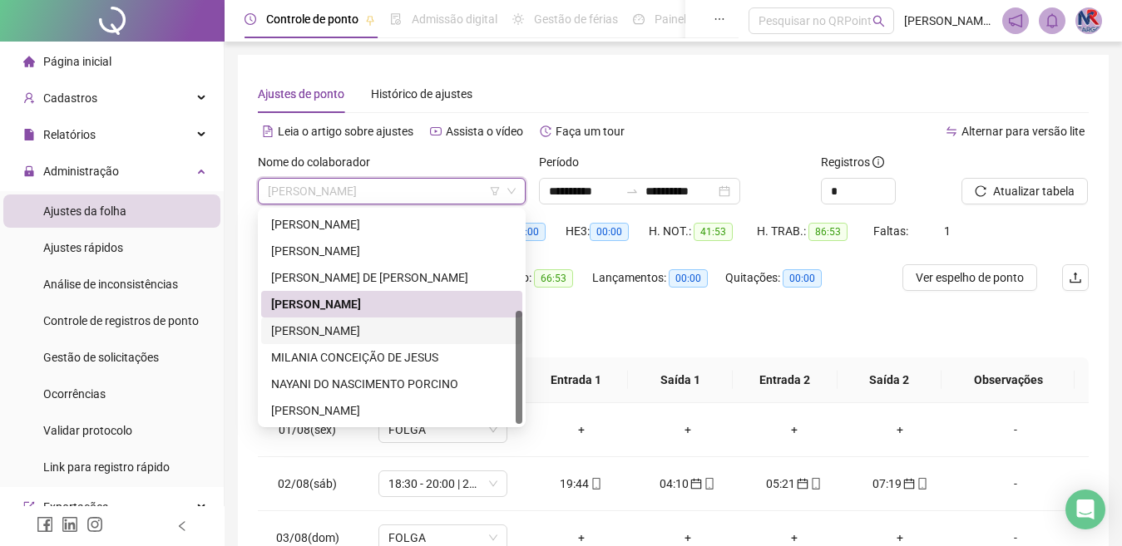
scroll to position [83, 0]
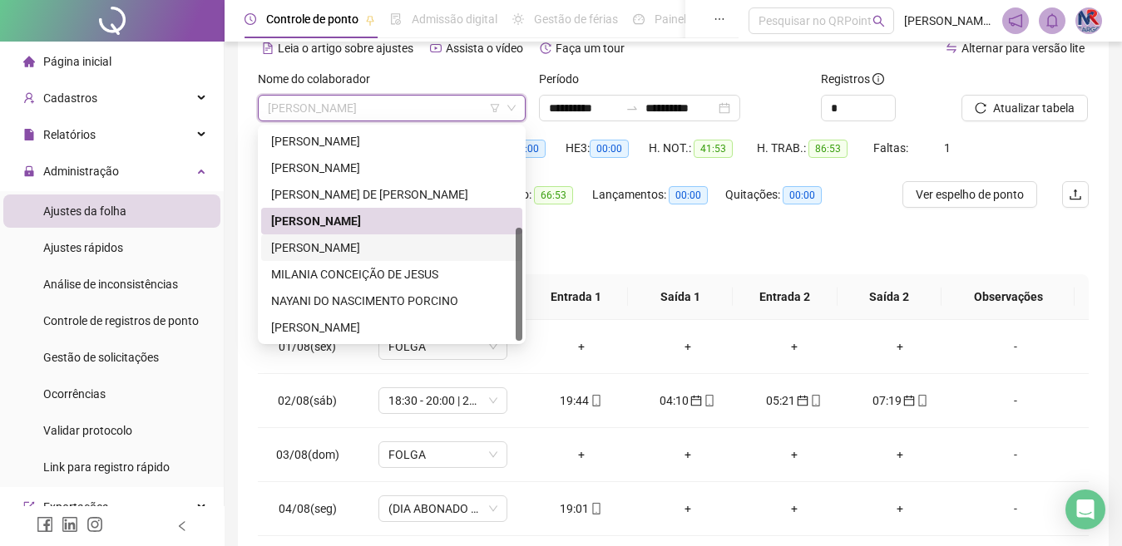
click at [403, 255] on div "[PERSON_NAME]" at bounding box center [391, 248] width 241 height 18
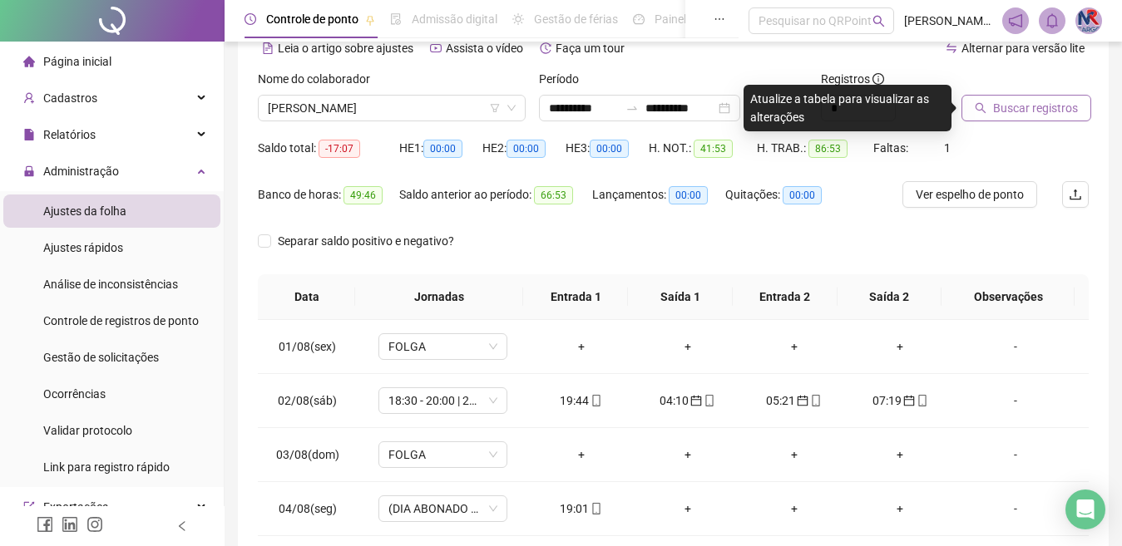
click at [1031, 105] on span "Buscar registros" at bounding box center [1035, 108] width 85 height 18
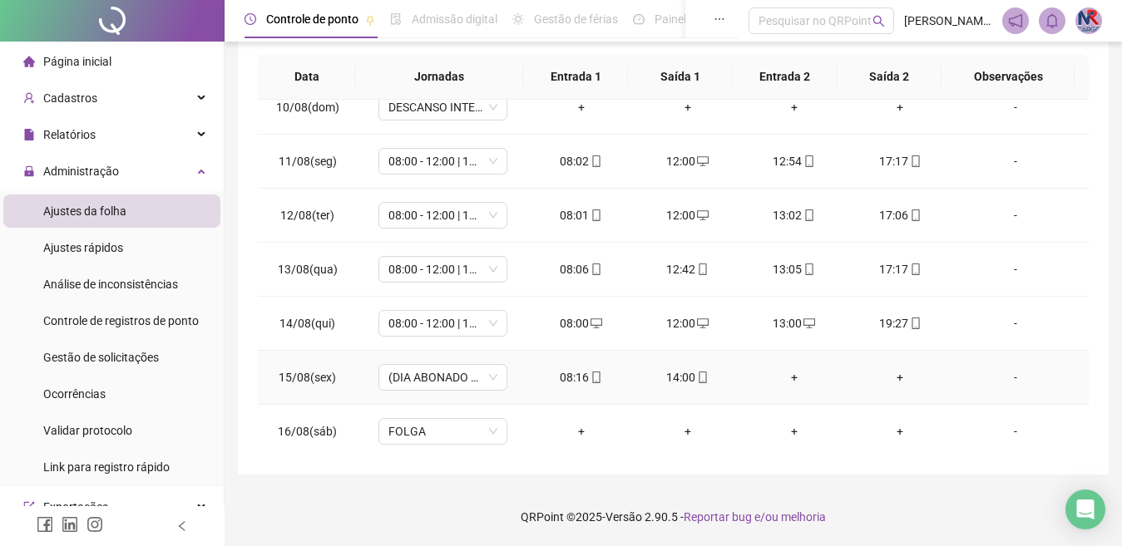
scroll to position [672, 0]
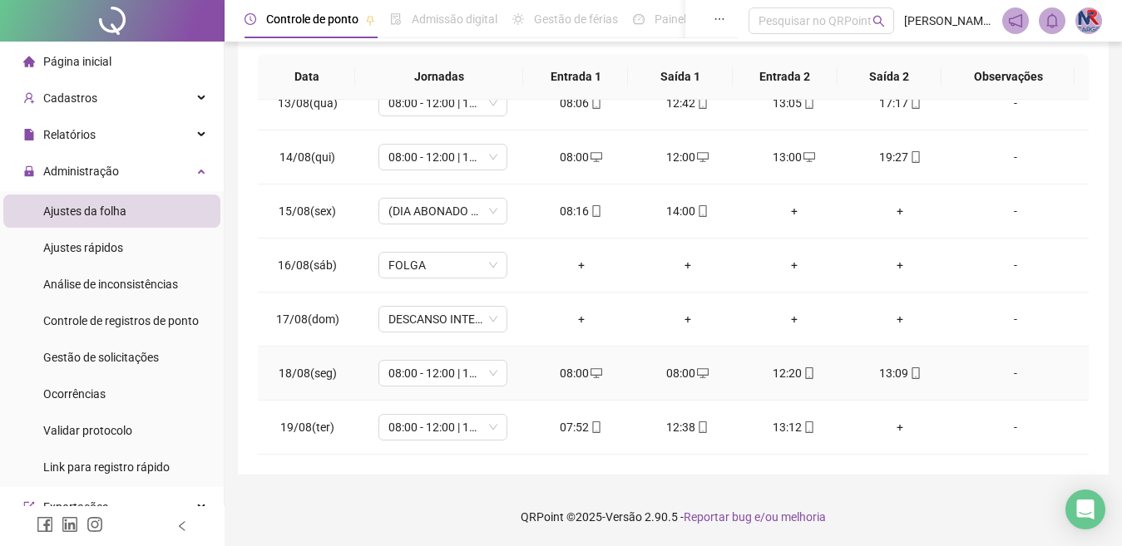
click at [572, 368] on div "08:00" at bounding box center [581, 373] width 80 height 18
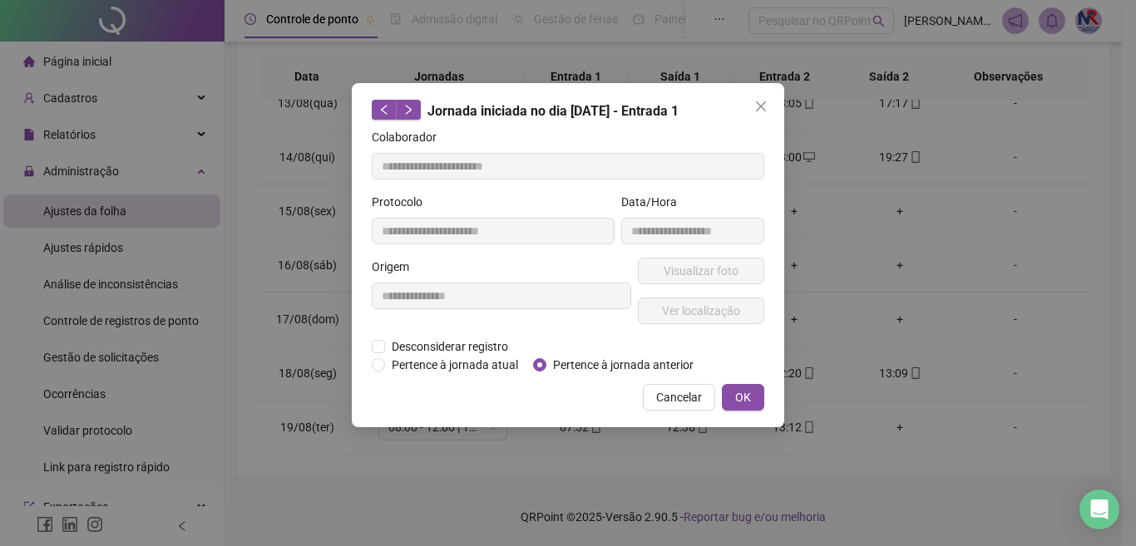
type input "**********"
click at [442, 332] on div "**********" at bounding box center [501, 298] width 266 height 80
click at [442, 349] on span "Desconsiderar registro" at bounding box center [450, 347] width 130 height 18
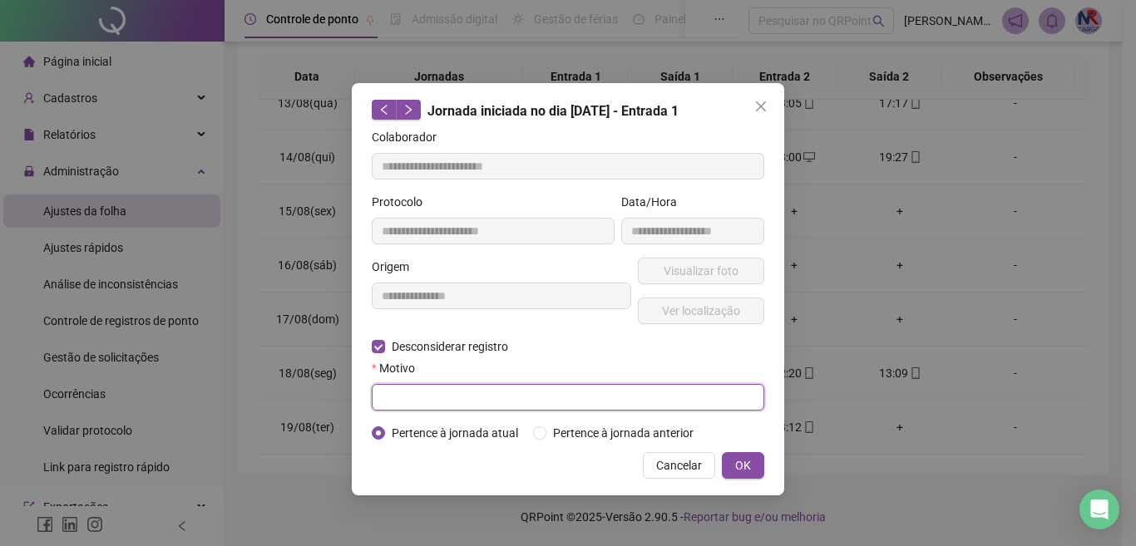
click at [450, 391] on input "text" at bounding box center [568, 397] width 393 height 27
type input "*"
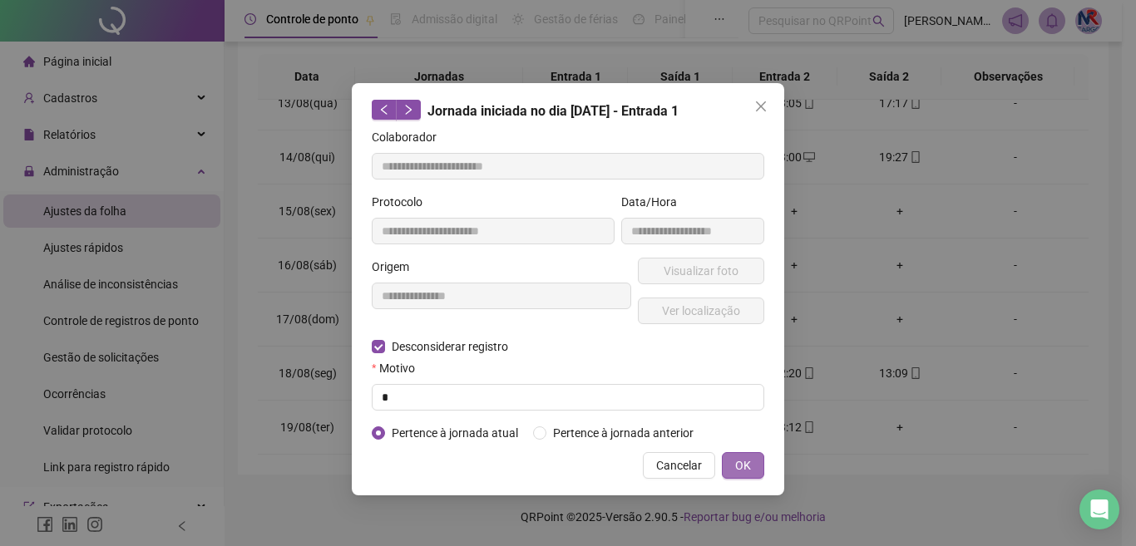
click at [748, 462] on span "OK" at bounding box center [743, 466] width 16 height 18
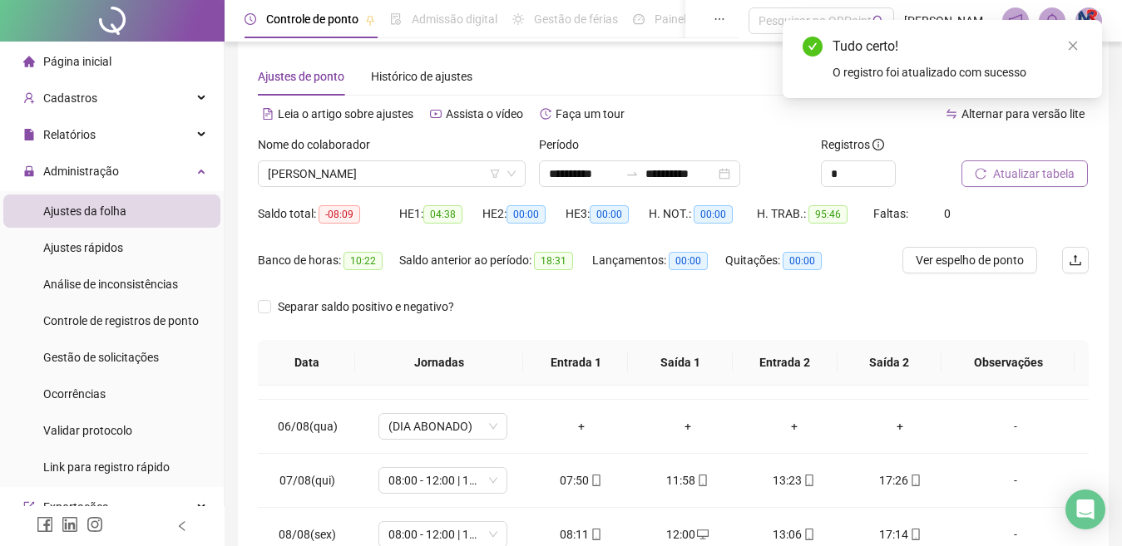
scroll to position [0, 0]
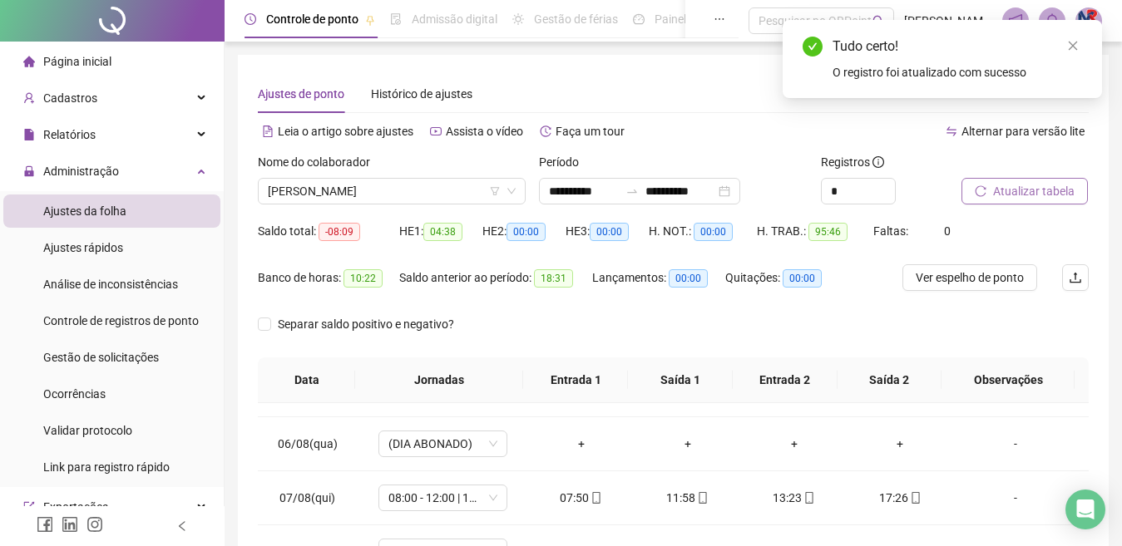
click at [1040, 188] on span "Atualizar tabela" at bounding box center [1034, 191] width 82 height 18
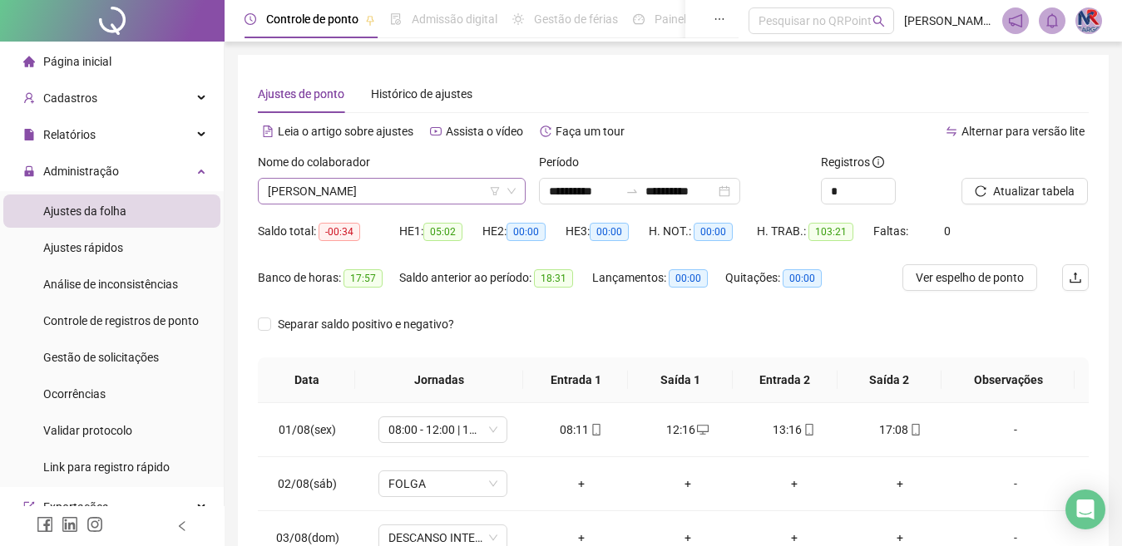
click at [457, 198] on span "[PERSON_NAME]" at bounding box center [392, 191] width 248 height 25
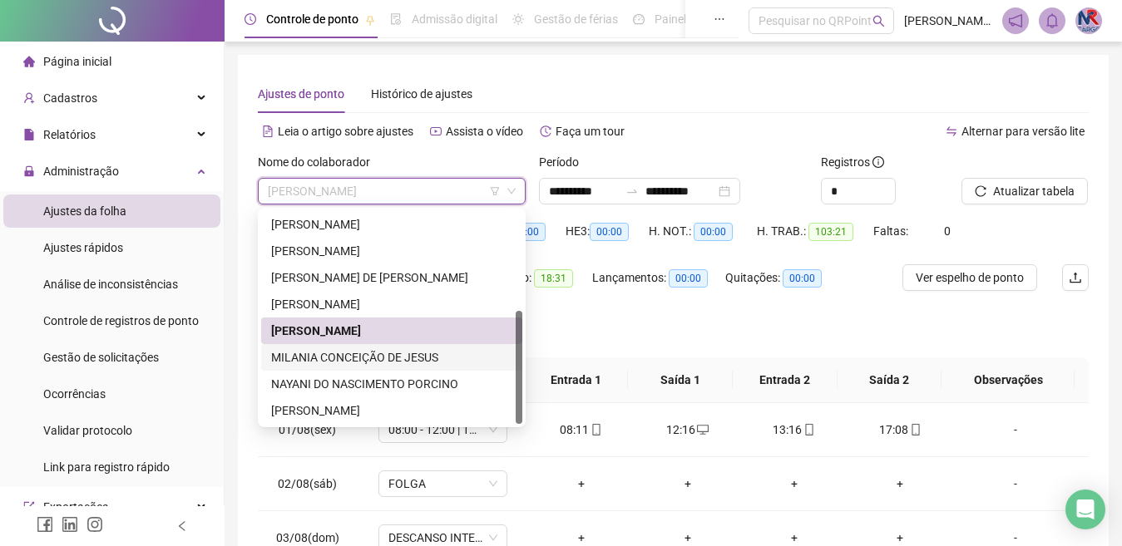
click at [441, 360] on div "MILANIA CONCEIÇÃO DE JESUS" at bounding box center [391, 358] width 241 height 18
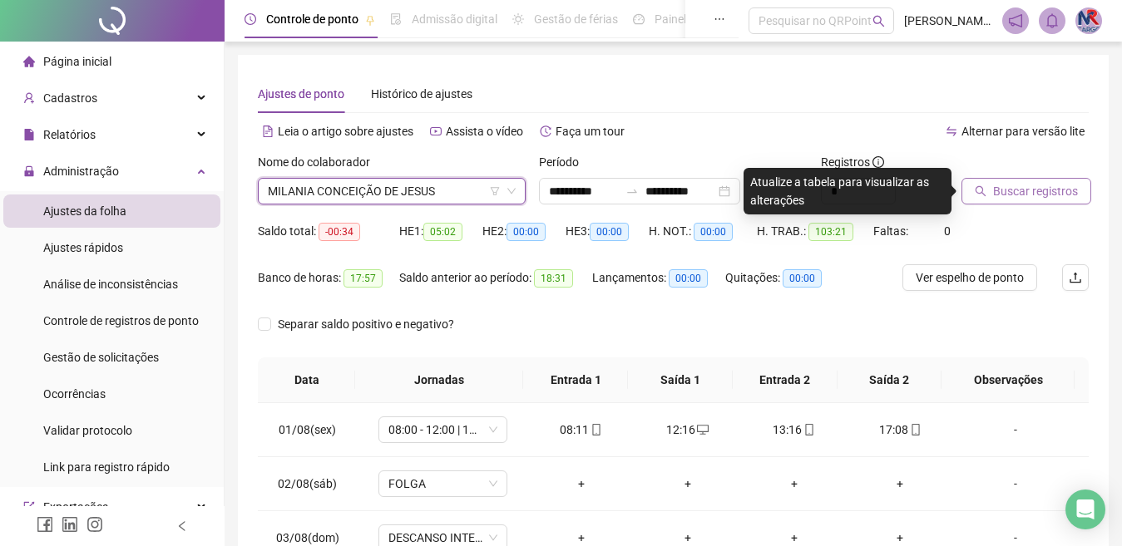
click at [1006, 200] on span "Buscar registros" at bounding box center [1035, 191] width 85 height 18
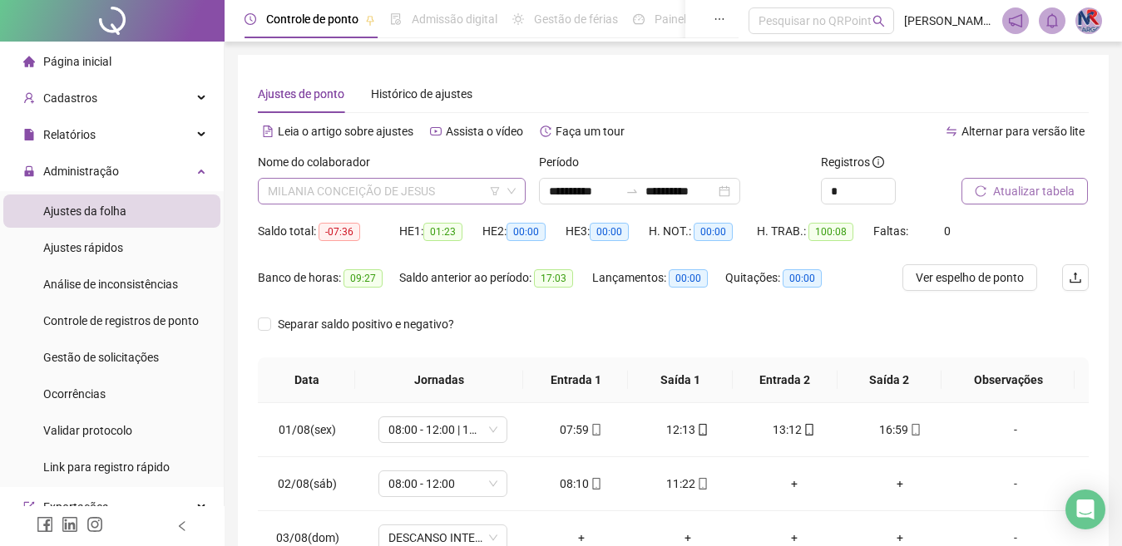
click at [459, 183] on span "MILANIA CONCEIÇÃO DE JESUS" at bounding box center [392, 191] width 248 height 25
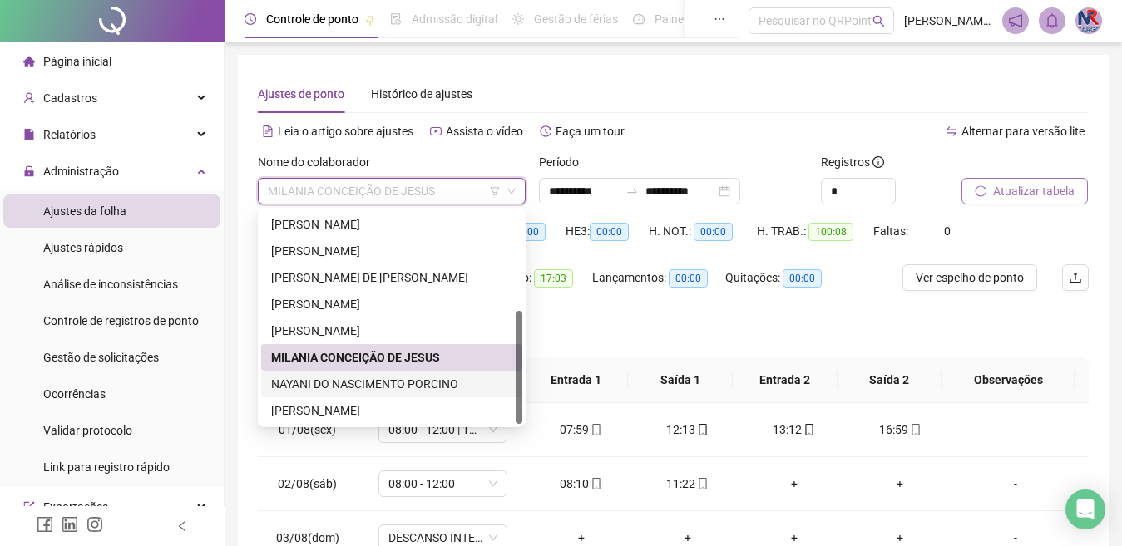
click at [459, 378] on div "NAYANI DO NASCIMENTO PORCINO" at bounding box center [391, 384] width 241 height 18
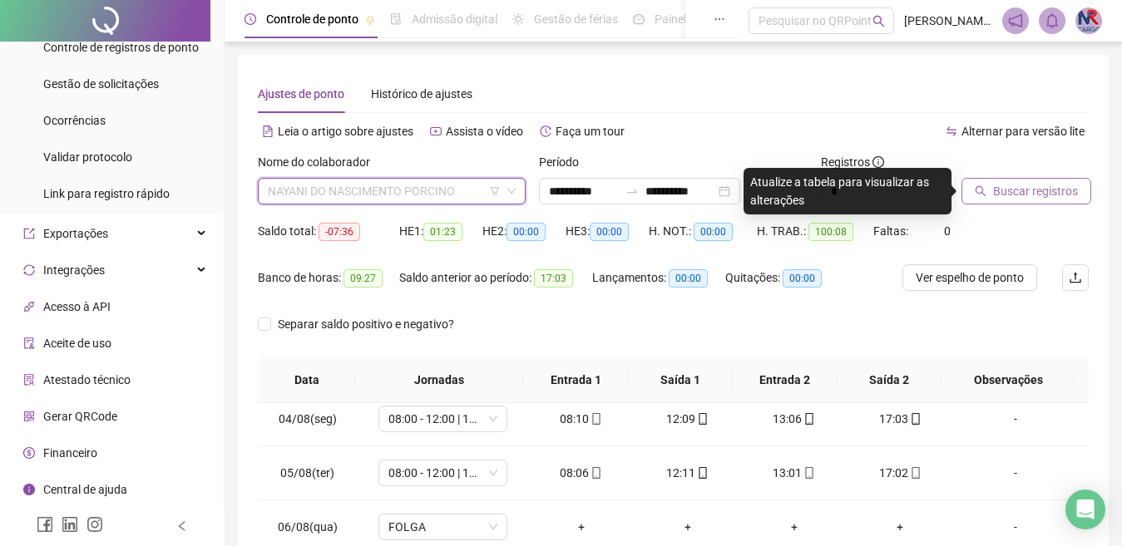
click at [462, 190] on span "NAYANI DO NASCIMENTO PORCINO" at bounding box center [392, 191] width 248 height 25
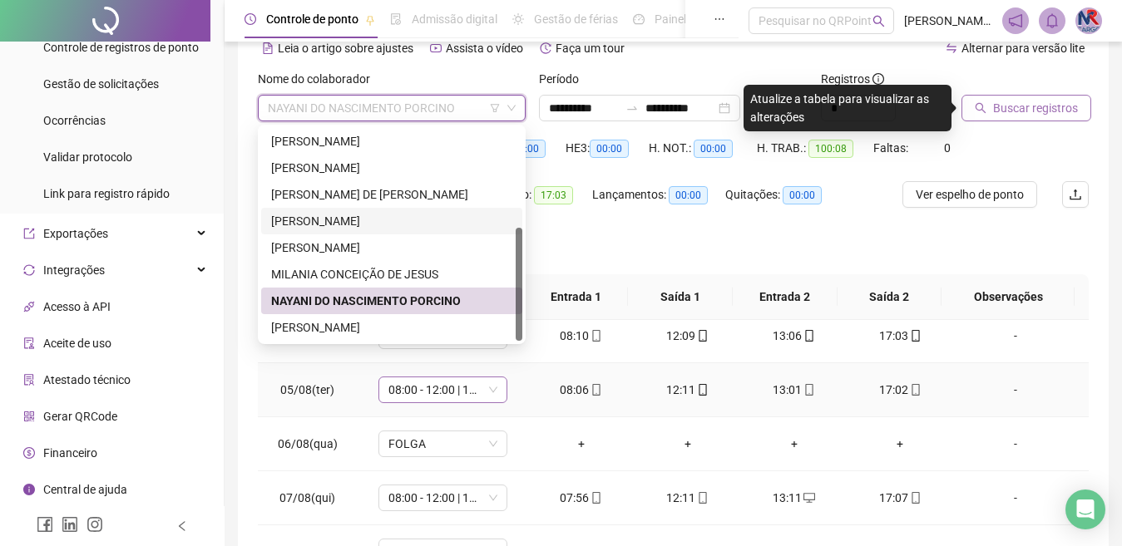
scroll to position [166, 0]
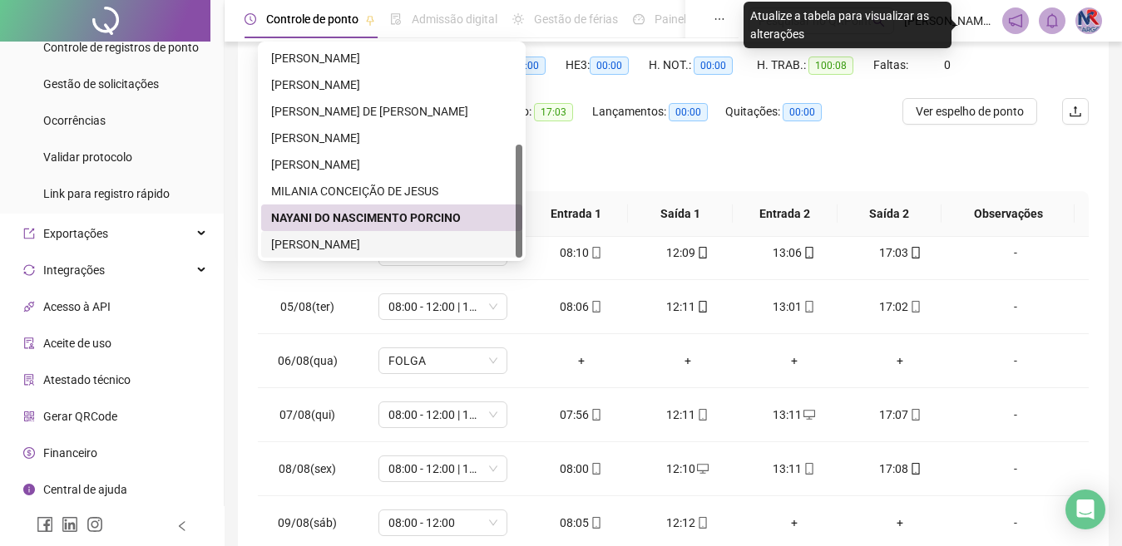
click at [462, 235] on div "[PERSON_NAME]" at bounding box center [391, 244] width 241 height 18
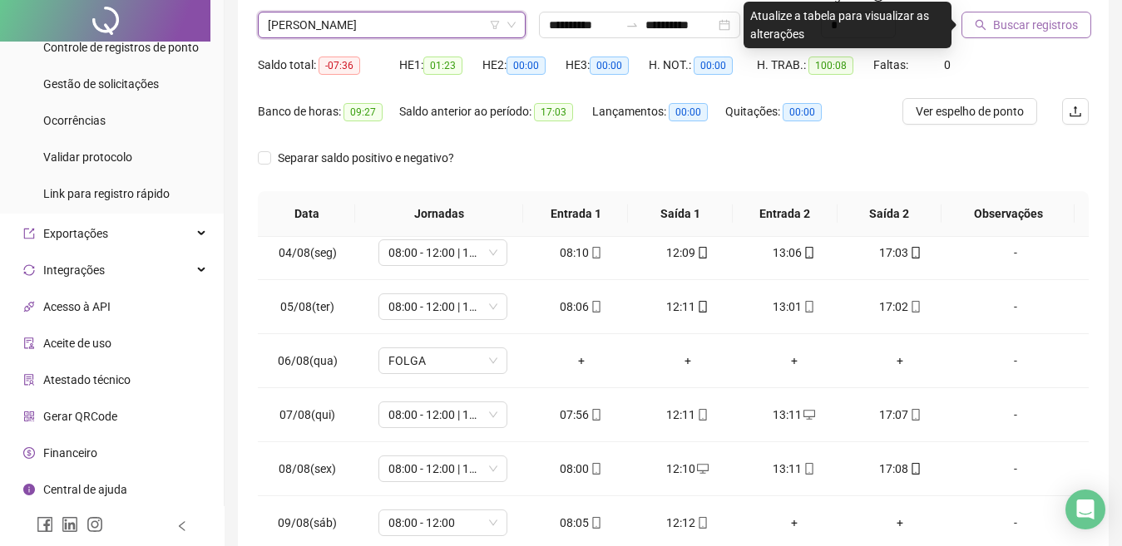
scroll to position [0, 0]
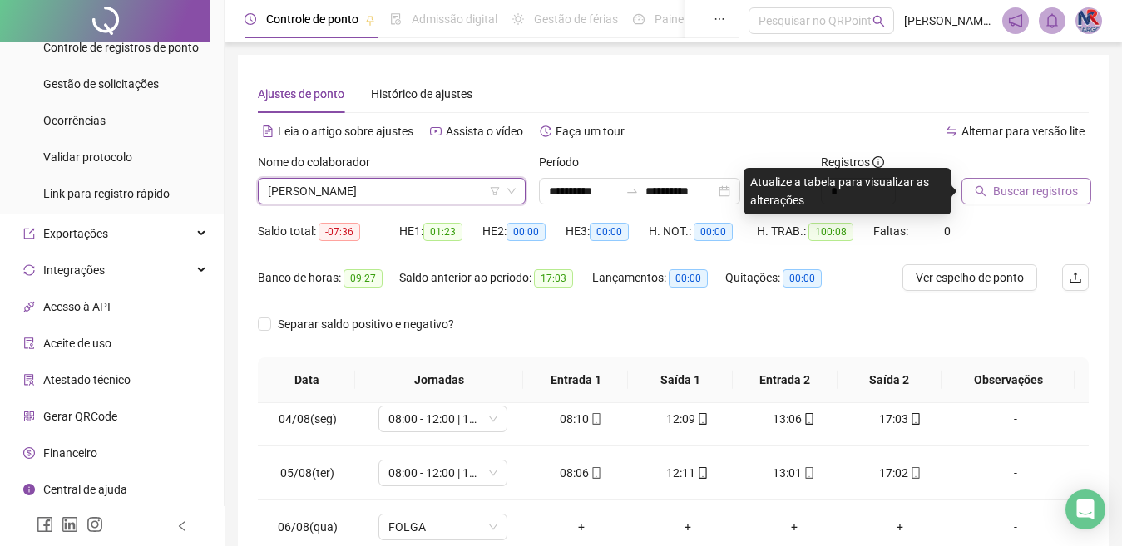
click at [1000, 180] on button "Buscar registros" at bounding box center [1027, 191] width 130 height 27
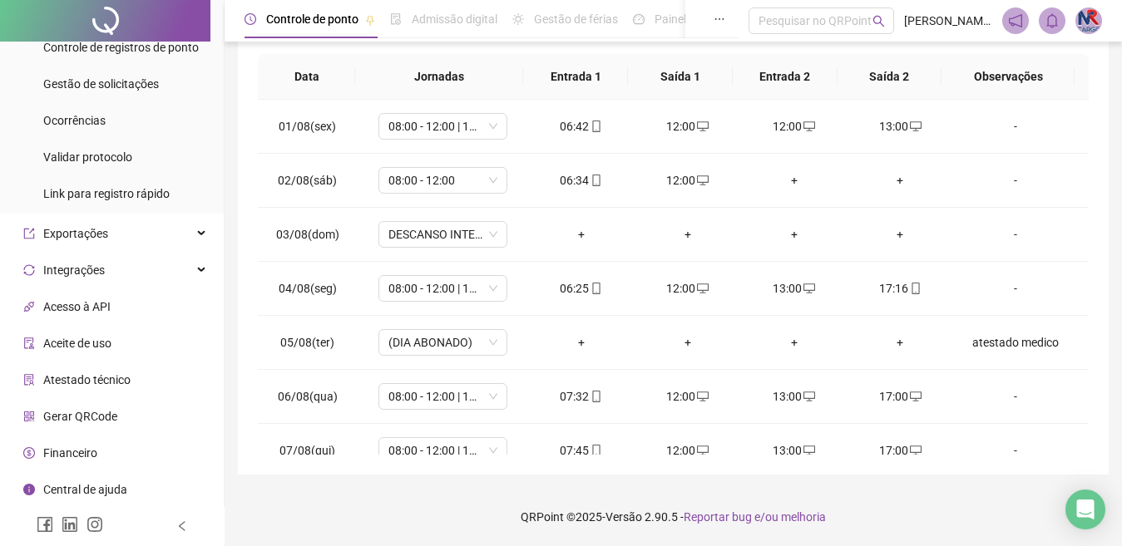
scroll to position [672, 0]
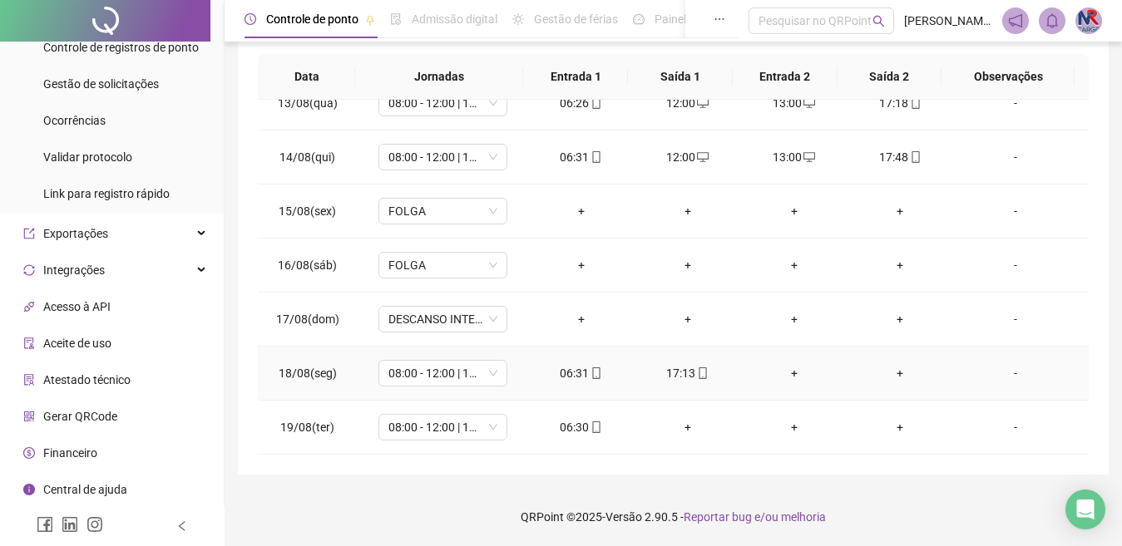
click at [784, 375] on div "+" at bounding box center [794, 373] width 80 height 18
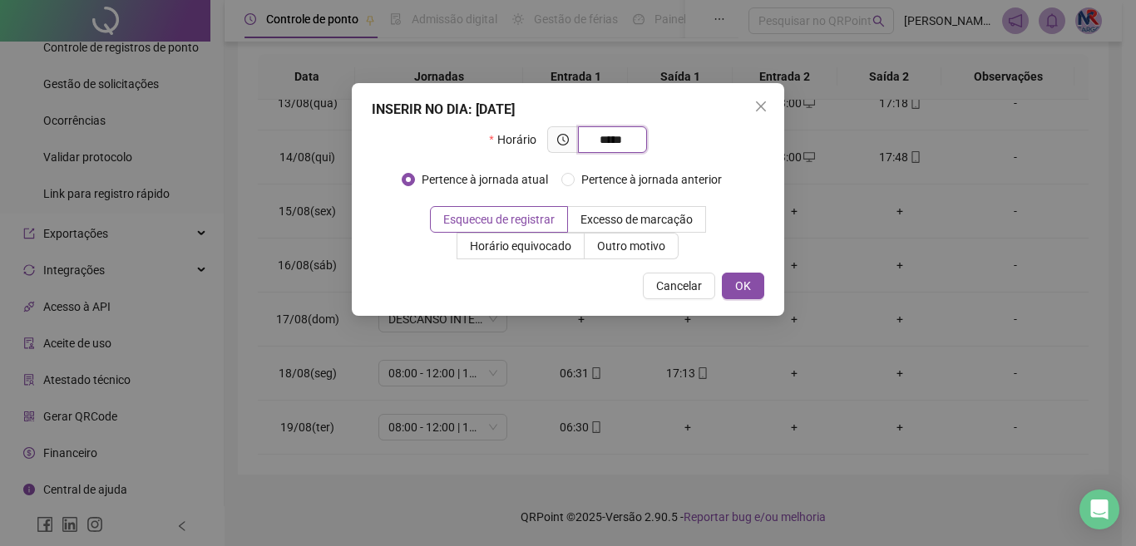
type input "*****"
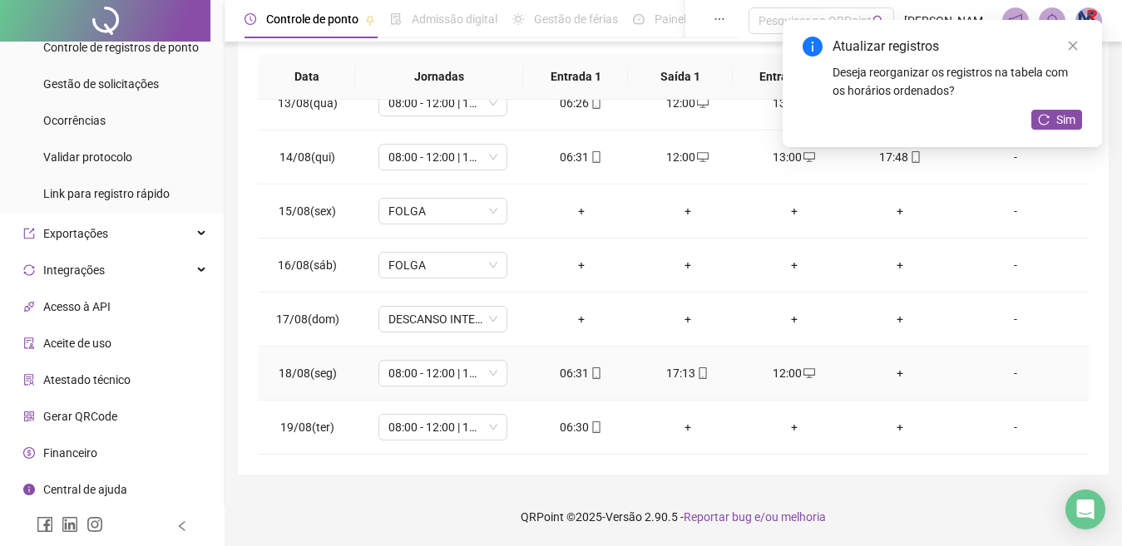
click at [887, 374] on div "+" at bounding box center [901, 373] width 80 height 18
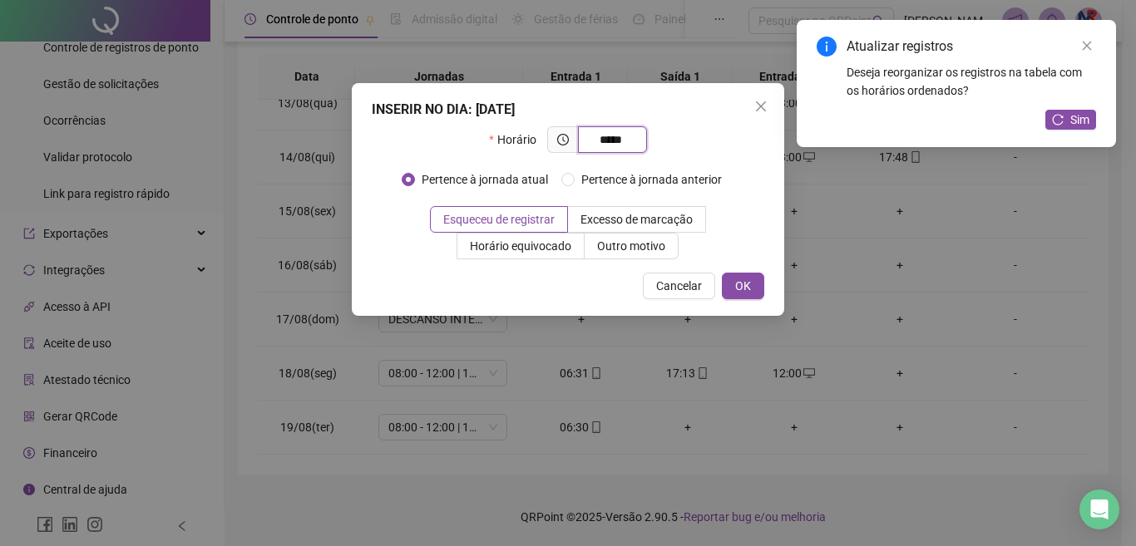
type input "*****"
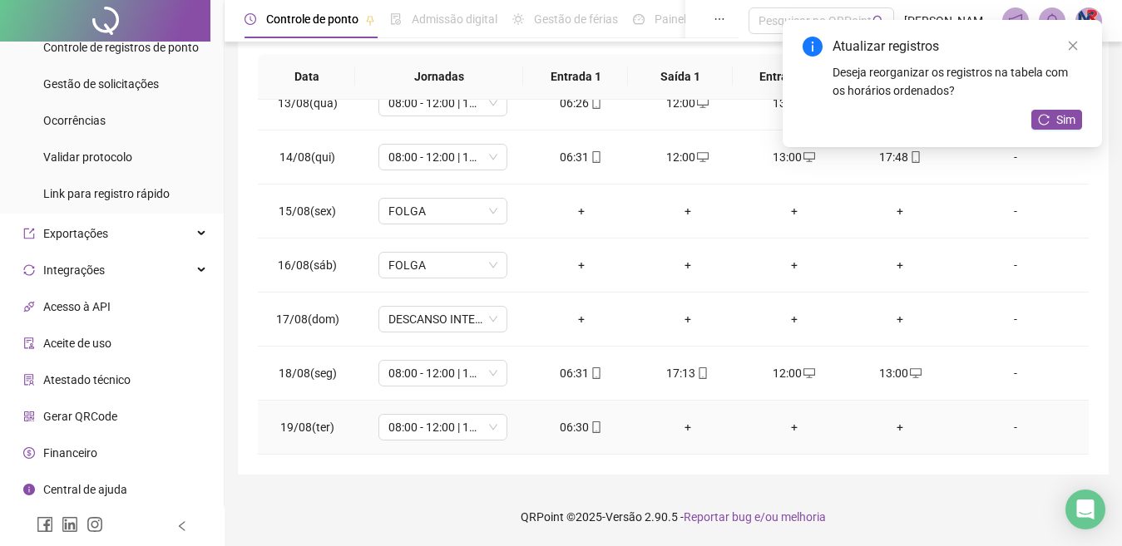
click at [680, 423] on div "+" at bounding box center [688, 427] width 80 height 18
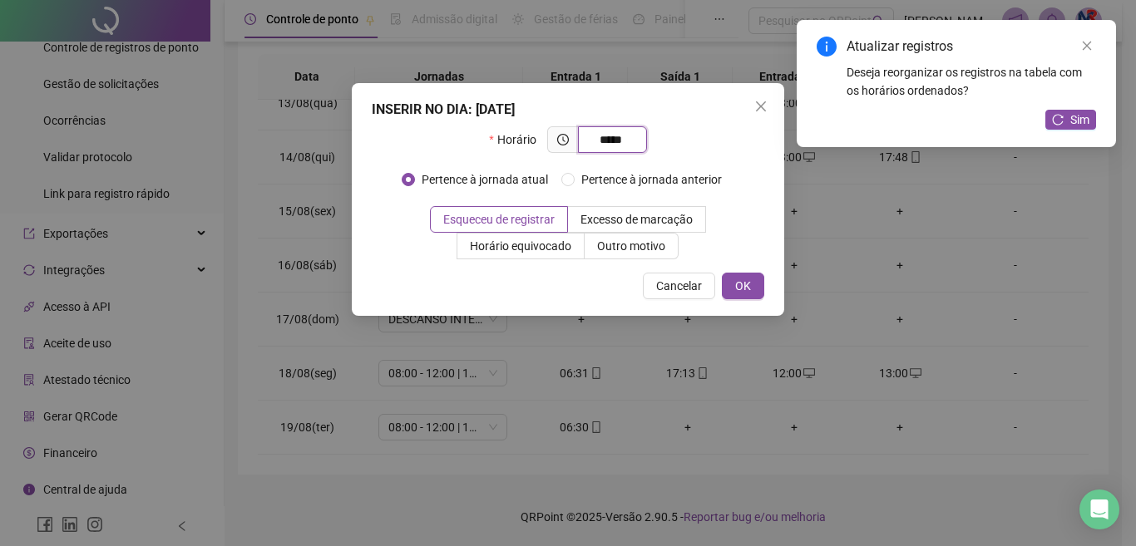
type input "*****"
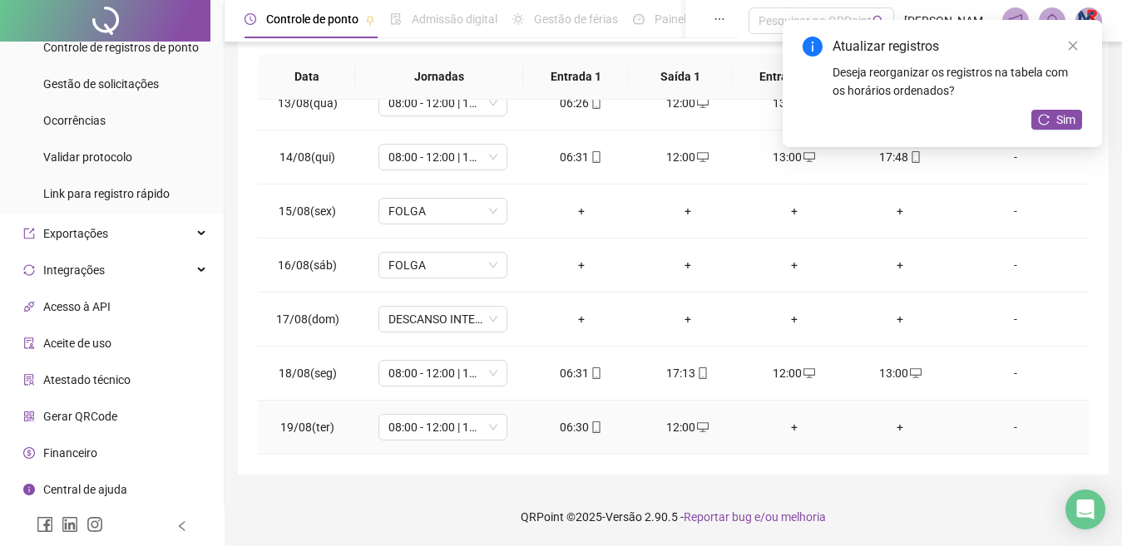
click at [787, 421] on div "+" at bounding box center [794, 427] width 80 height 18
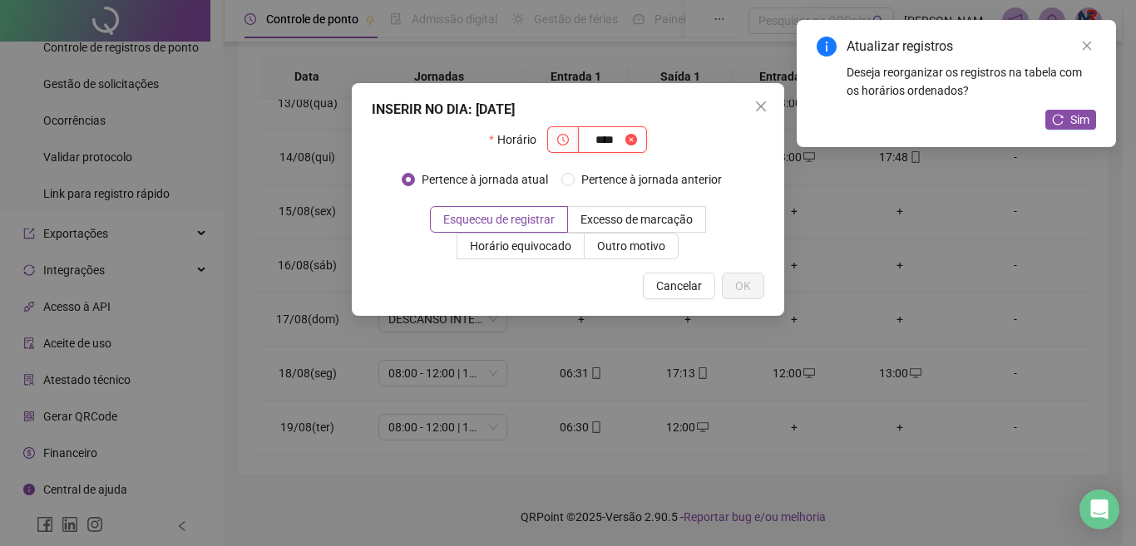
type input "****"
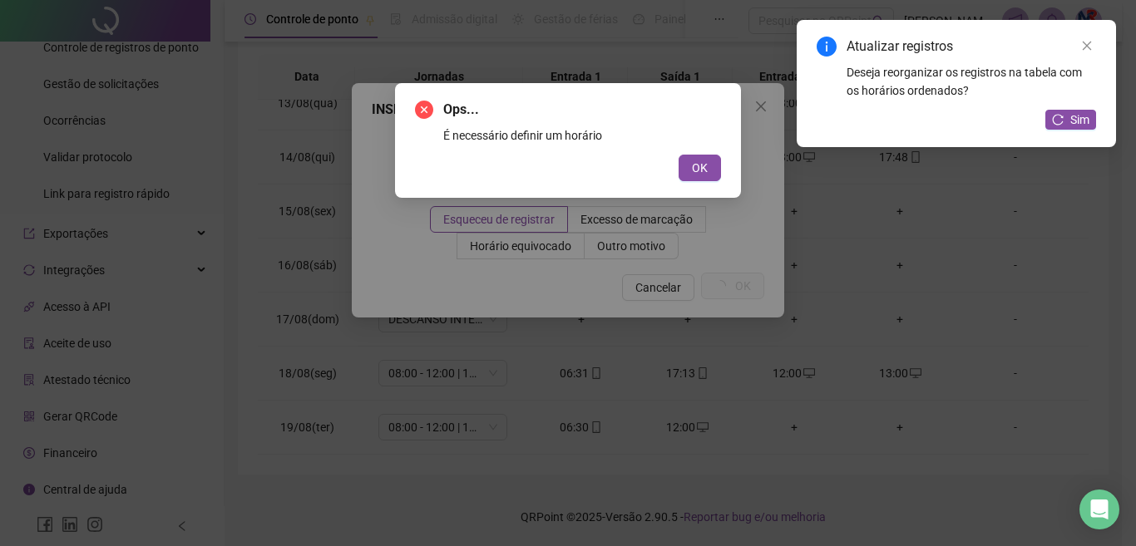
click at [679, 155] on button "OK" at bounding box center [700, 168] width 42 height 27
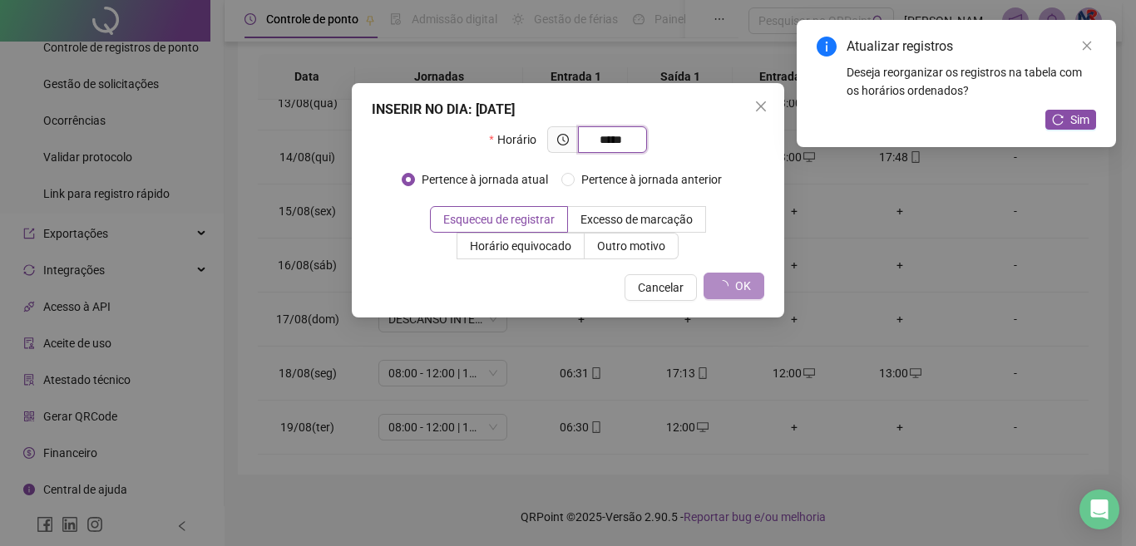
type input "*****"
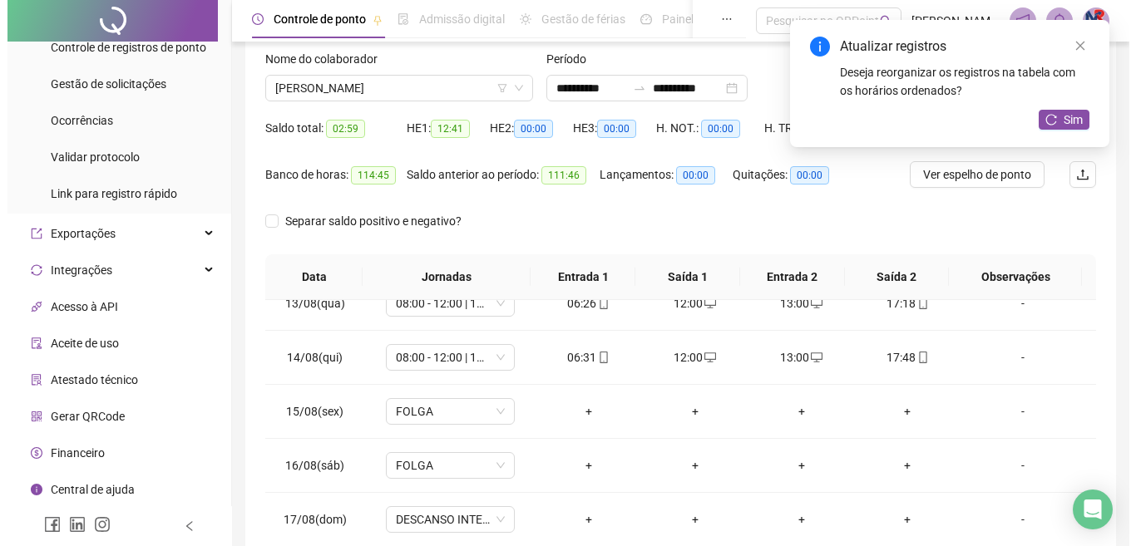
scroll to position [0, 0]
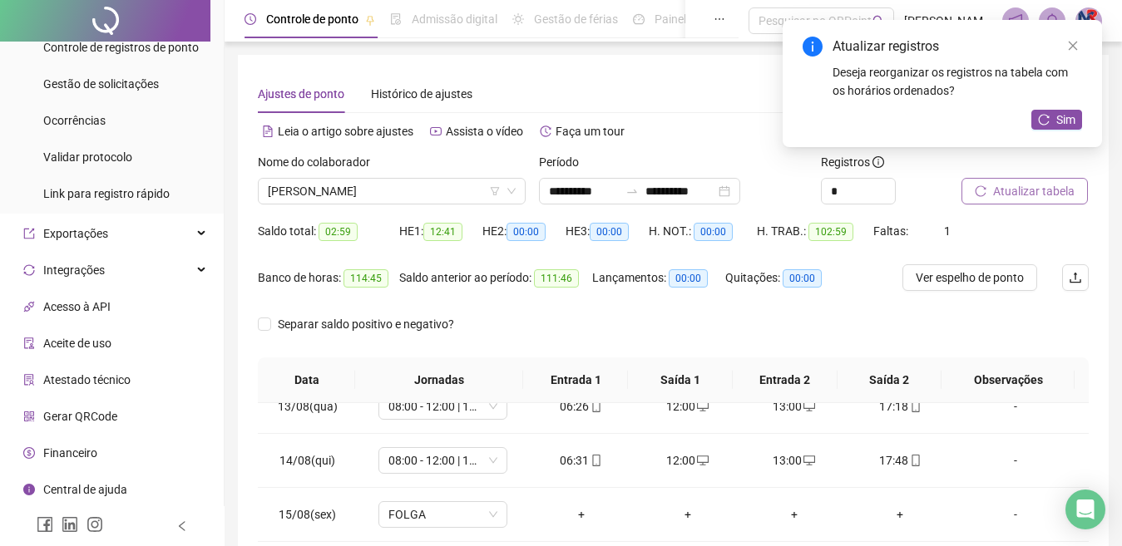
click at [1059, 185] on span "Atualizar tabela" at bounding box center [1034, 191] width 82 height 18
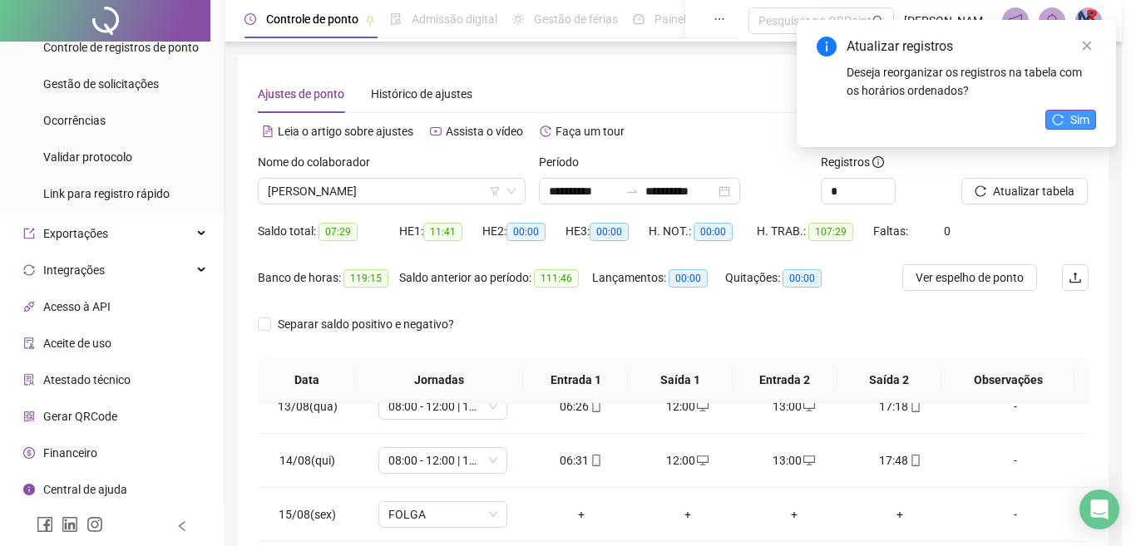
click at [1080, 115] on span "Sim" at bounding box center [1079, 120] width 19 height 18
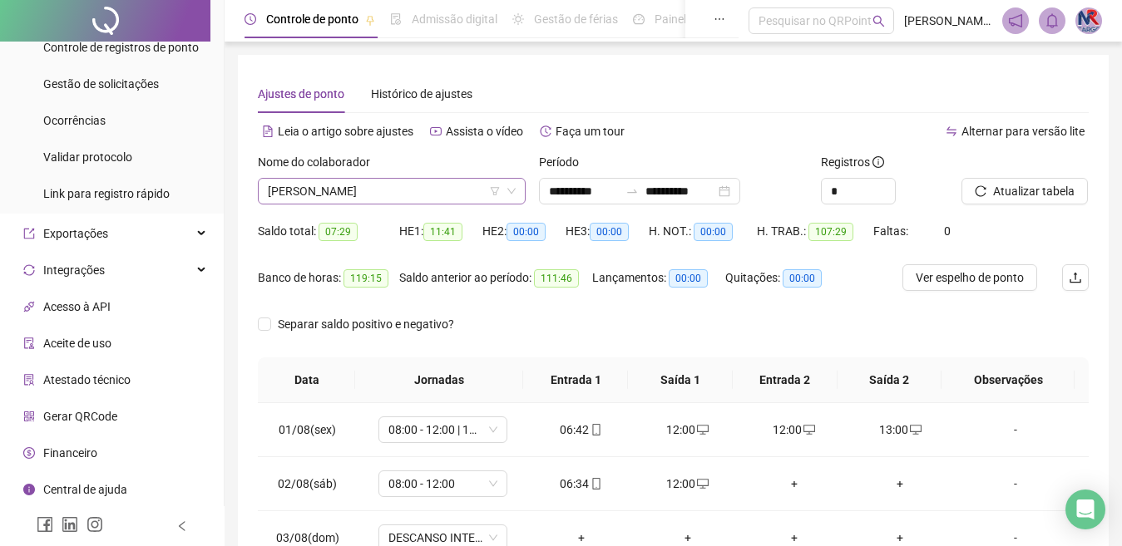
click at [481, 187] on span "[PERSON_NAME]" at bounding box center [392, 191] width 248 height 25
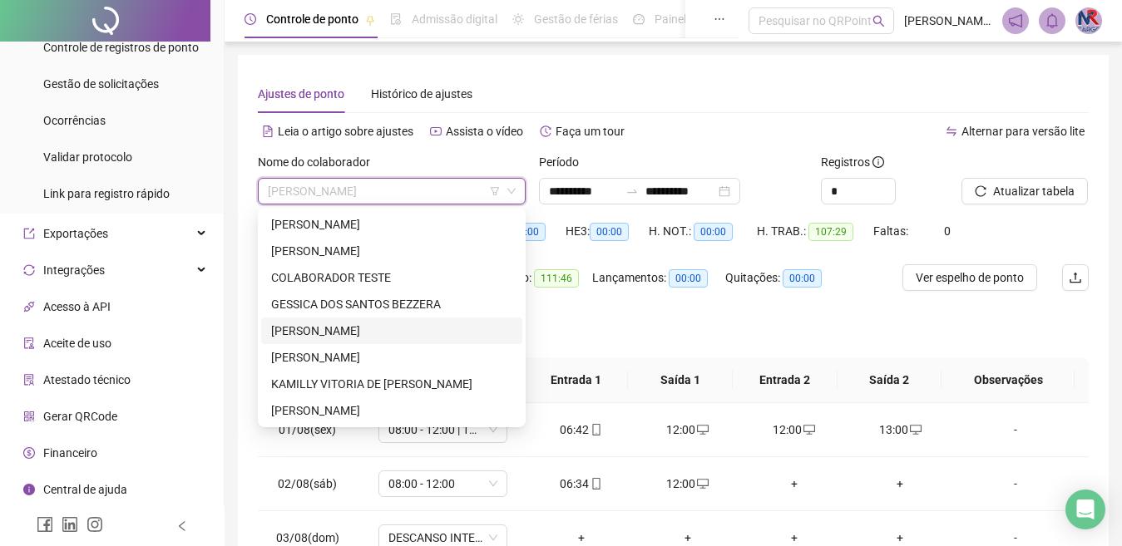
click at [344, 329] on div "[PERSON_NAME]" at bounding box center [391, 331] width 241 height 18
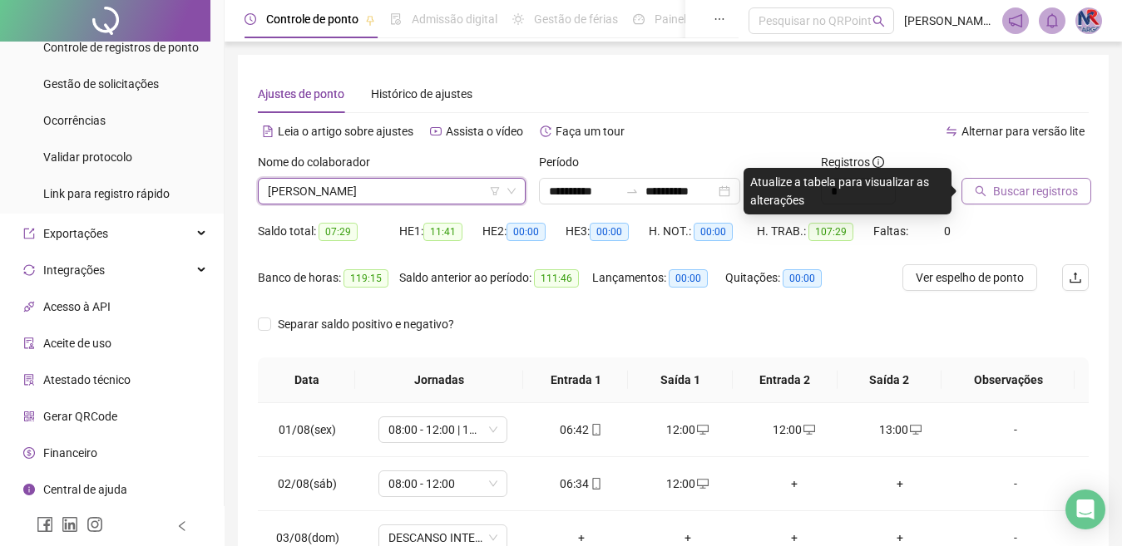
click at [1073, 199] on span "Buscar registros" at bounding box center [1035, 191] width 85 height 18
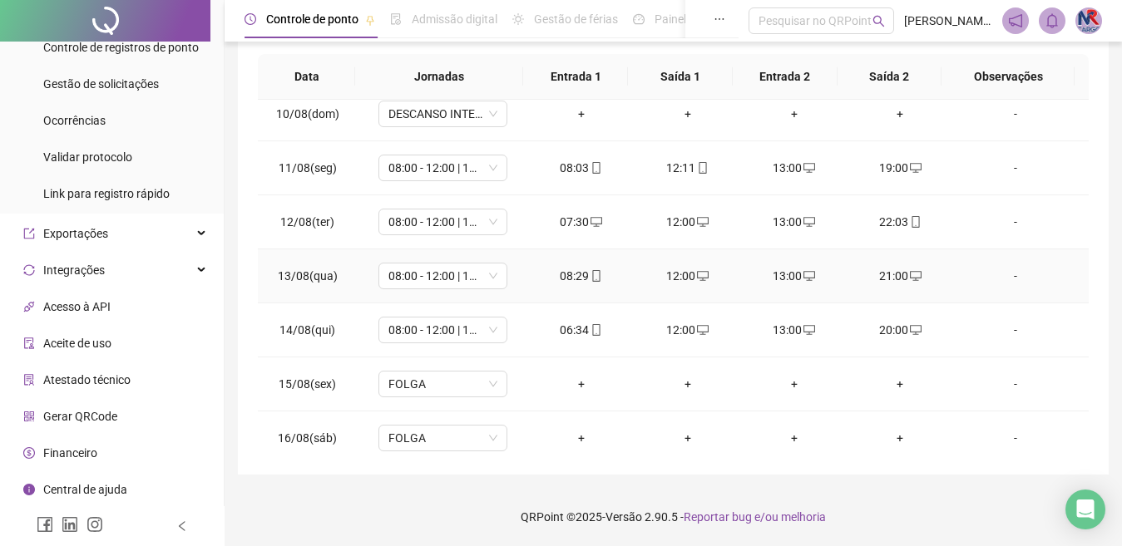
scroll to position [333, 0]
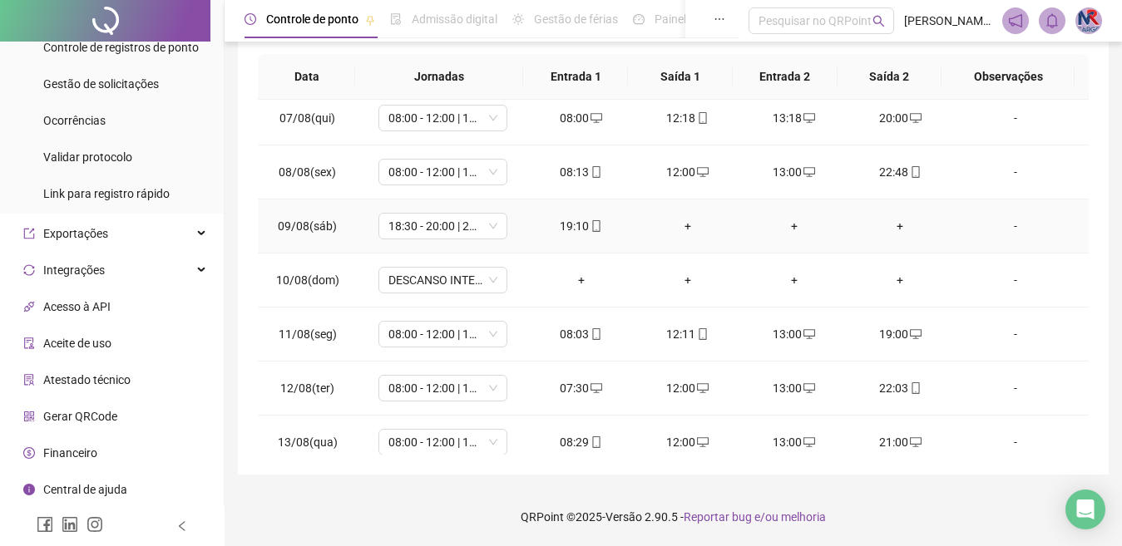
click at [566, 230] on div "19:10" at bounding box center [581, 226] width 80 height 18
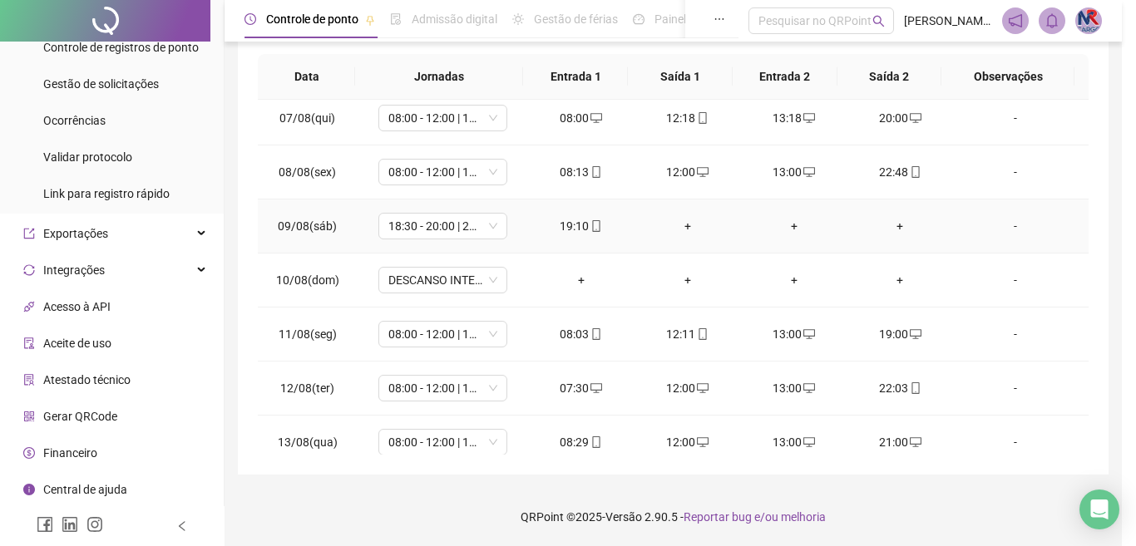
type input "**********"
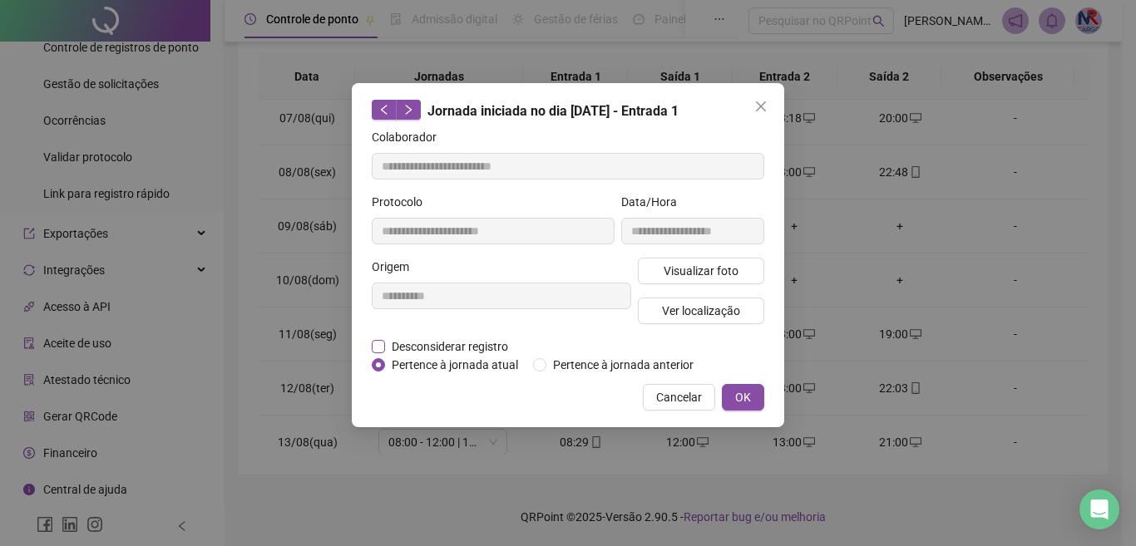
click at [482, 342] on span "Desconsiderar registro" at bounding box center [450, 347] width 130 height 18
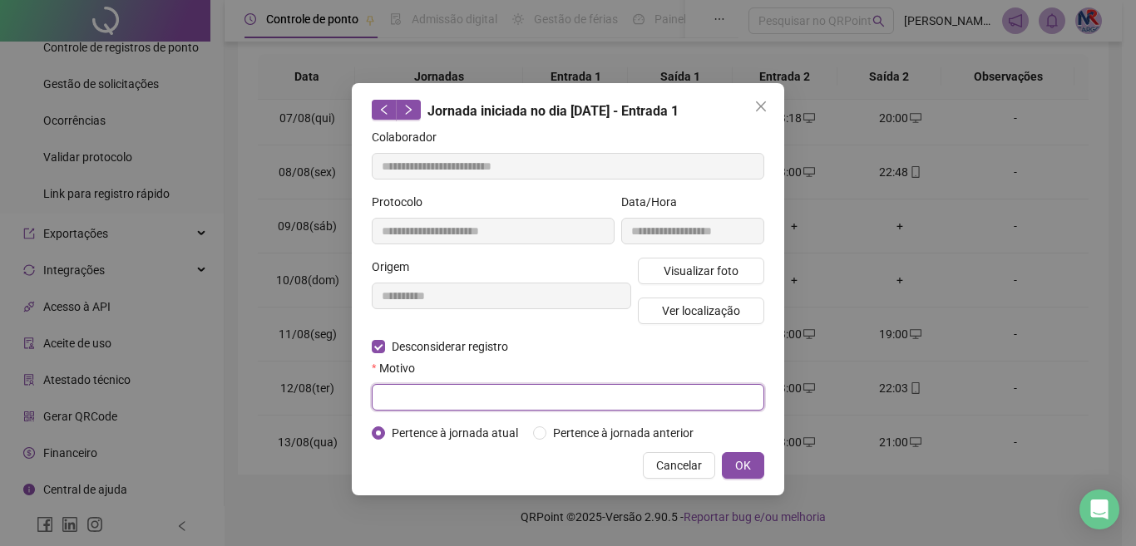
click at [506, 399] on input "text" at bounding box center [568, 397] width 393 height 27
type input "*"
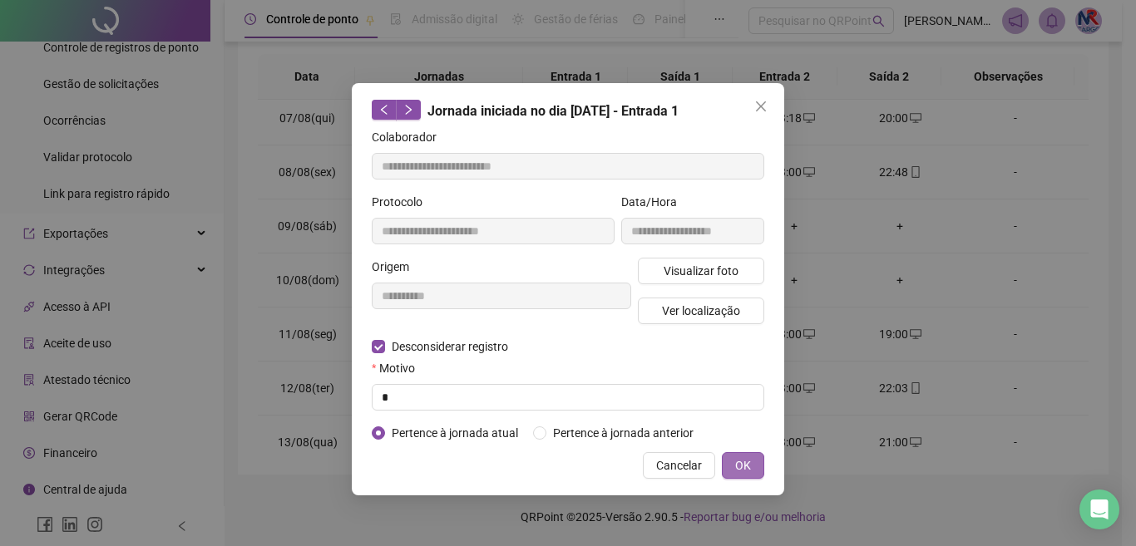
click at [741, 457] on span "OK" at bounding box center [743, 466] width 16 height 18
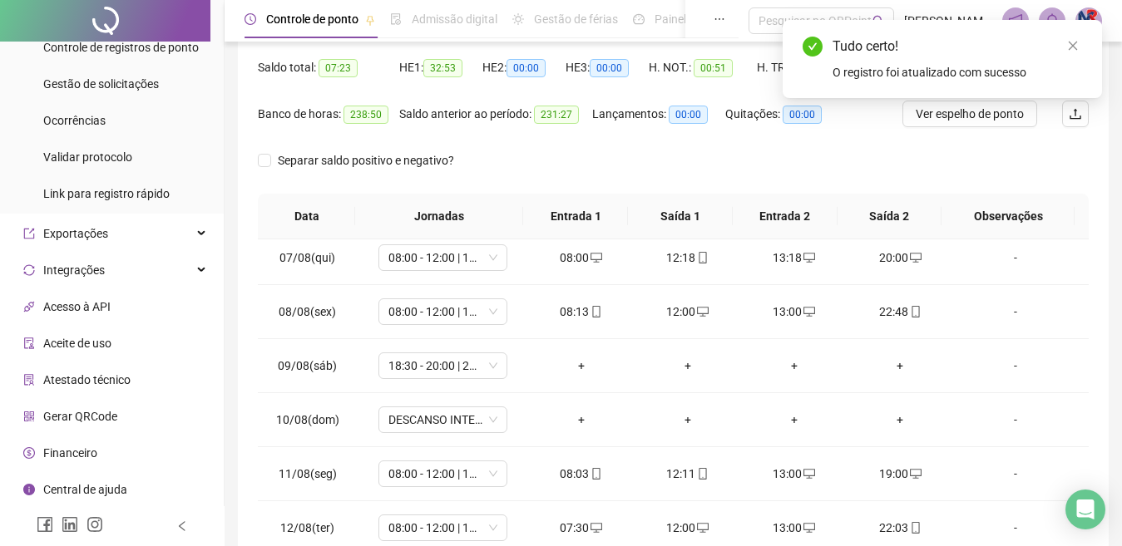
scroll to position [0, 0]
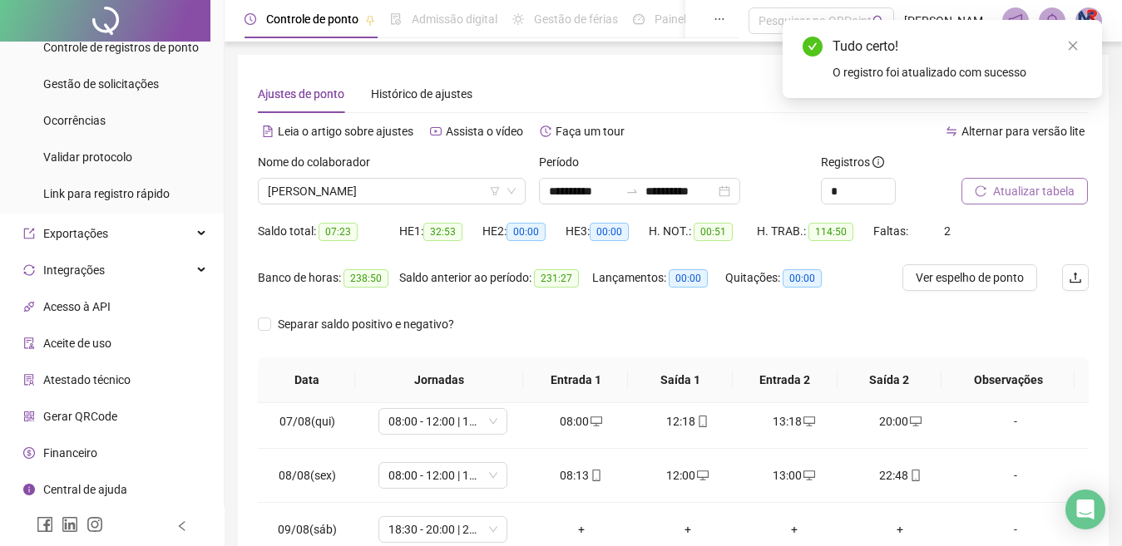
click at [1055, 201] on button "Atualizar tabela" at bounding box center [1025, 191] width 126 height 27
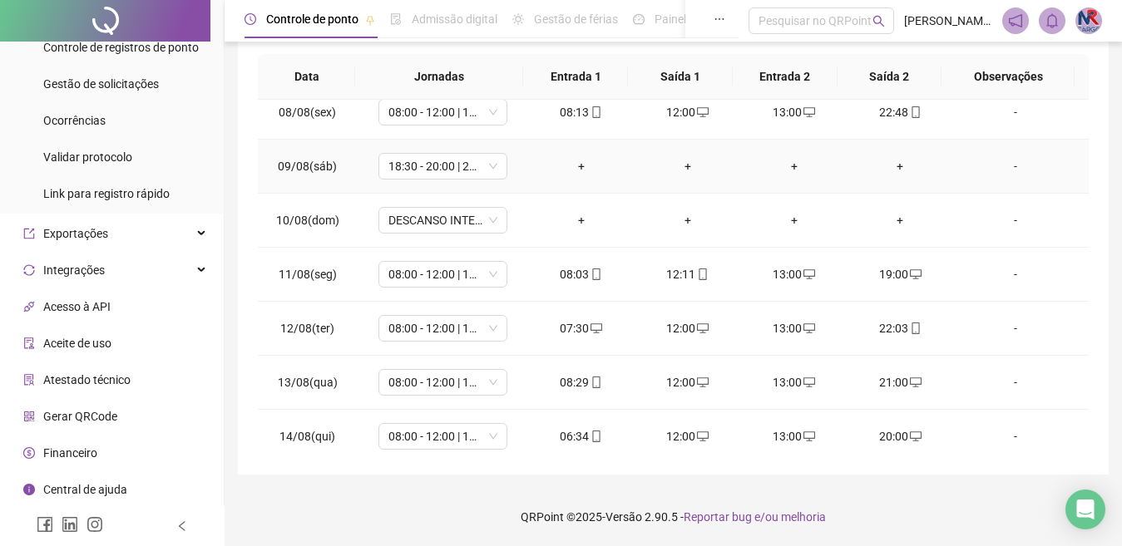
scroll to position [333, 0]
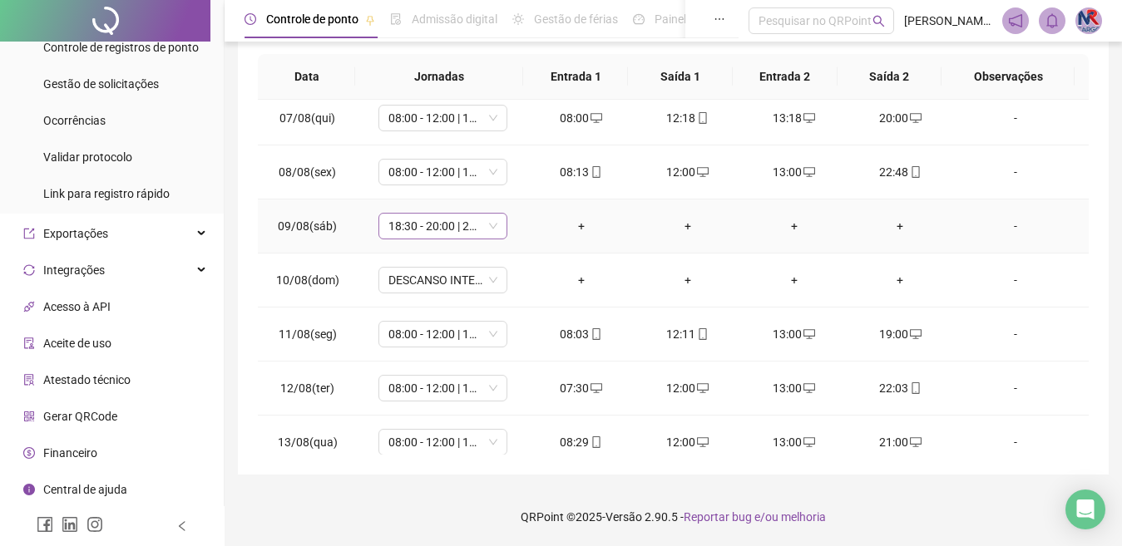
click at [455, 232] on span "18:30 - 20:00 | 21:00 - 07:00" at bounding box center [442, 226] width 109 height 25
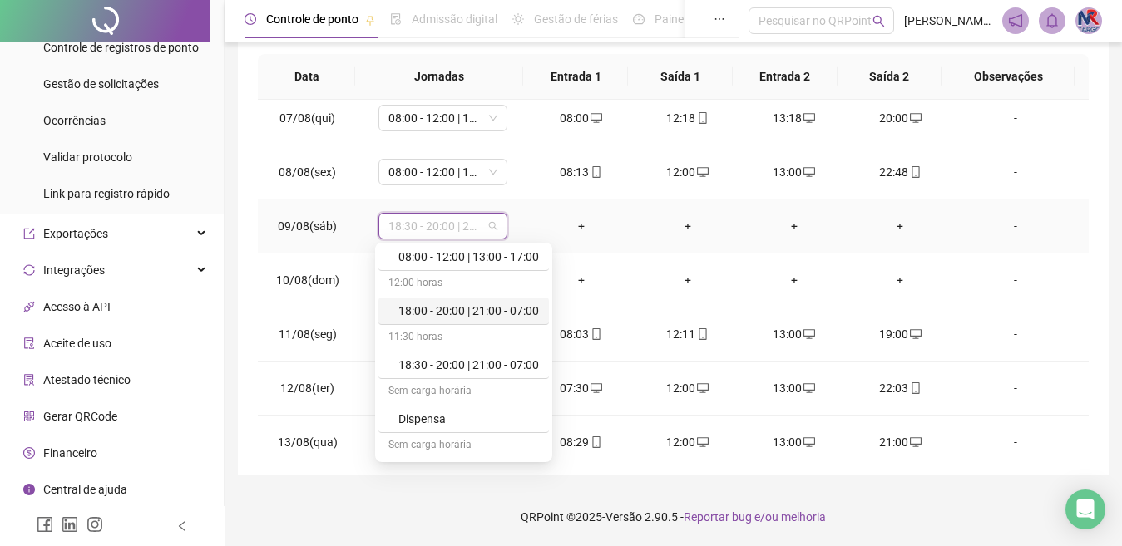
scroll to position [250, 0]
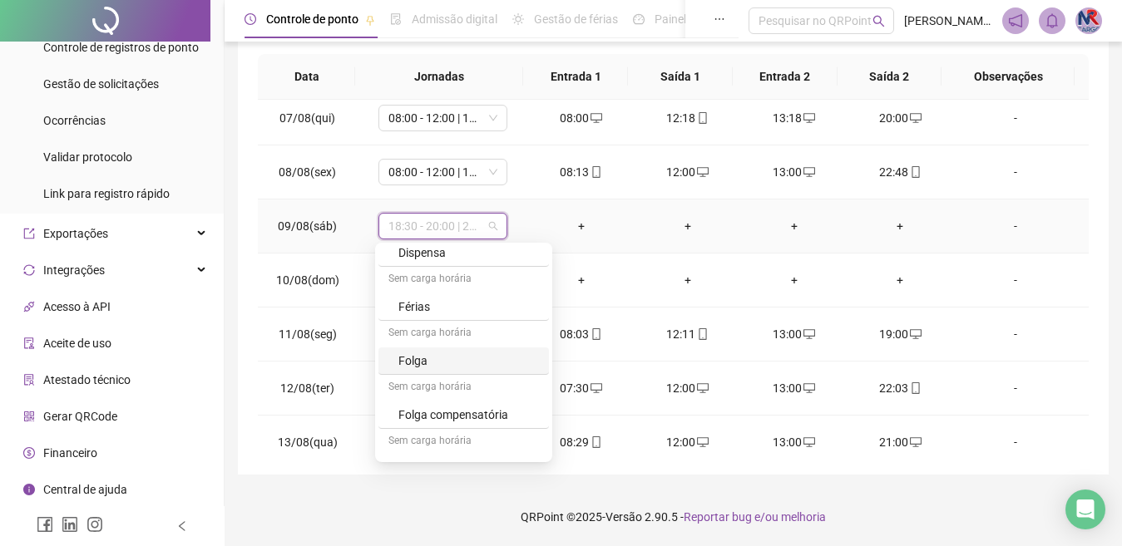
click at [487, 378] on div "Sem carga horária" at bounding box center [463, 388] width 171 height 27
click at [501, 361] on div "Folga" at bounding box center [468, 361] width 141 height 18
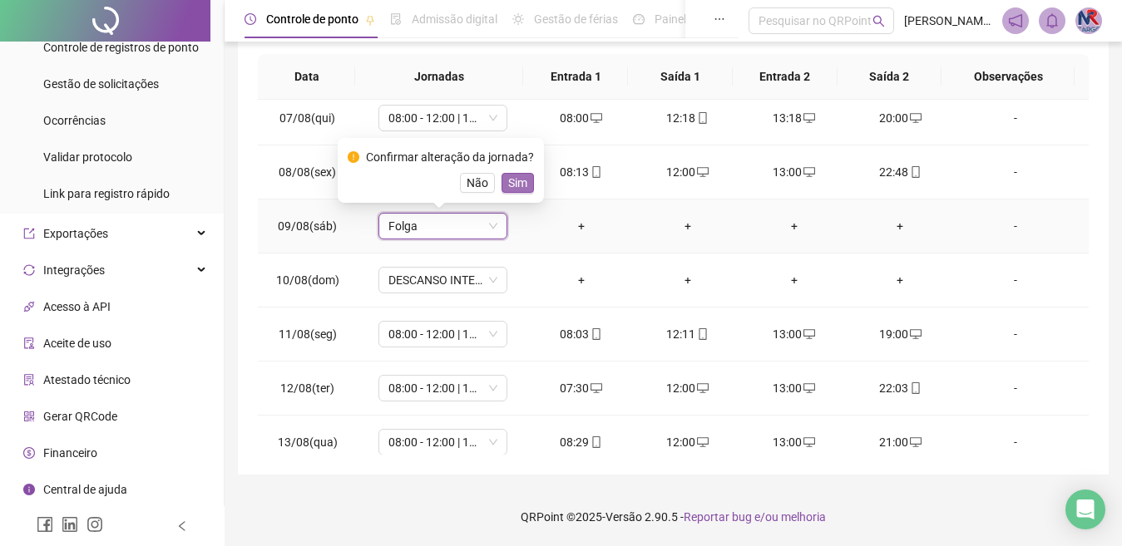
click at [519, 188] on span "Sim" at bounding box center [517, 183] width 19 height 18
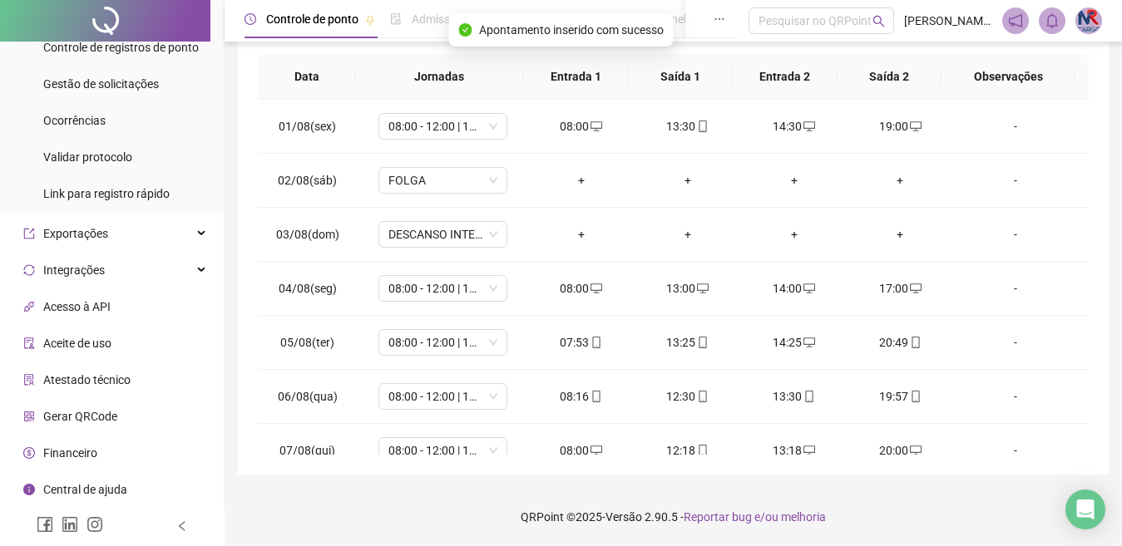
scroll to position [0, 0]
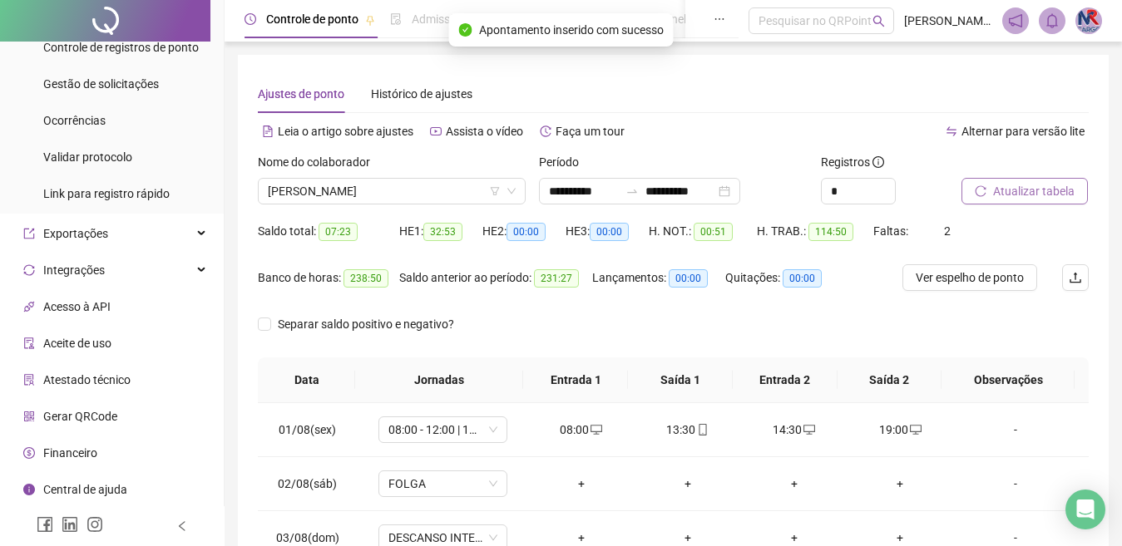
click at [1047, 184] on span "Atualizar tabela" at bounding box center [1034, 191] width 82 height 18
click at [439, 188] on span "[PERSON_NAME]" at bounding box center [392, 191] width 248 height 25
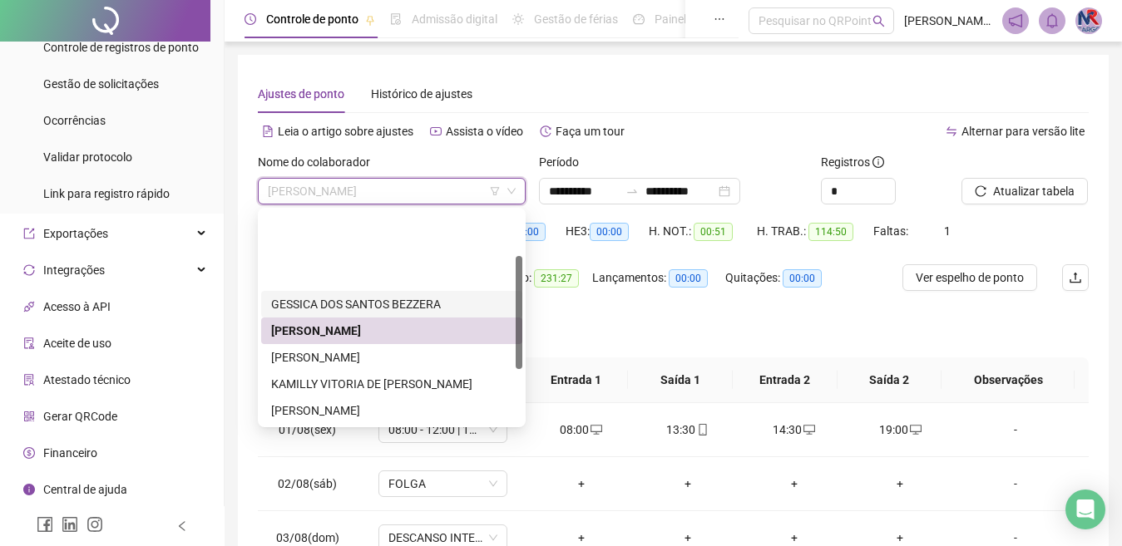
scroll to position [83, 0]
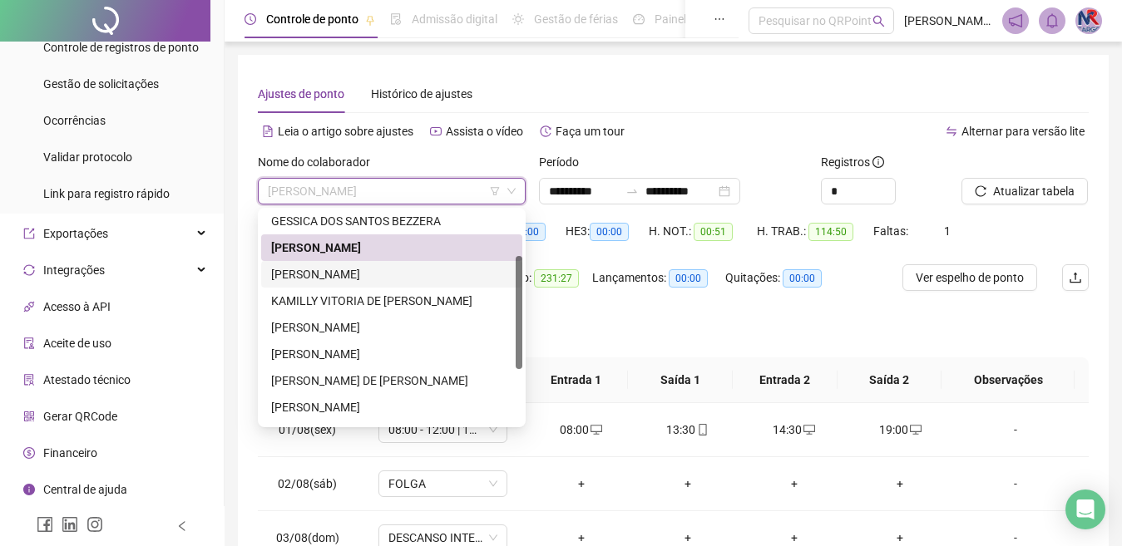
click at [423, 284] on div "[PERSON_NAME]" at bounding box center [391, 274] width 261 height 27
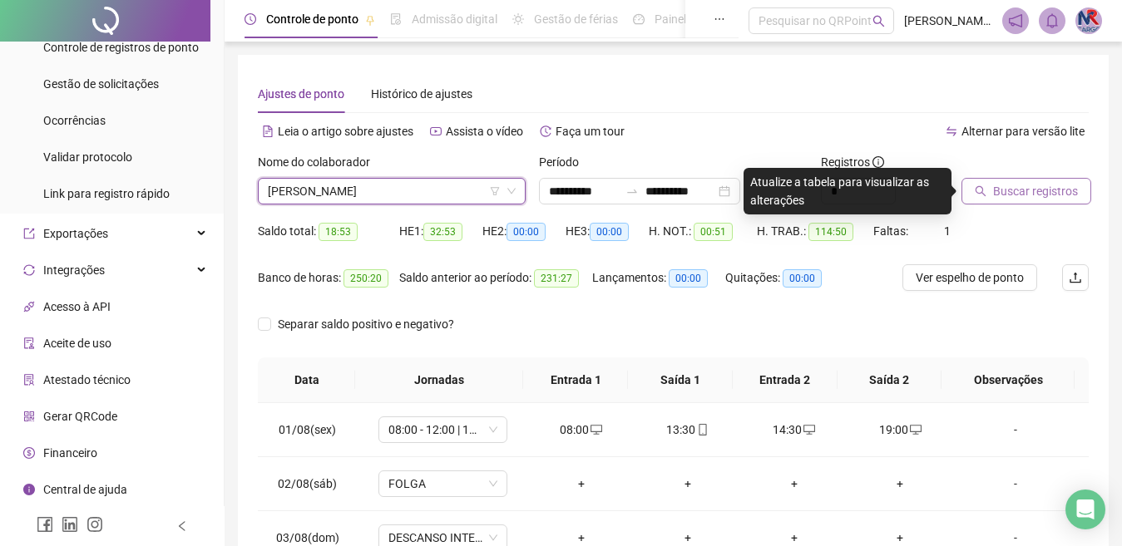
click at [998, 197] on span "Buscar registros" at bounding box center [1035, 191] width 85 height 18
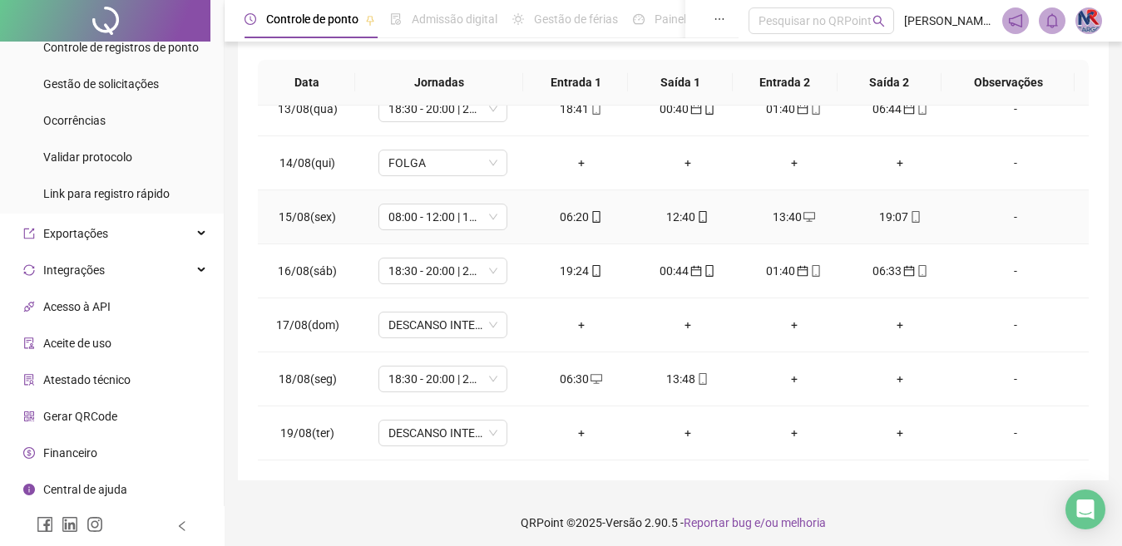
scroll to position [304, 0]
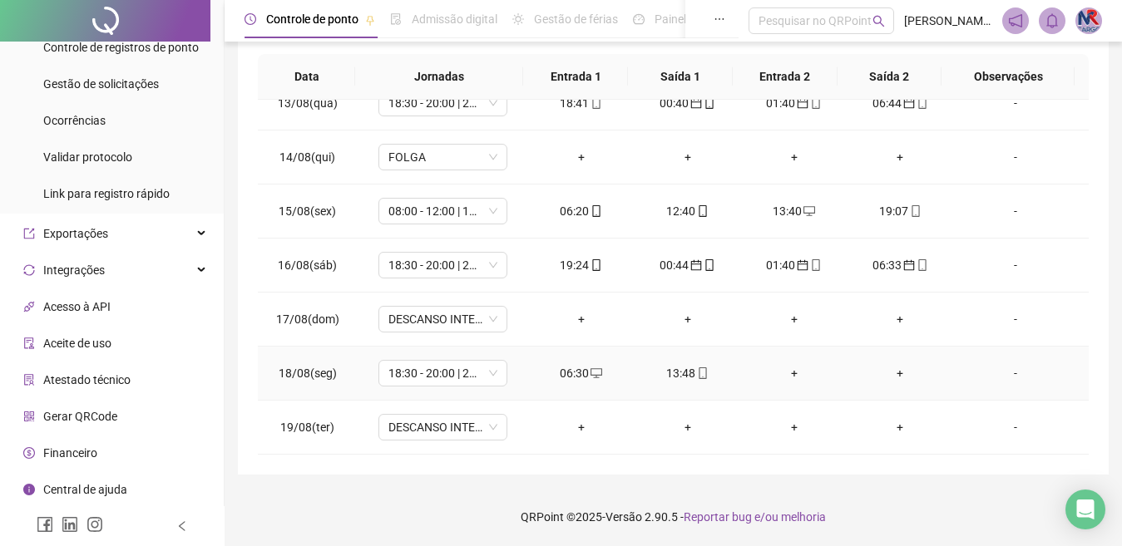
click at [795, 367] on div "+" at bounding box center [794, 373] width 80 height 18
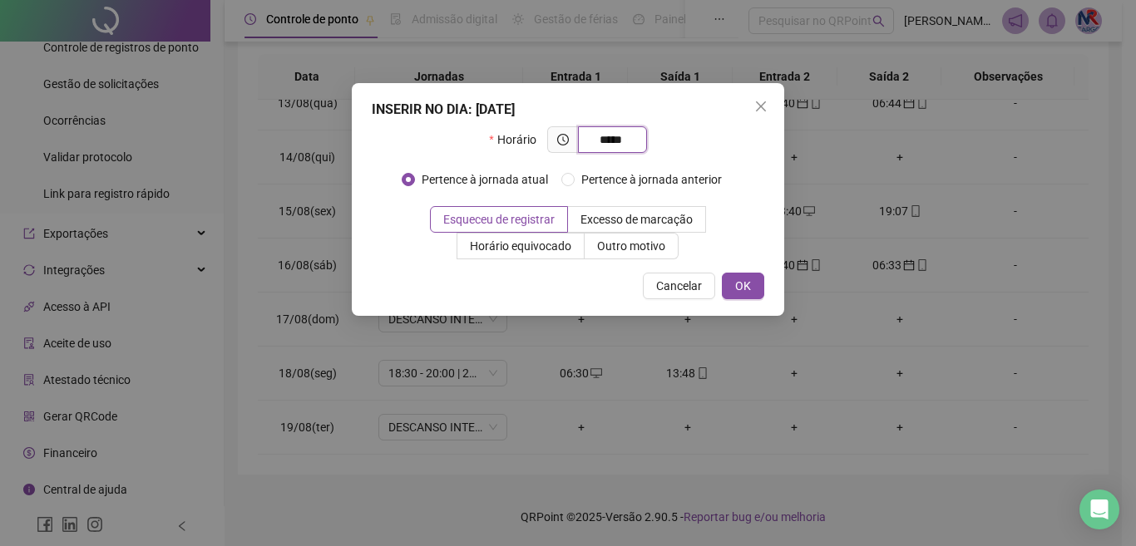
type input "*****"
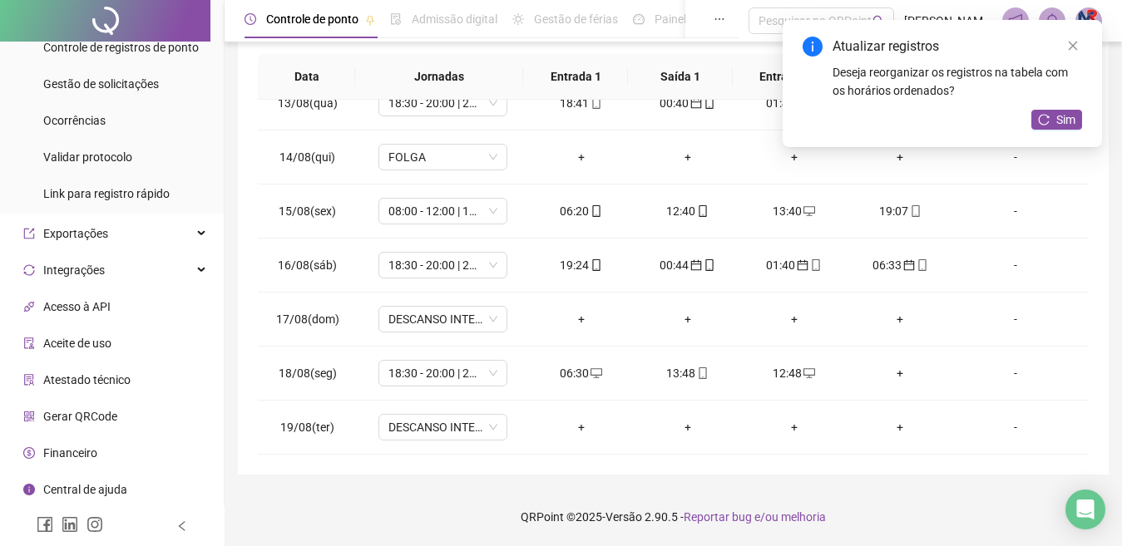
click at [889, 370] on div "+" at bounding box center [901, 373] width 80 height 18
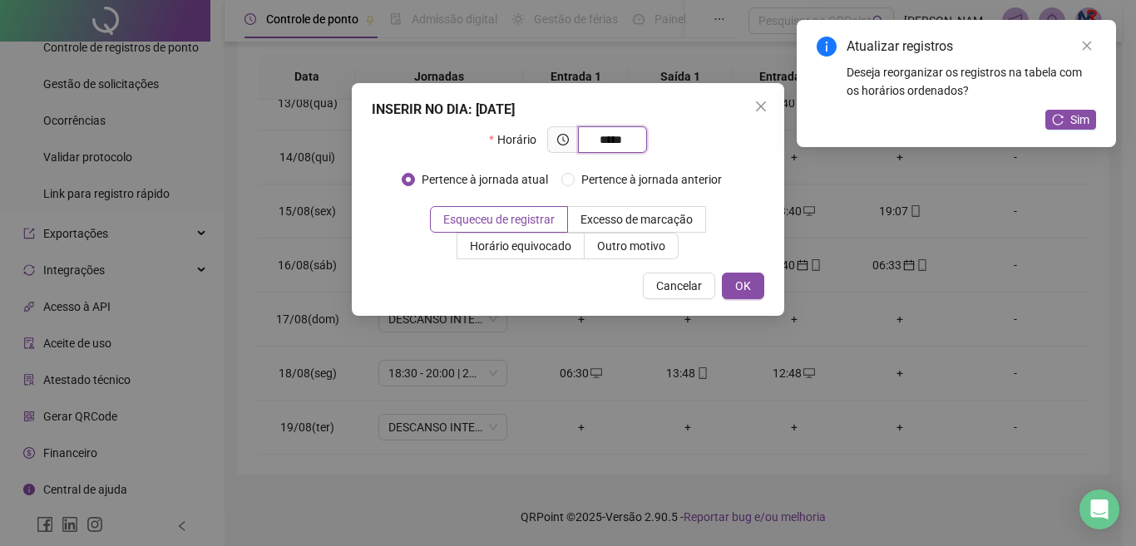
type input "*****"
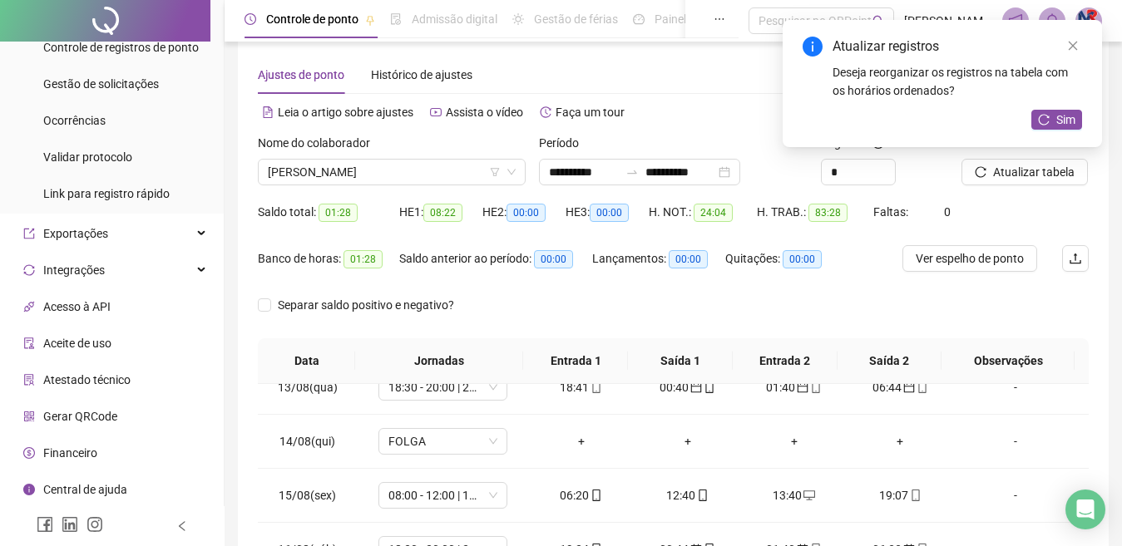
scroll to position [0, 0]
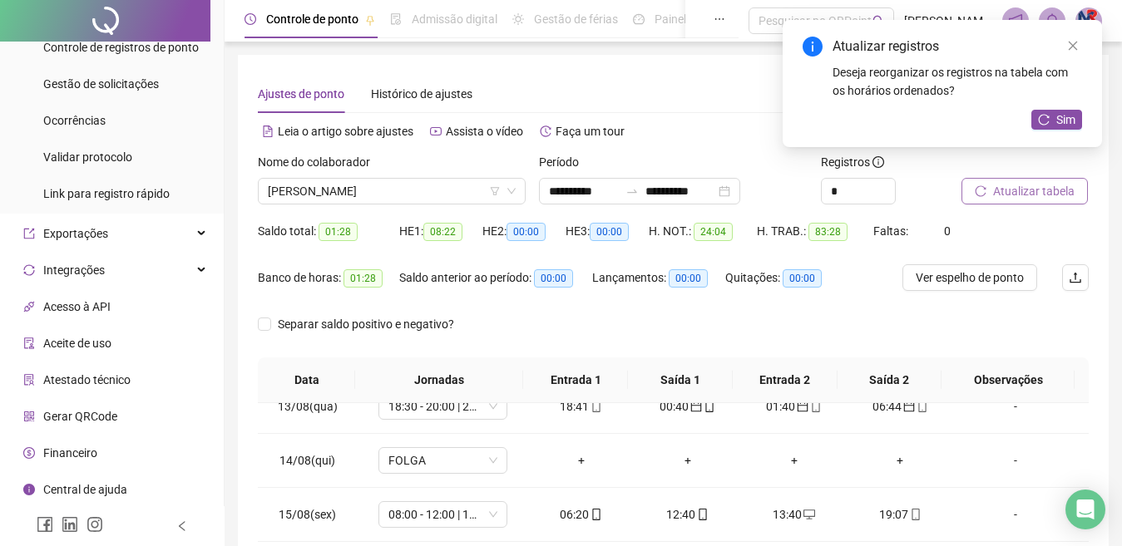
click at [1039, 200] on span "Atualizar tabela" at bounding box center [1034, 191] width 82 height 18
click at [1057, 117] on span "Sim" at bounding box center [1065, 120] width 19 height 18
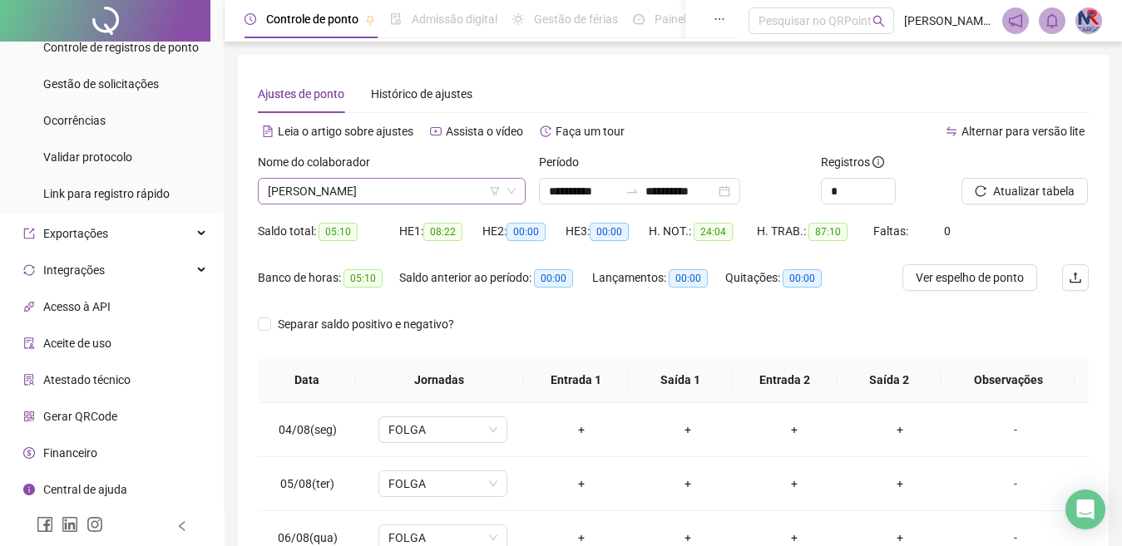
click at [471, 190] on span "[PERSON_NAME]" at bounding box center [392, 191] width 248 height 25
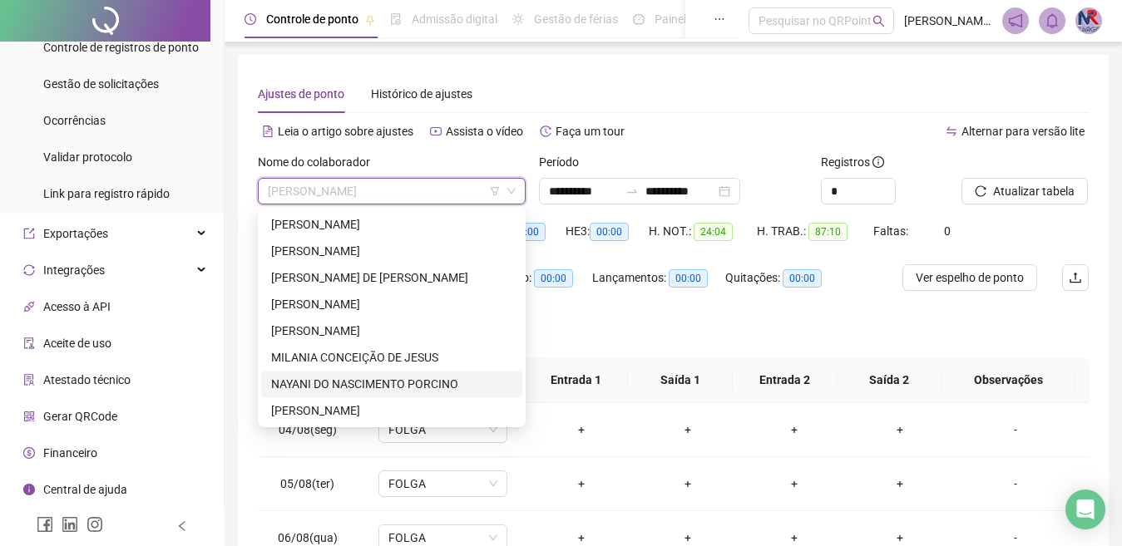
click at [891, 129] on div "Alternar para versão lite" at bounding box center [882, 131] width 416 height 27
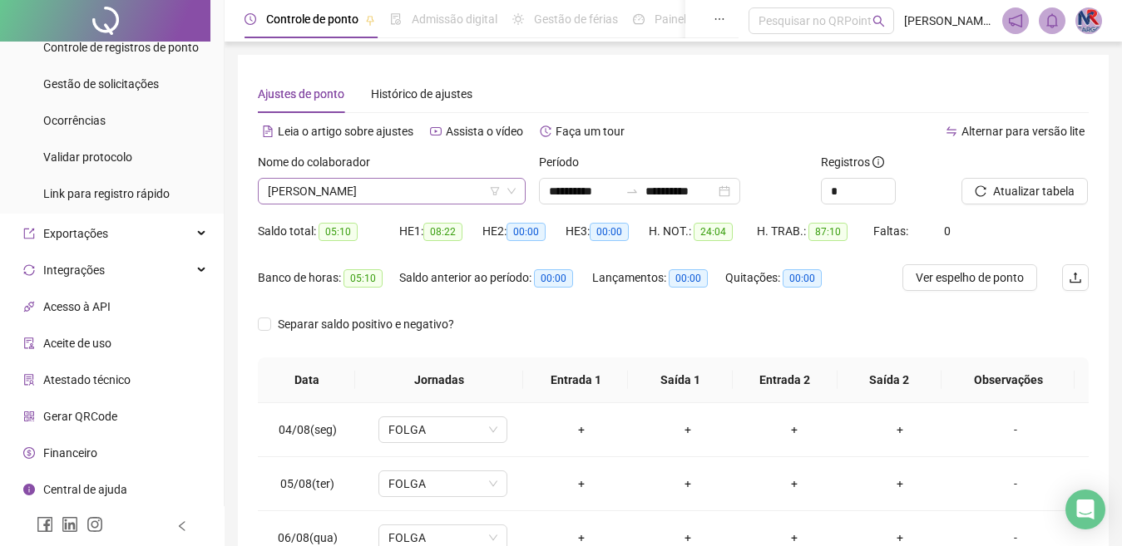
click at [465, 192] on span "[PERSON_NAME]" at bounding box center [392, 191] width 248 height 25
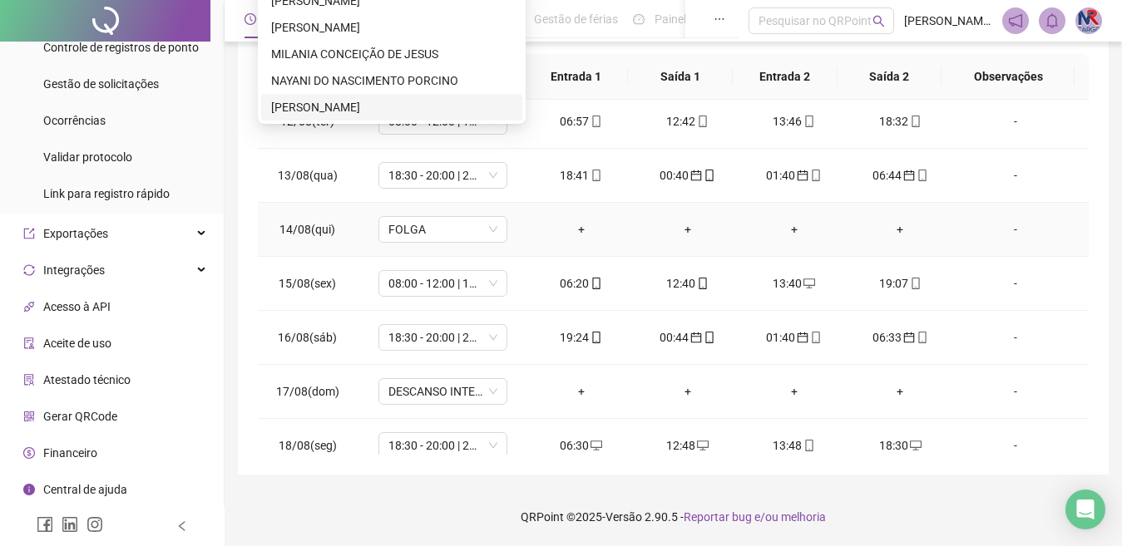
scroll to position [510, 0]
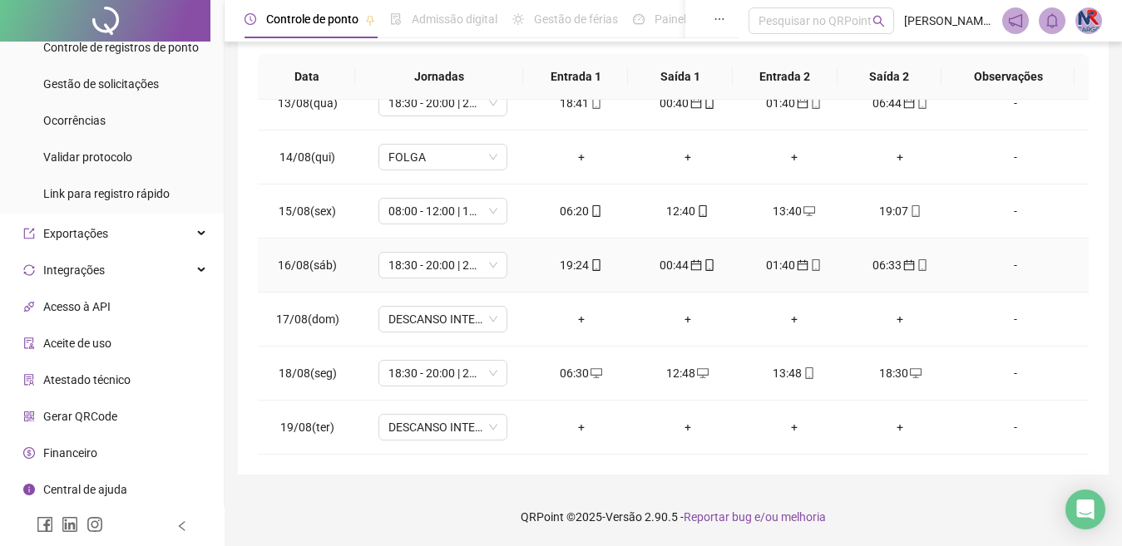
click at [1038, 255] on td "-" at bounding box center [1021, 266] width 136 height 54
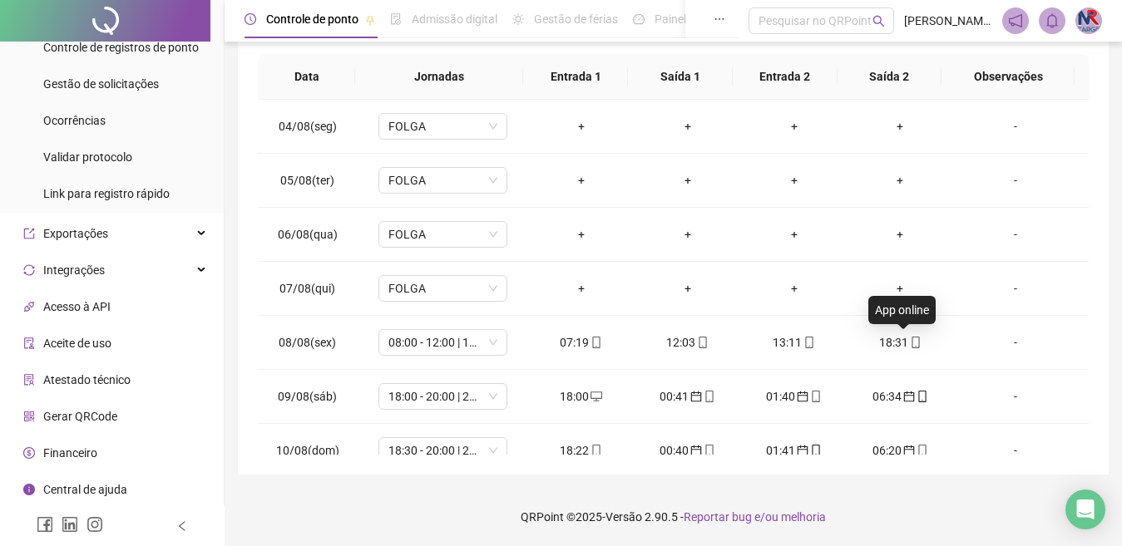
scroll to position [0, 0]
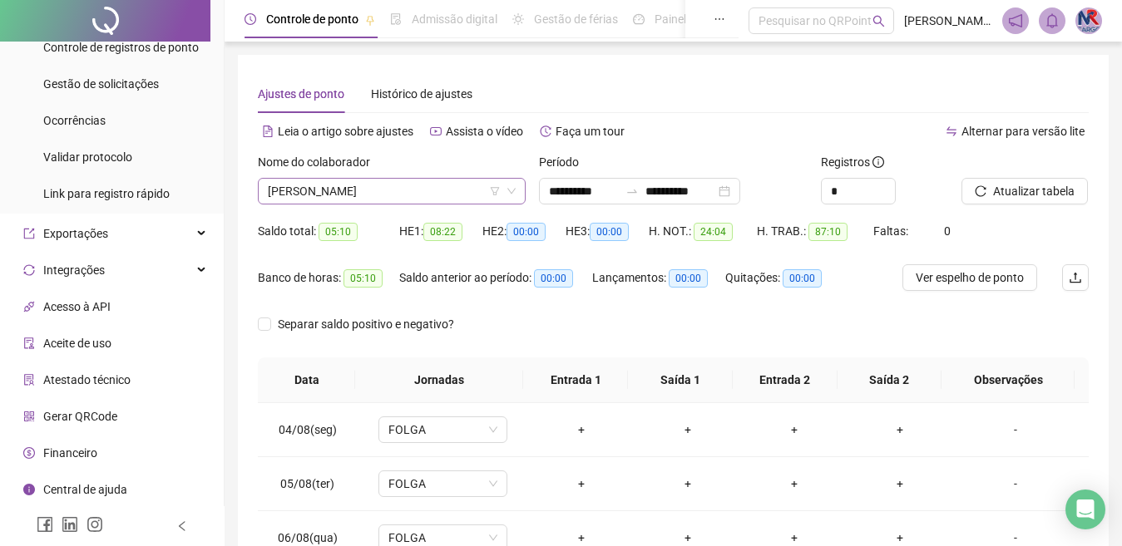
click at [462, 190] on span "[PERSON_NAME]" at bounding box center [392, 191] width 248 height 25
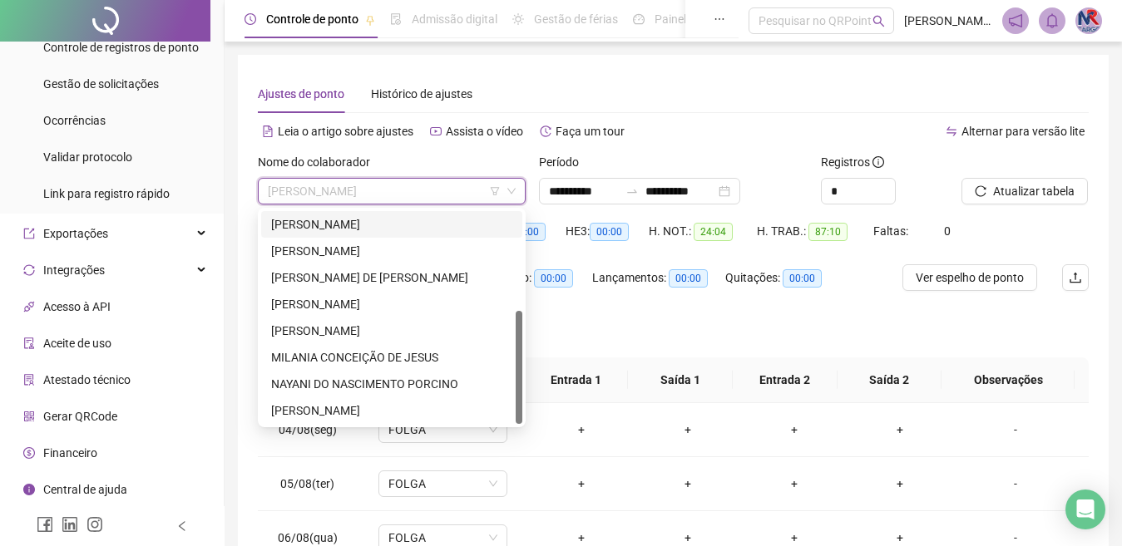
scroll to position [83, 0]
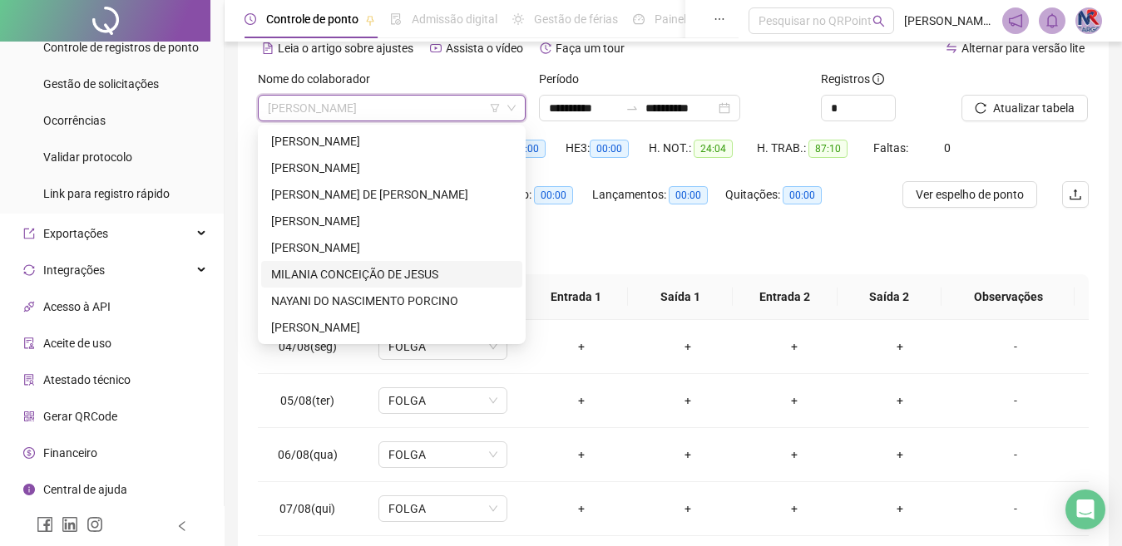
click at [898, 220] on div "Banco de horas: 05:10 Saldo anterior ao período: 00:00 Lançamentos: 00:00 Quita…" at bounding box center [673, 204] width 831 height 47
